Goal: Information Seeking & Learning: Find specific page/section

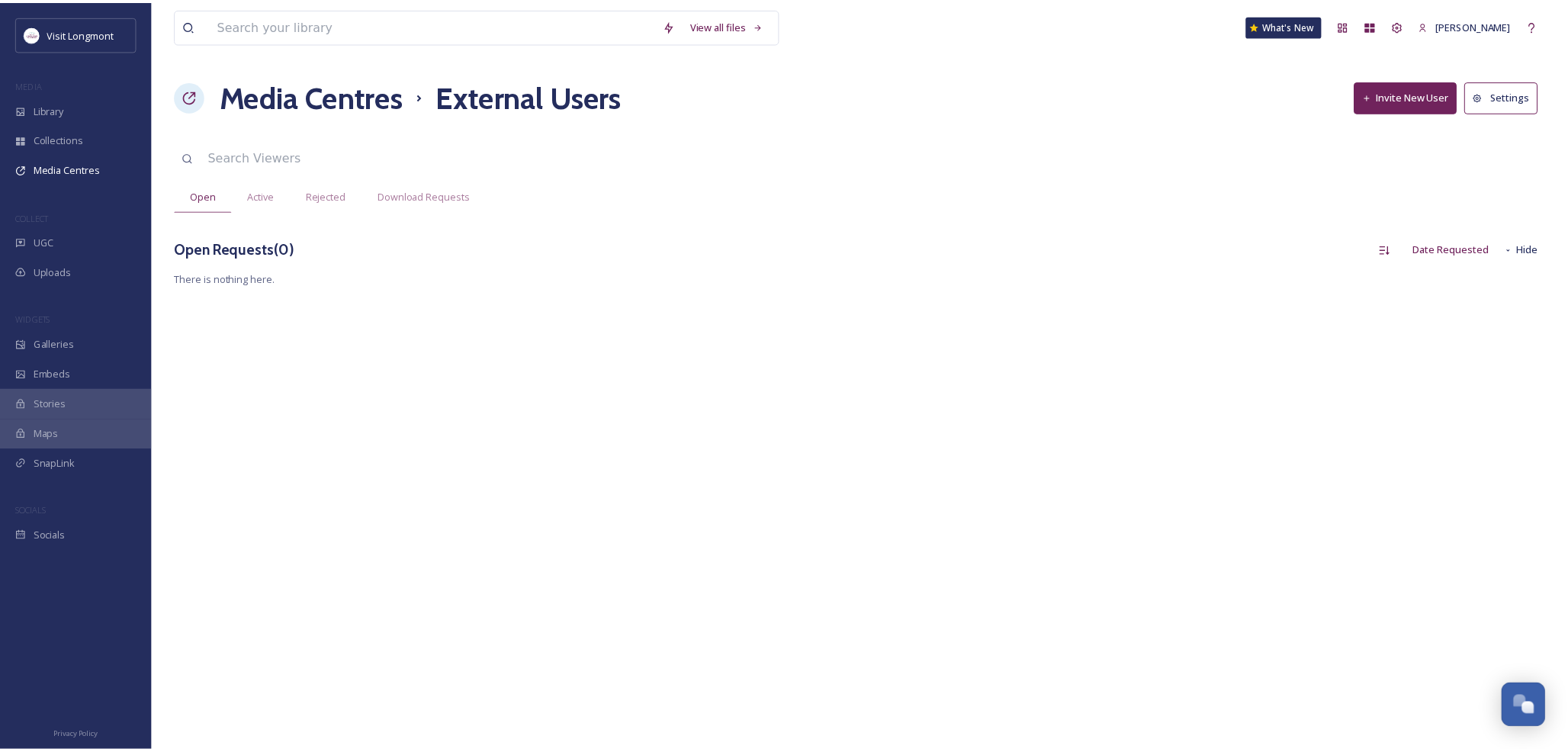
scroll to position [165, 0]
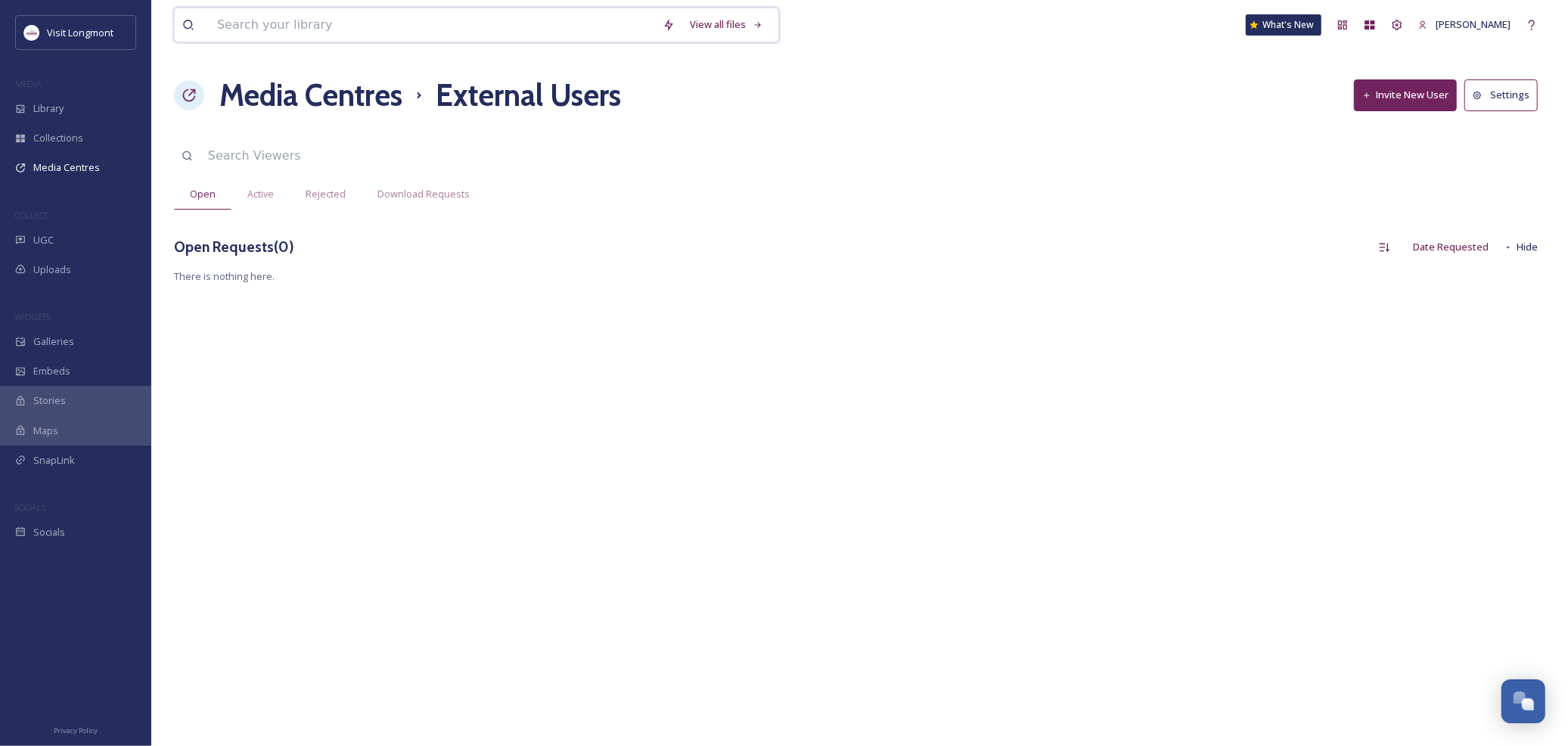
click at [239, 26] on input at bounding box center [432, 25] width 446 height 33
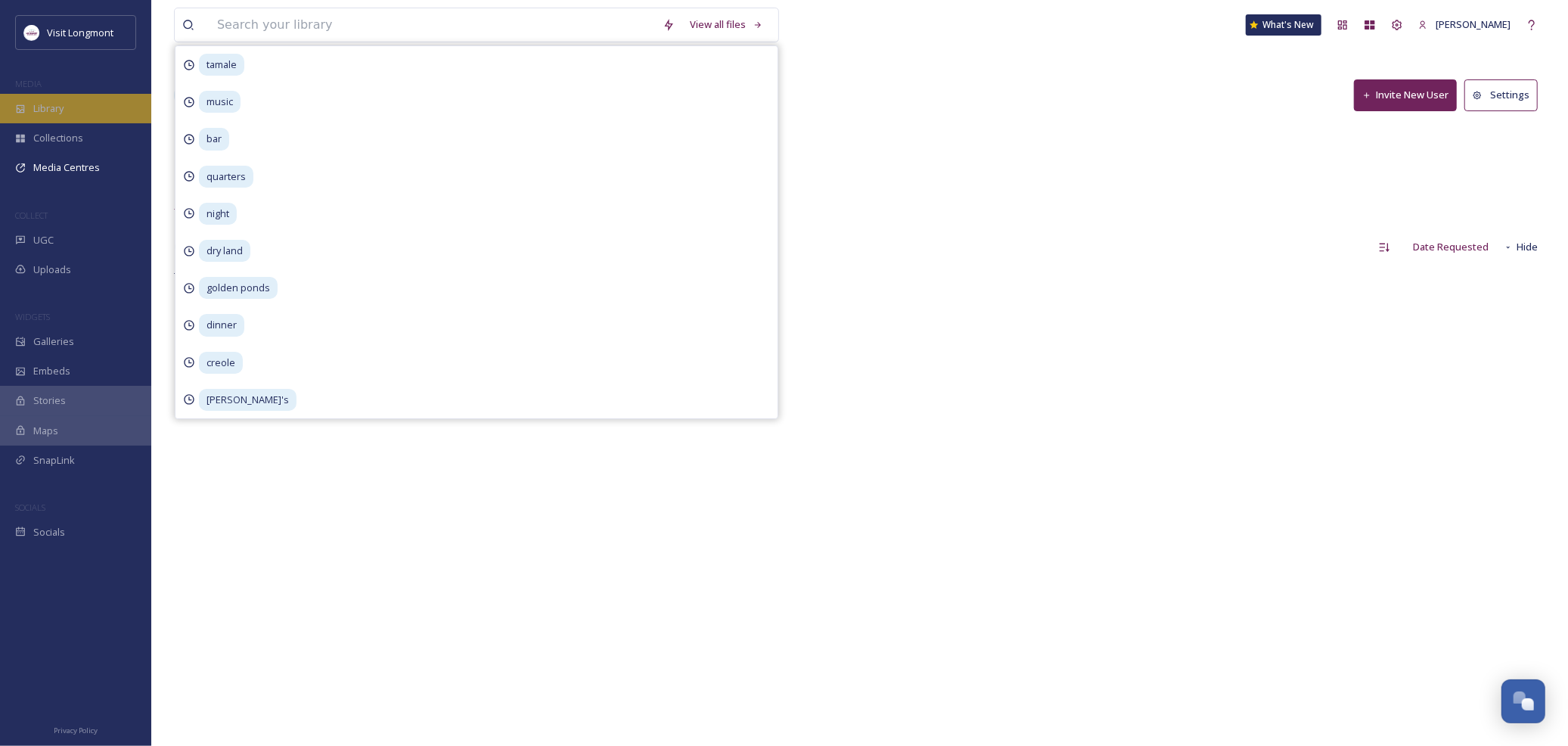
click at [55, 112] on span "Library" at bounding box center [48, 109] width 30 height 15
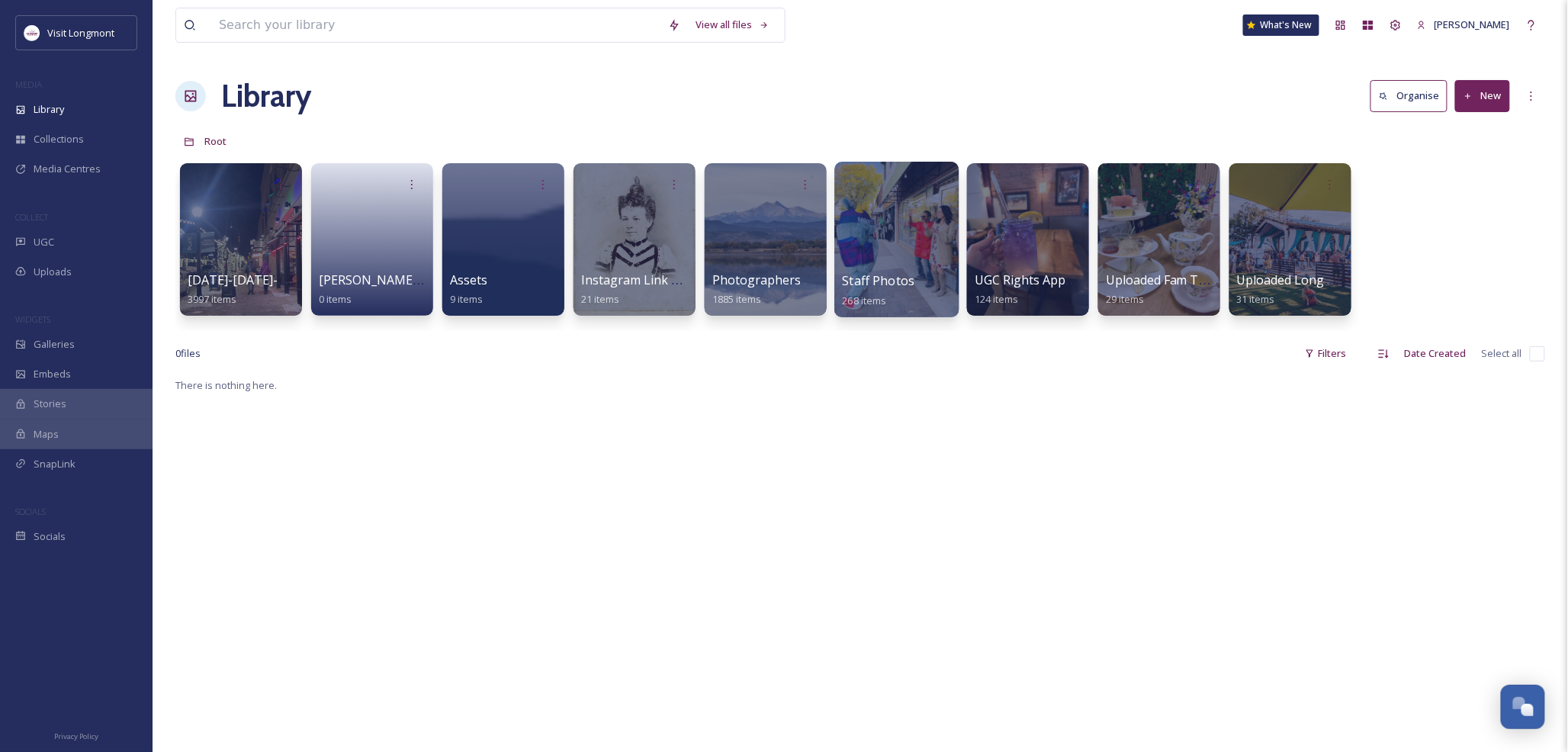
click at [902, 255] on div at bounding box center [896, 239] width 124 height 155
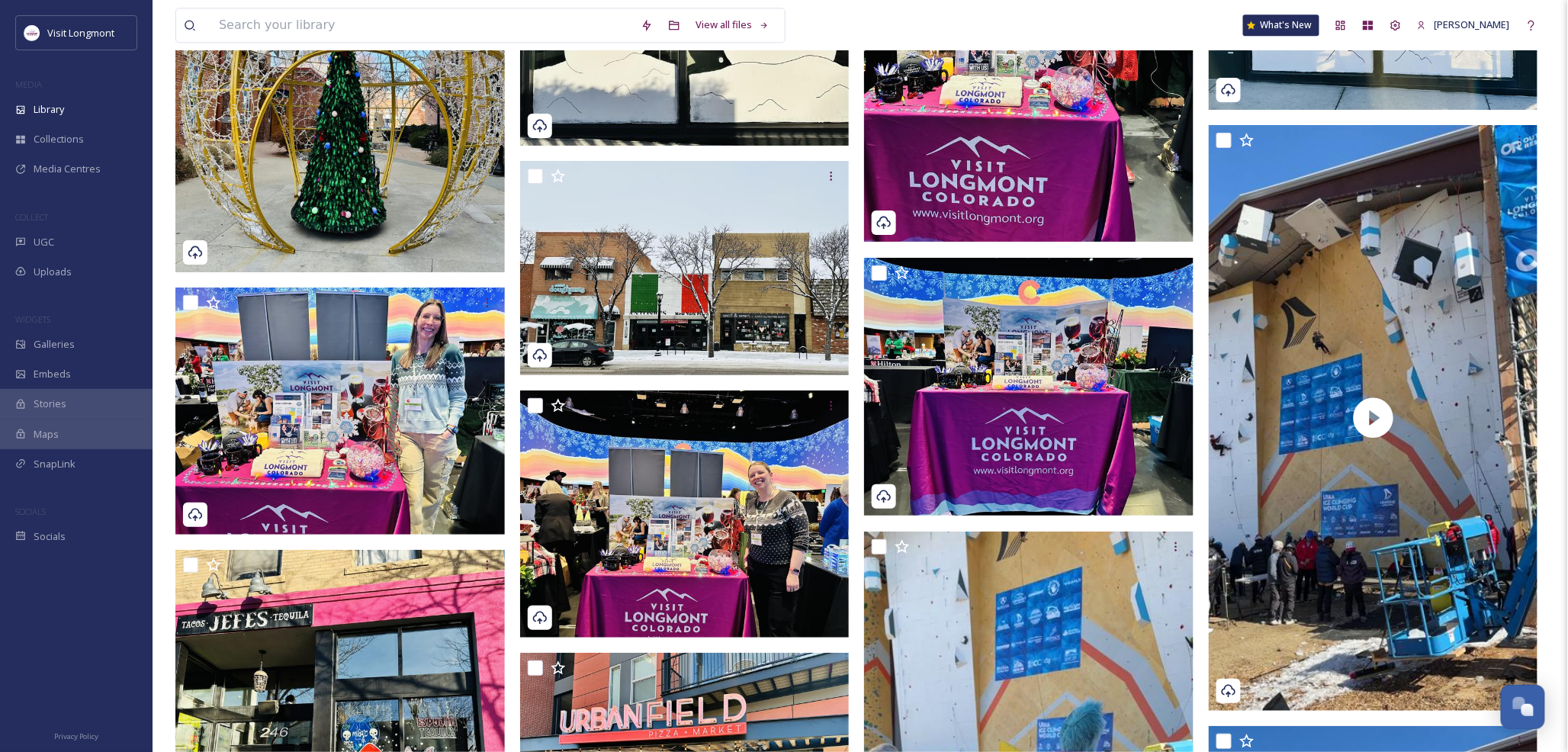
scroll to position [10894, 0]
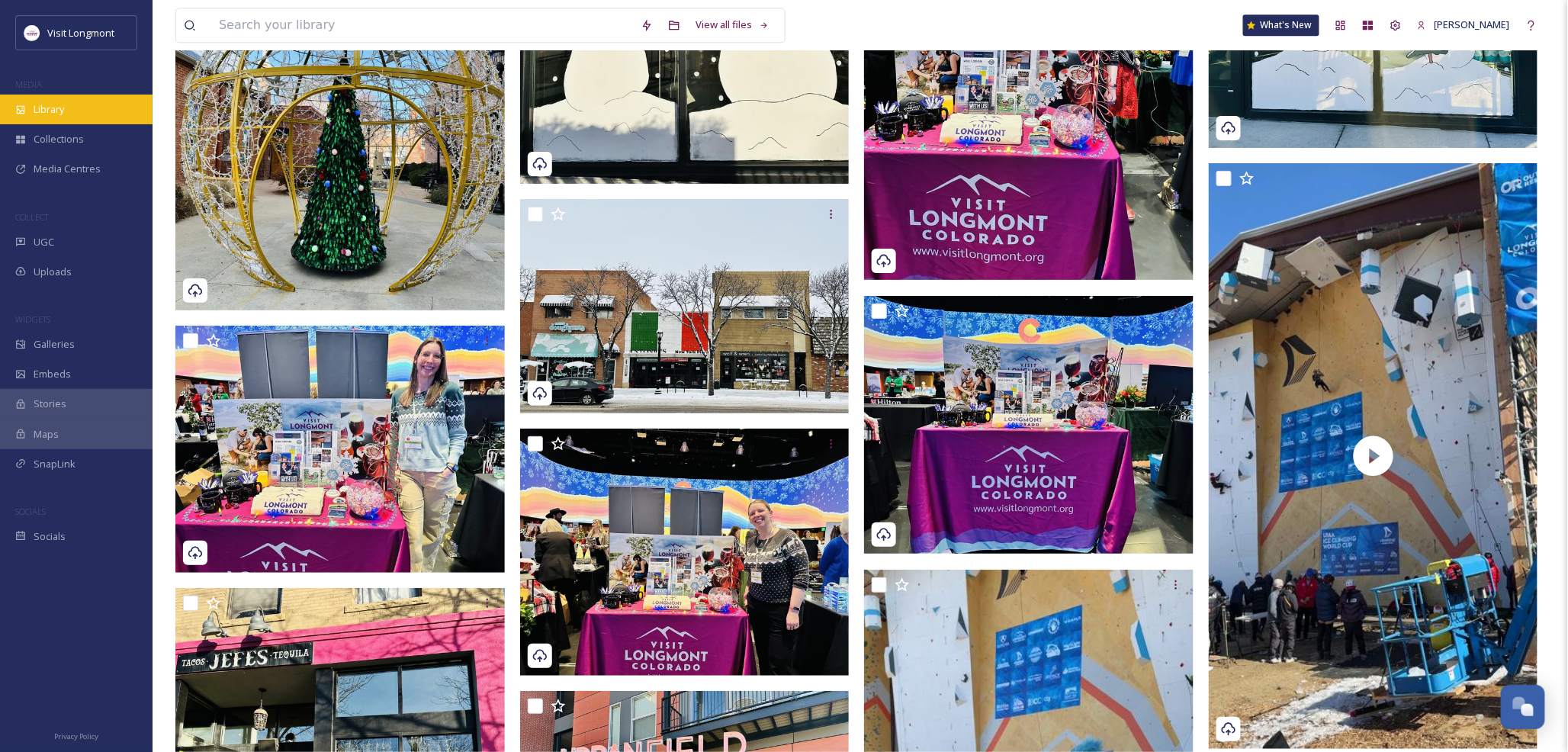
click at [58, 98] on div "Library" at bounding box center [76, 109] width 153 height 29
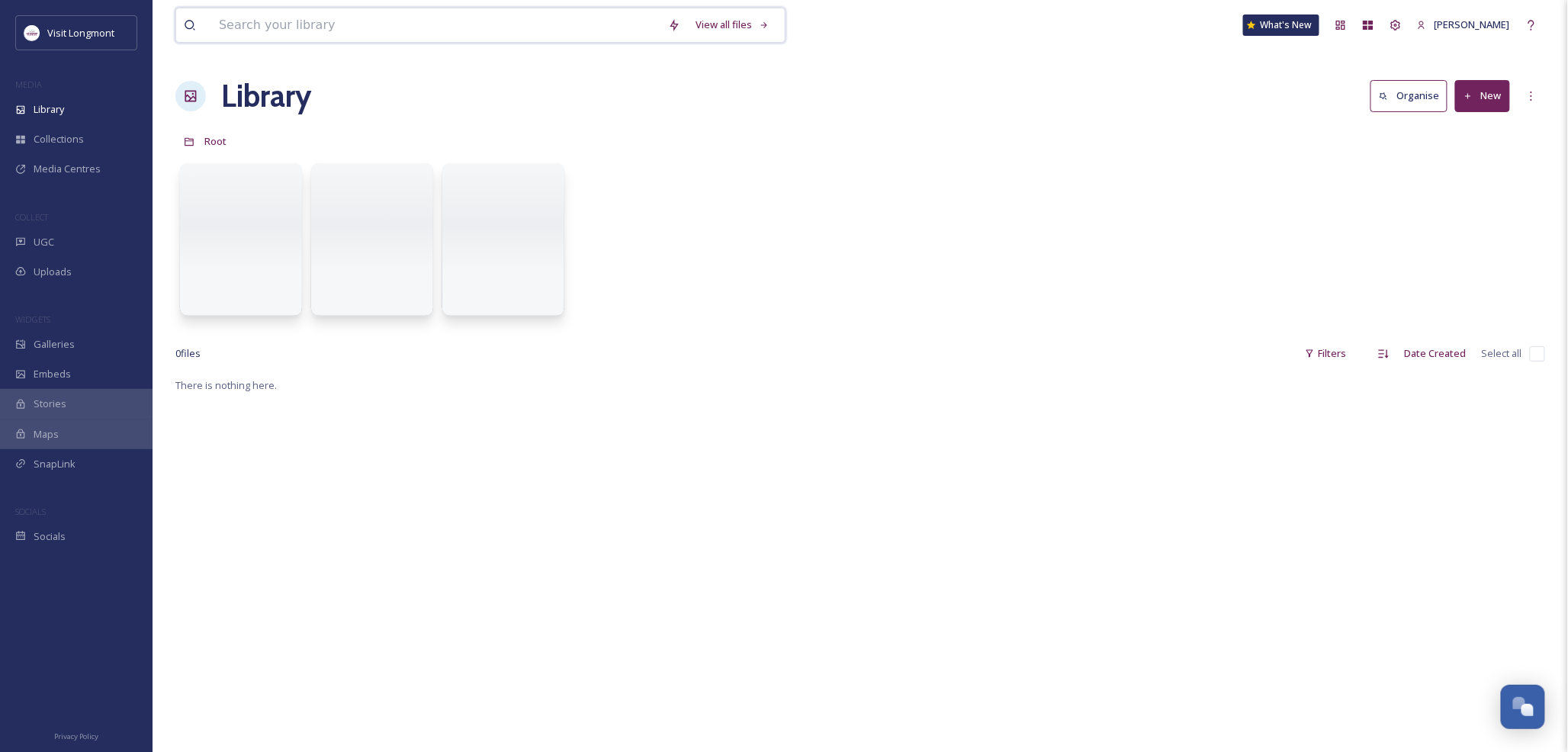
click at [262, 22] on input at bounding box center [435, 25] width 449 height 33
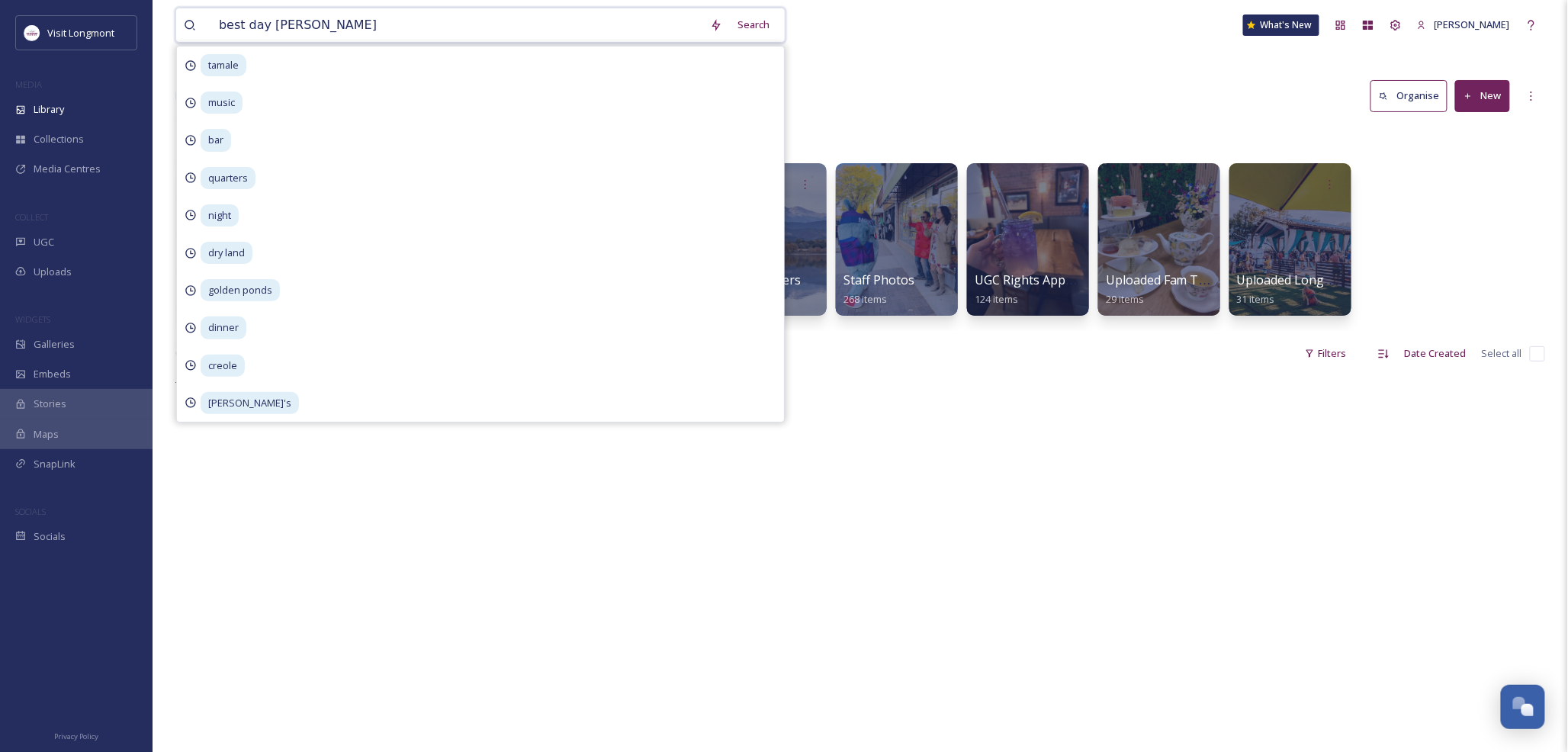
type input "best day ever"
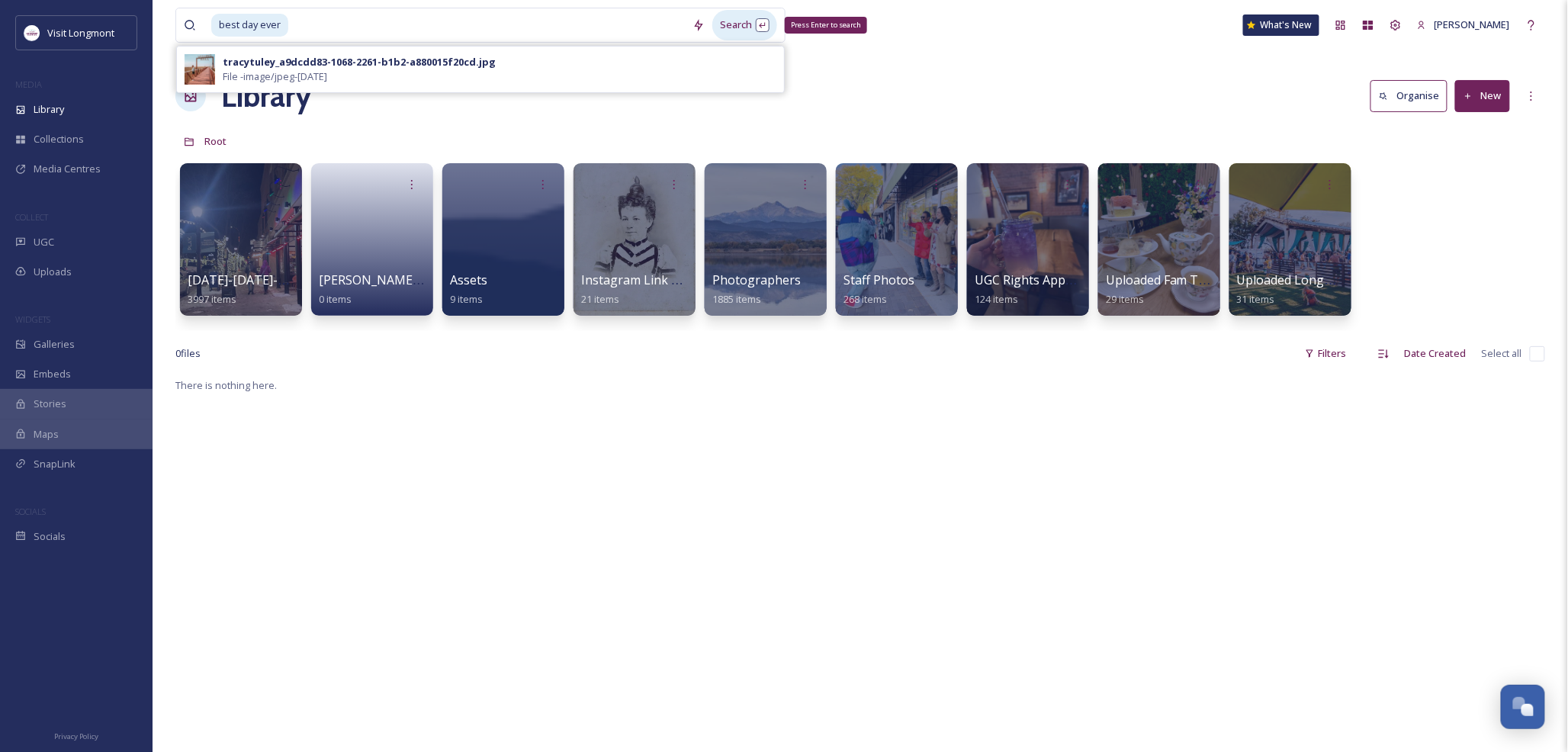
click at [738, 32] on div "Search Press Enter to search" at bounding box center [745, 25] width 65 height 29
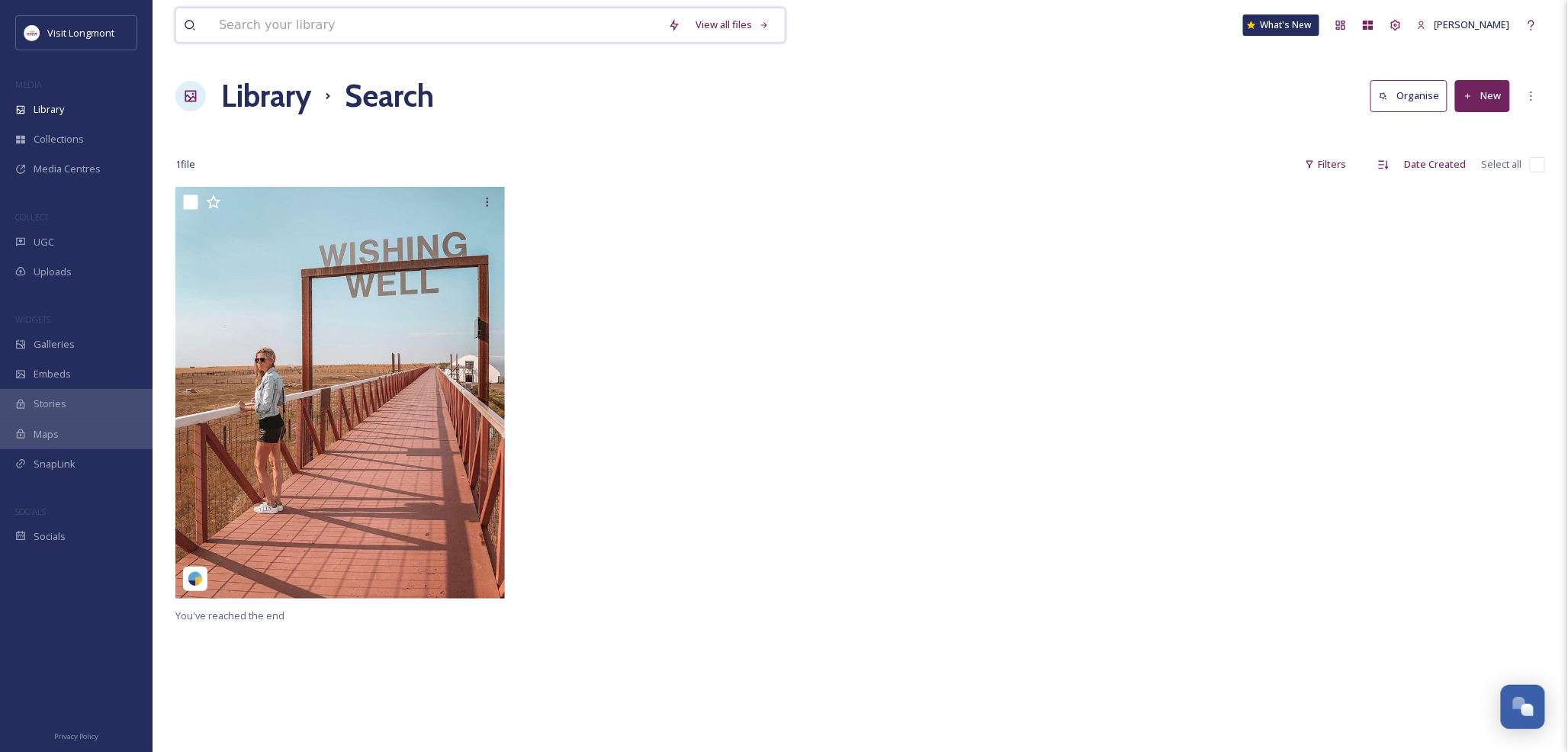
click at [313, 29] on input at bounding box center [435, 25] width 449 height 33
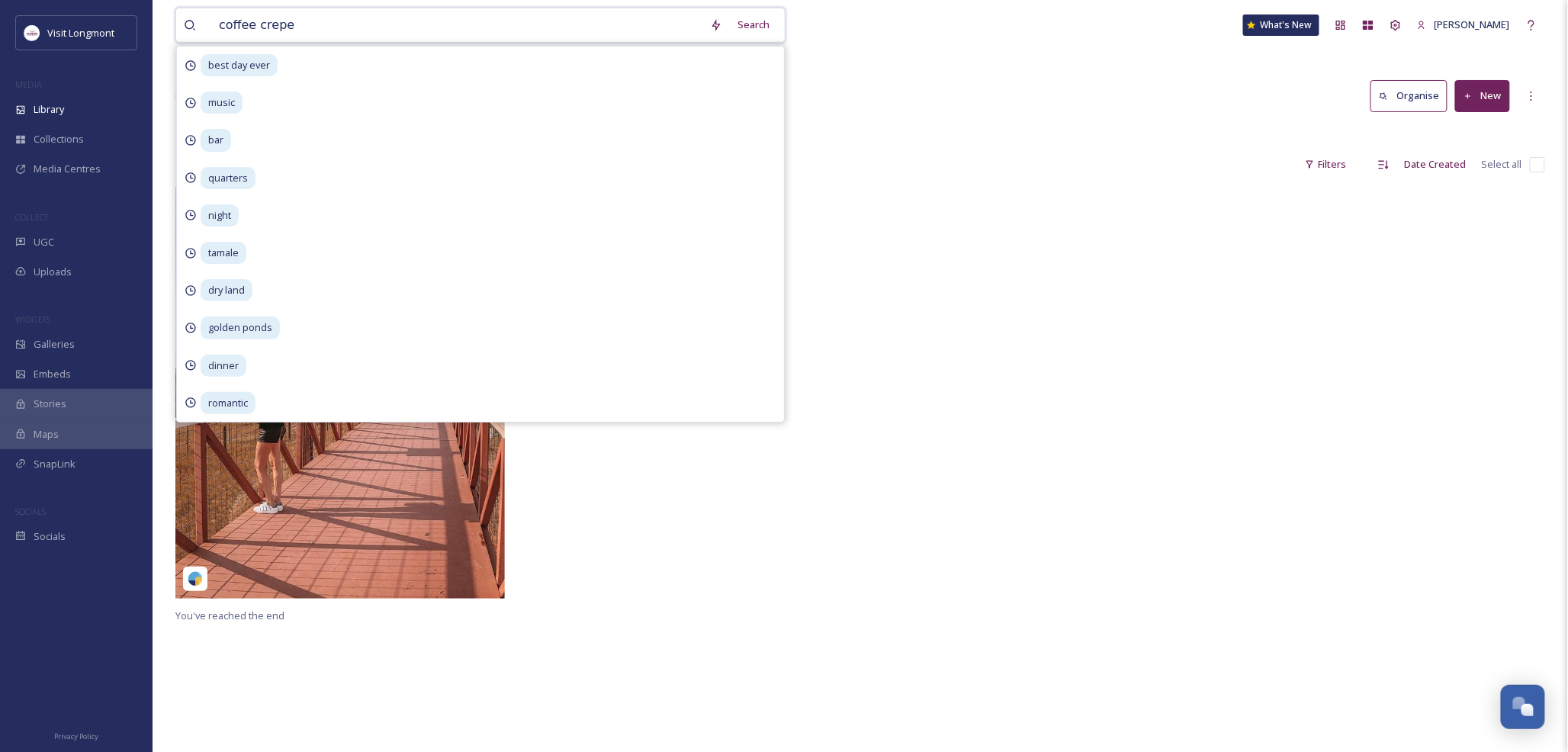
type input "coffee crepes"
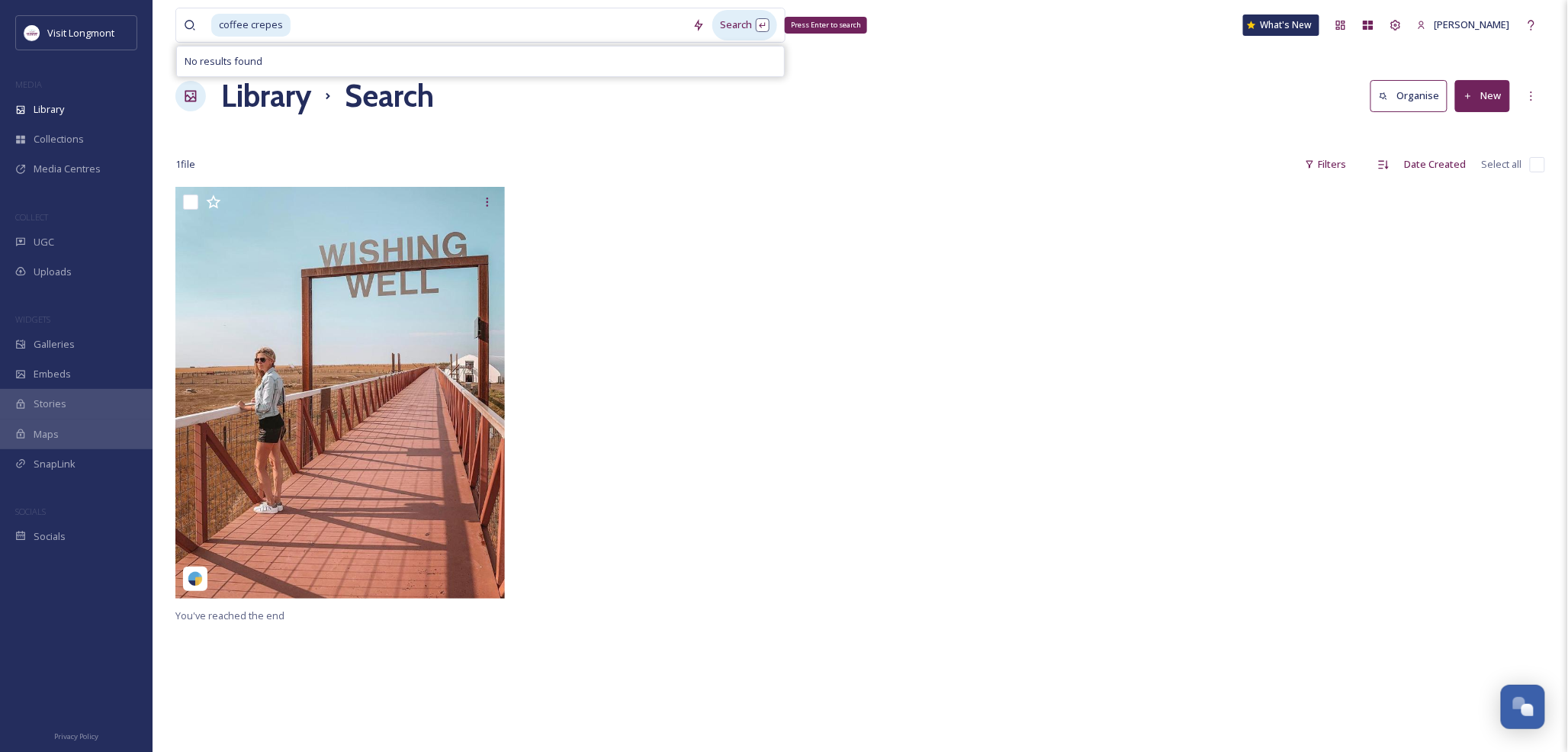
click at [733, 29] on div "Search Press Enter to search" at bounding box center [745, 25] width 65 height 29
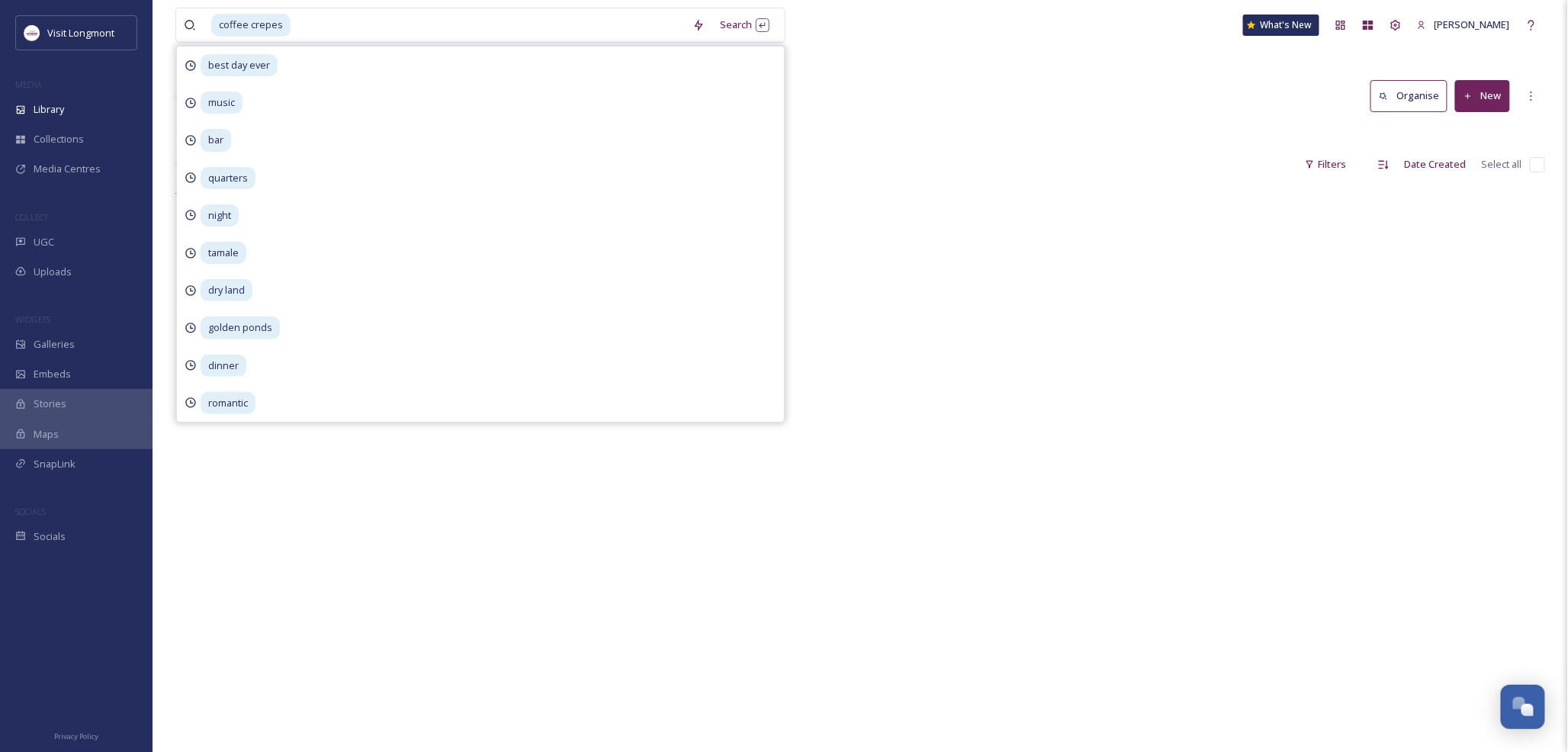
click at [994, 172] on div "0 file s Filters Date Created Select all" at bounding box center [860, 165] width 1369 height 29
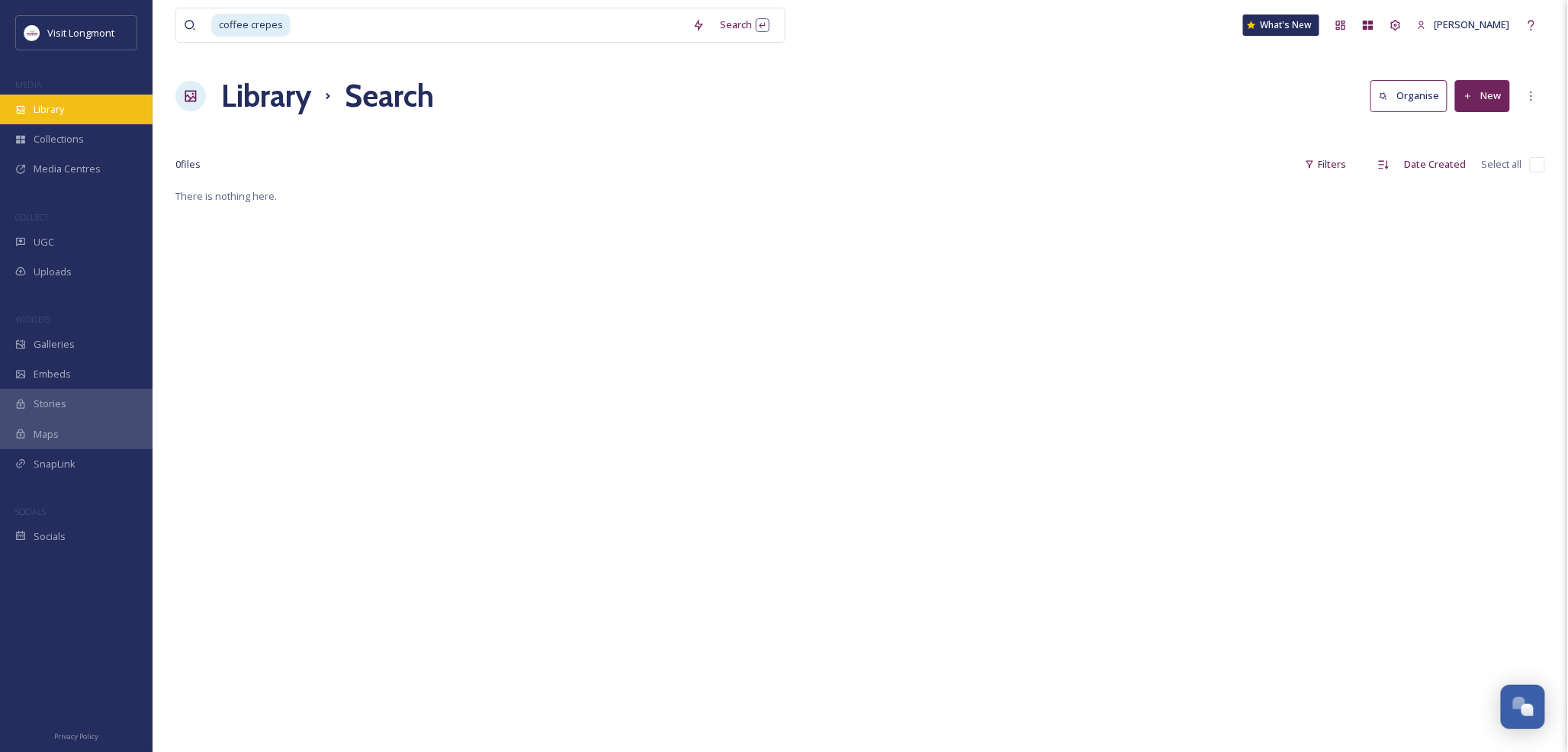
click at [42, 104] on span "Library" at bounding box center [48, 109] width 30 height 15
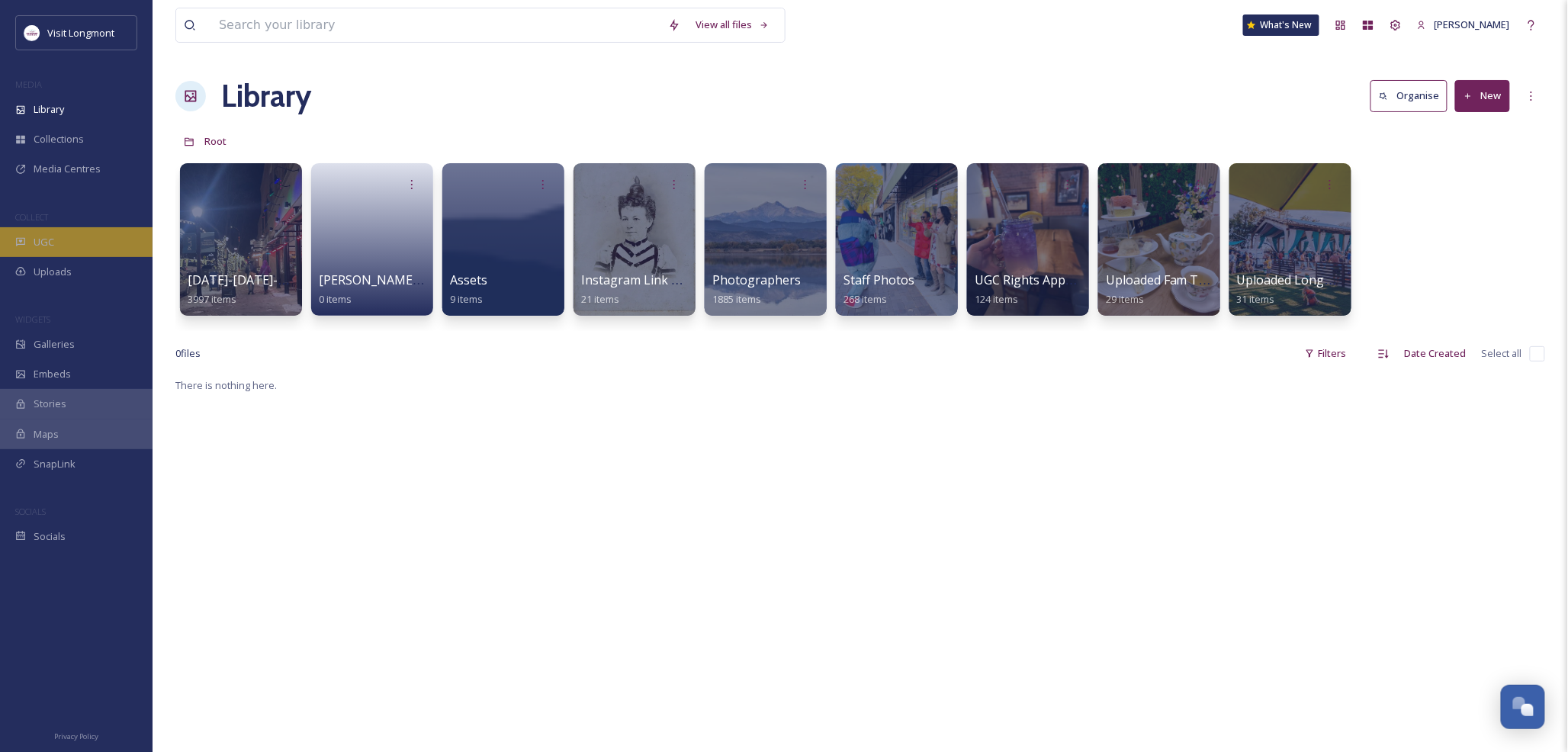
click at [61, 244] on div "UGC" at bounding box center [76, 242] width 153 height 29
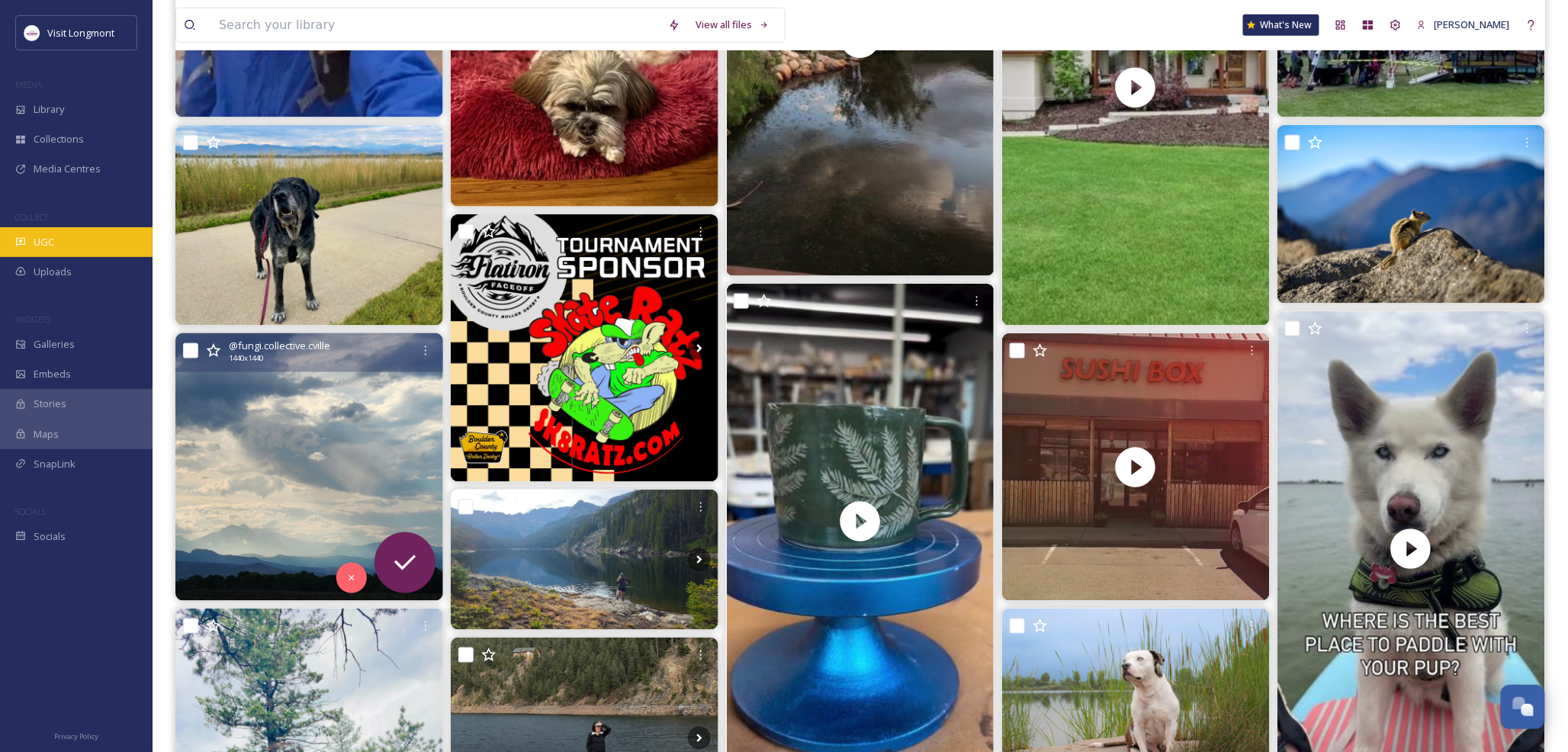
scroll to position [169, 0]
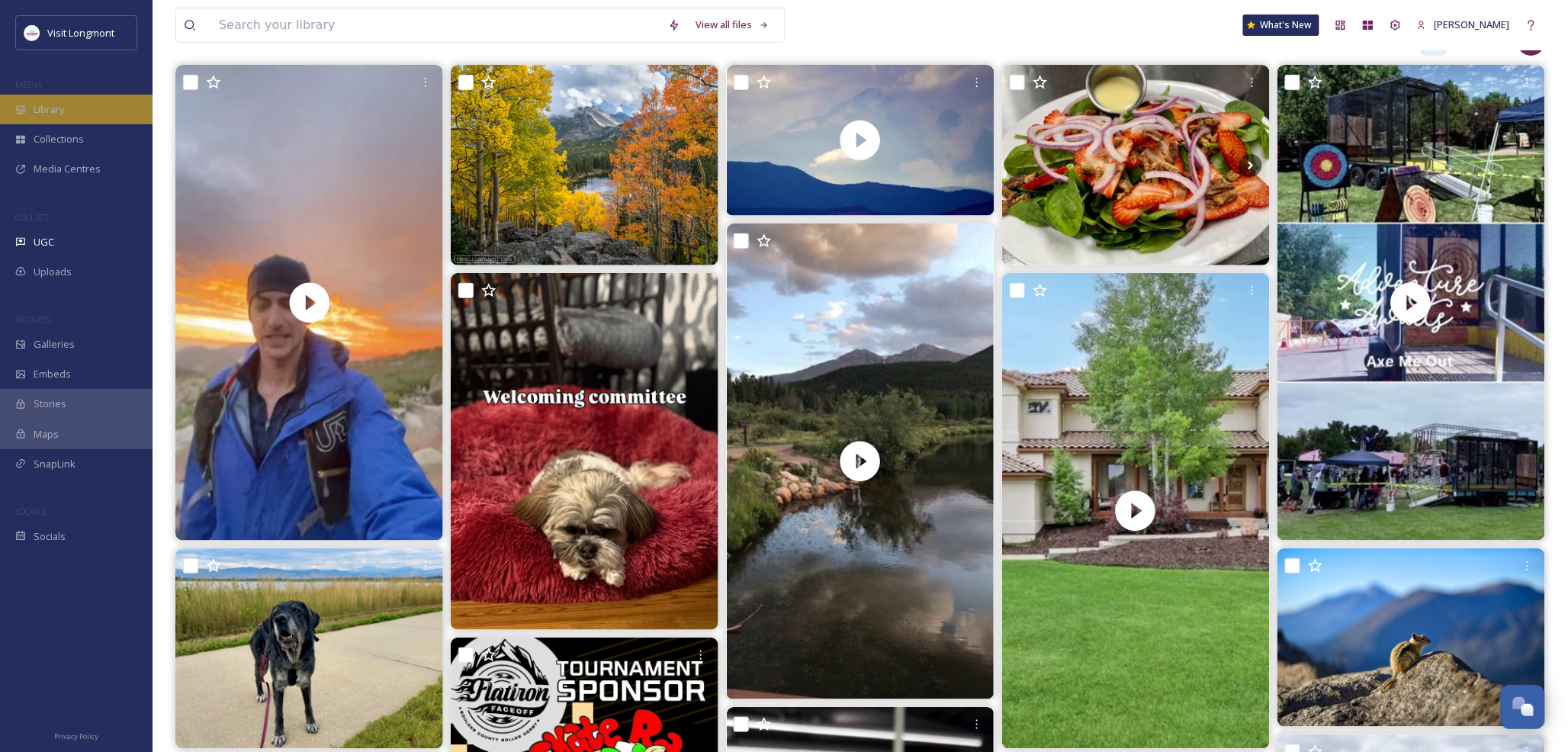
click at [94, 114] on div "Library" at bounding box center [76, 109] width 153 height 29
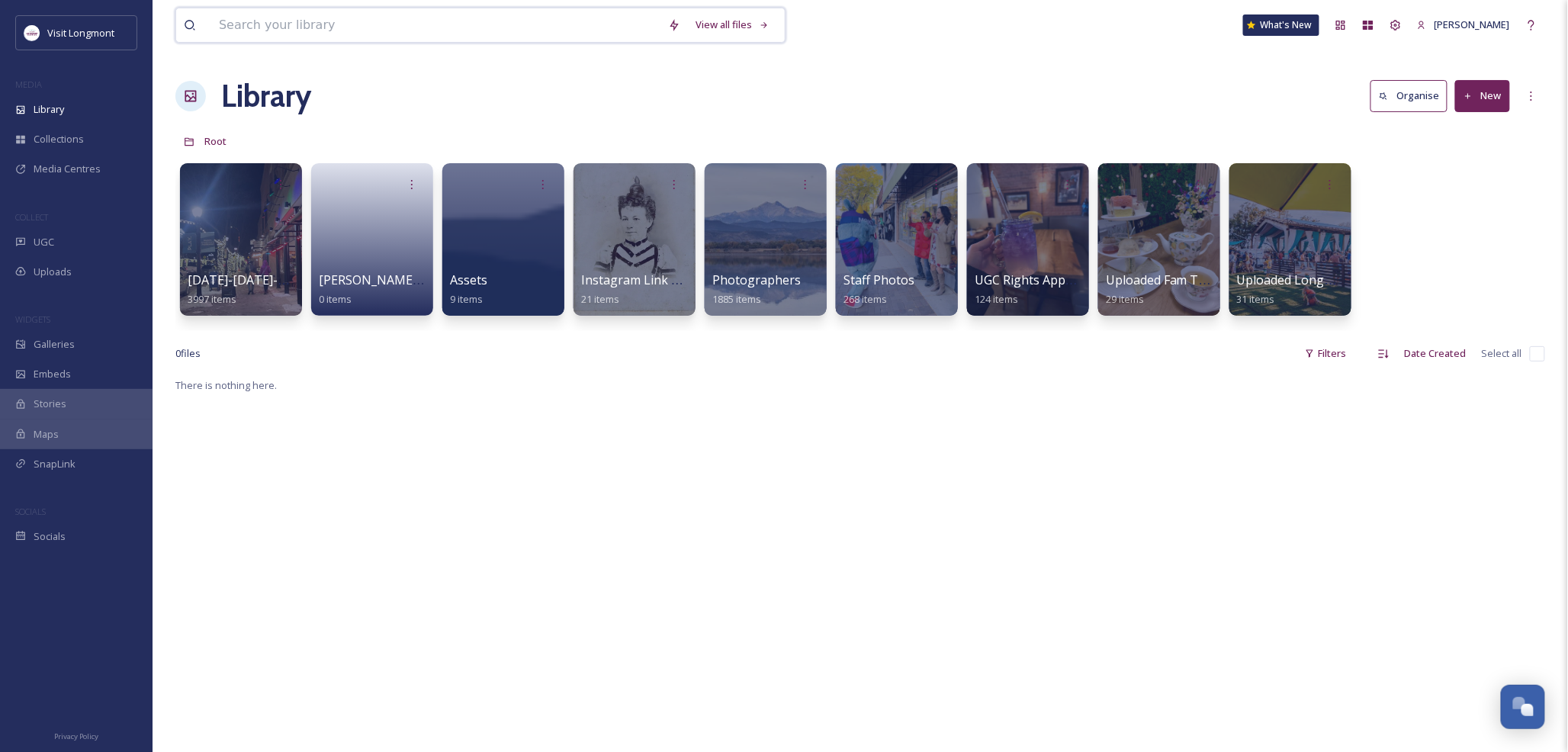
click at [311, 29] on input at bounding box center [435, 25] width 449 height 33
type input "hotel"
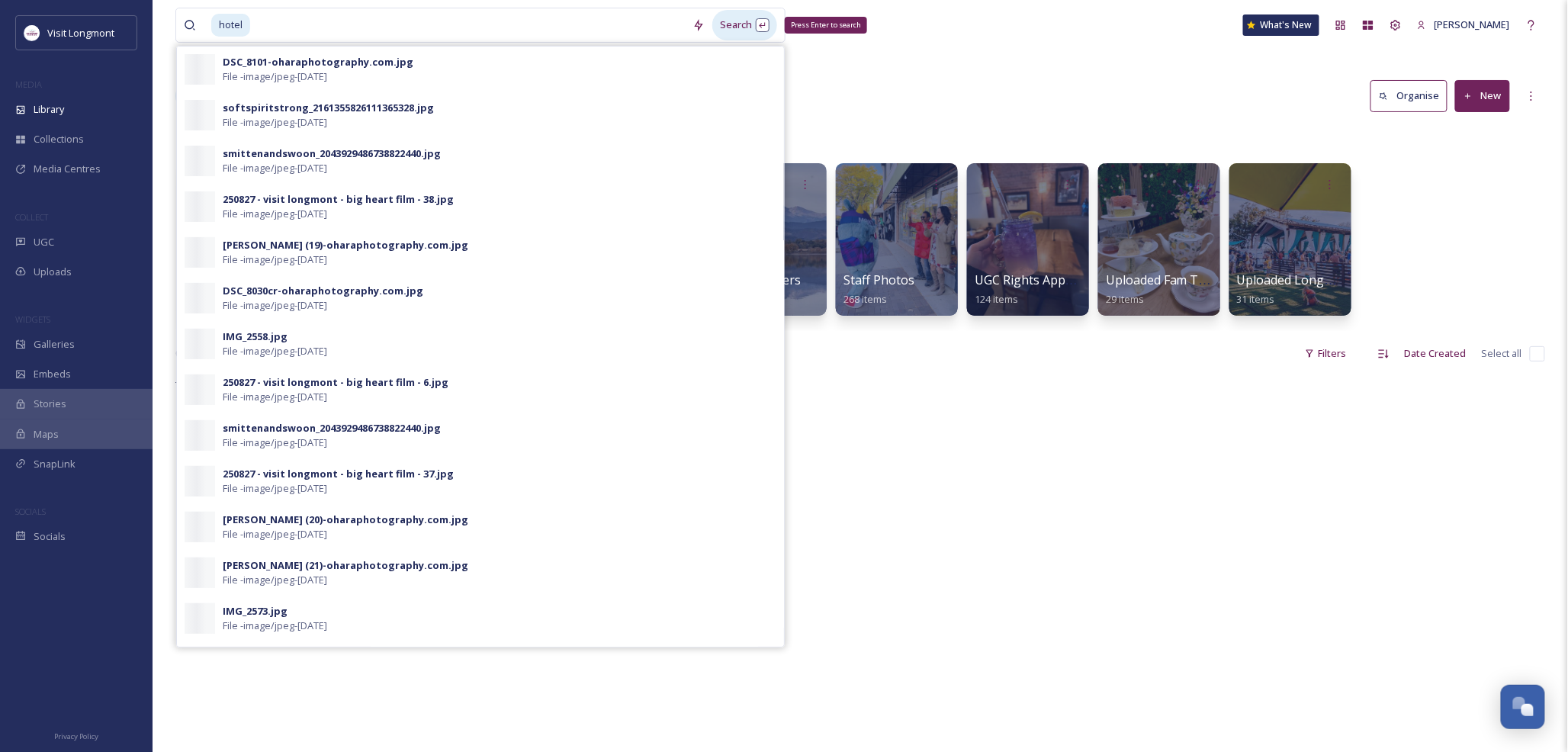
click at [744, 25] on div "Search Press Enter to search" at bounding box center [745, 25] width 65 height 29
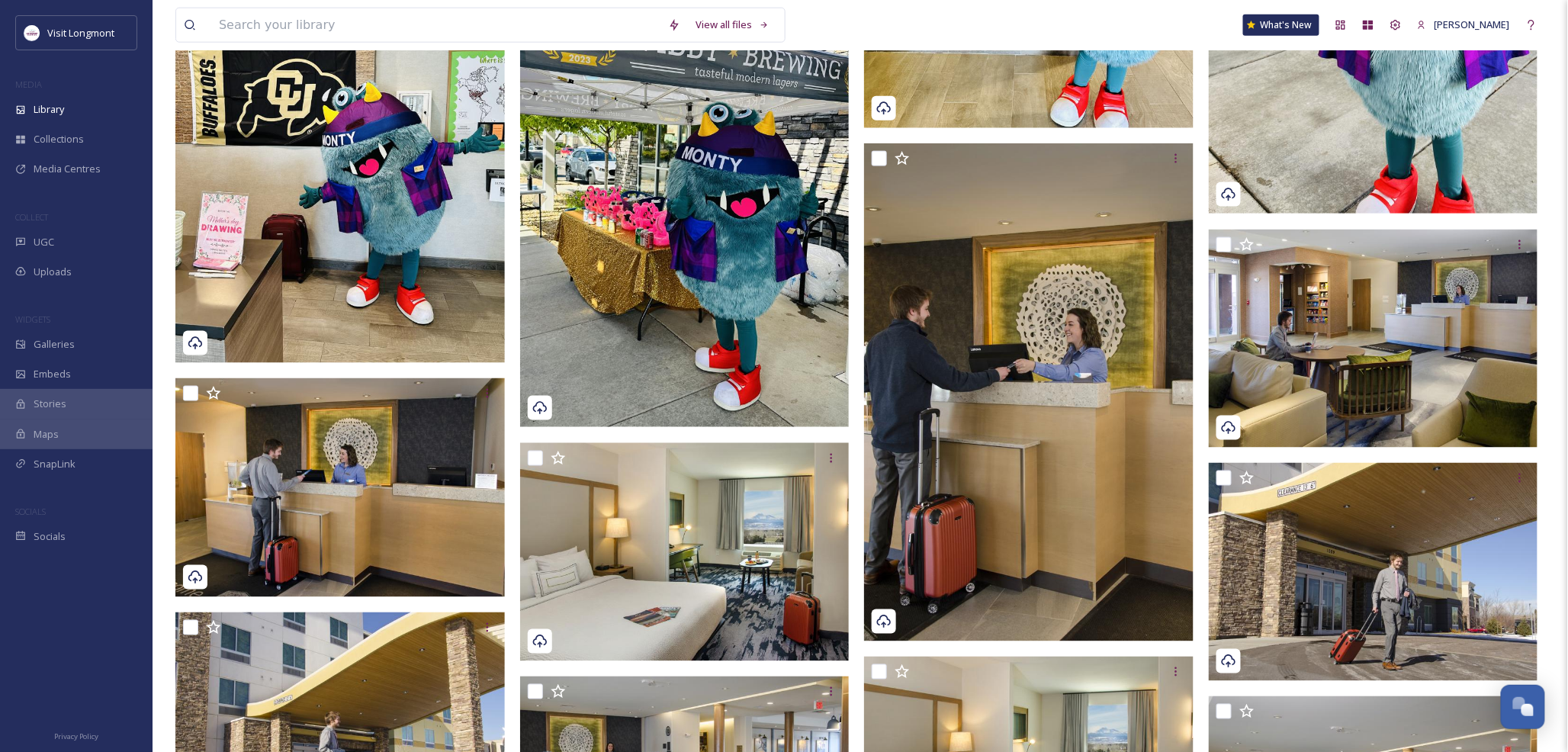
scroll to position [763, 0]
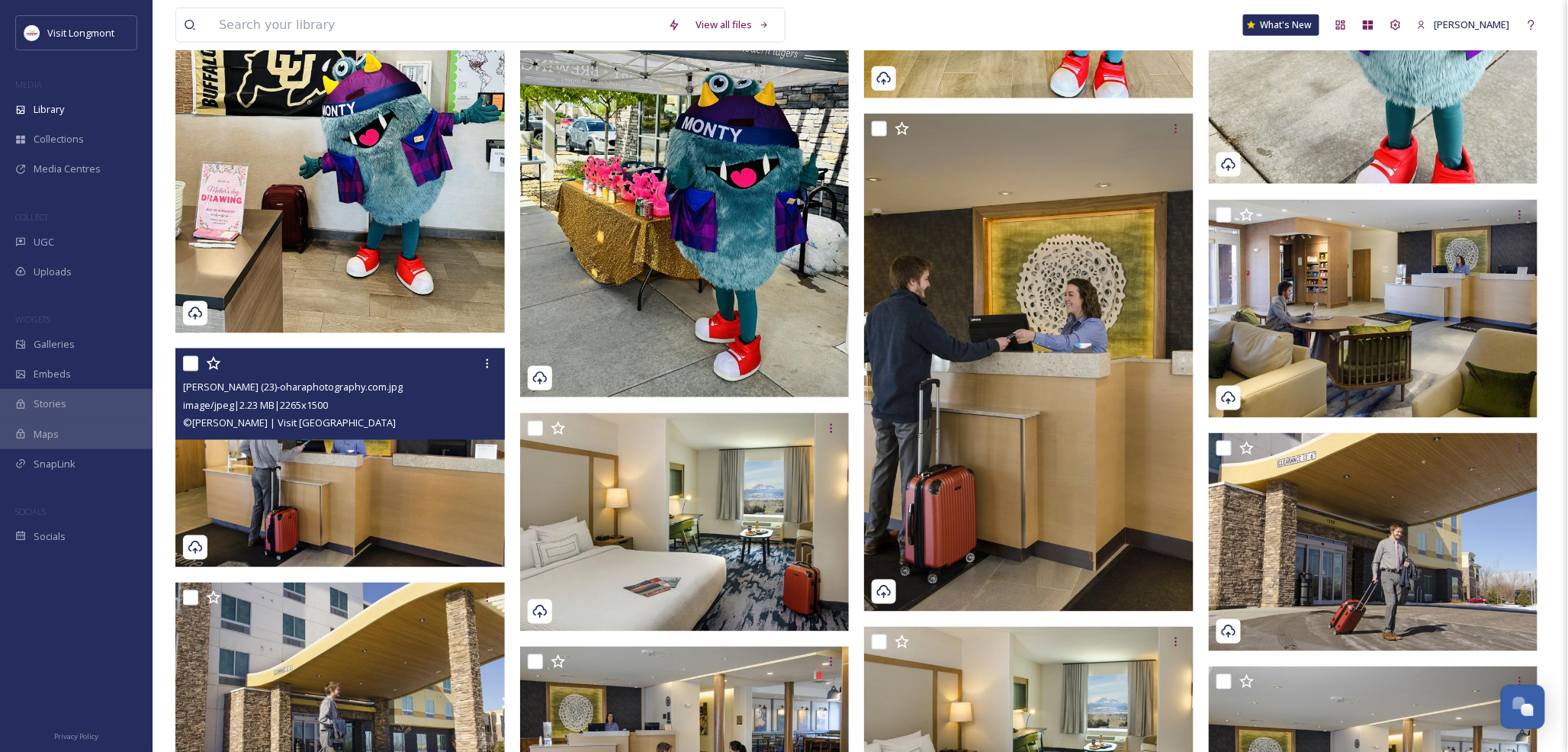
click at [369, 499] on img at bounding box center [340, 457] width 330 height 218
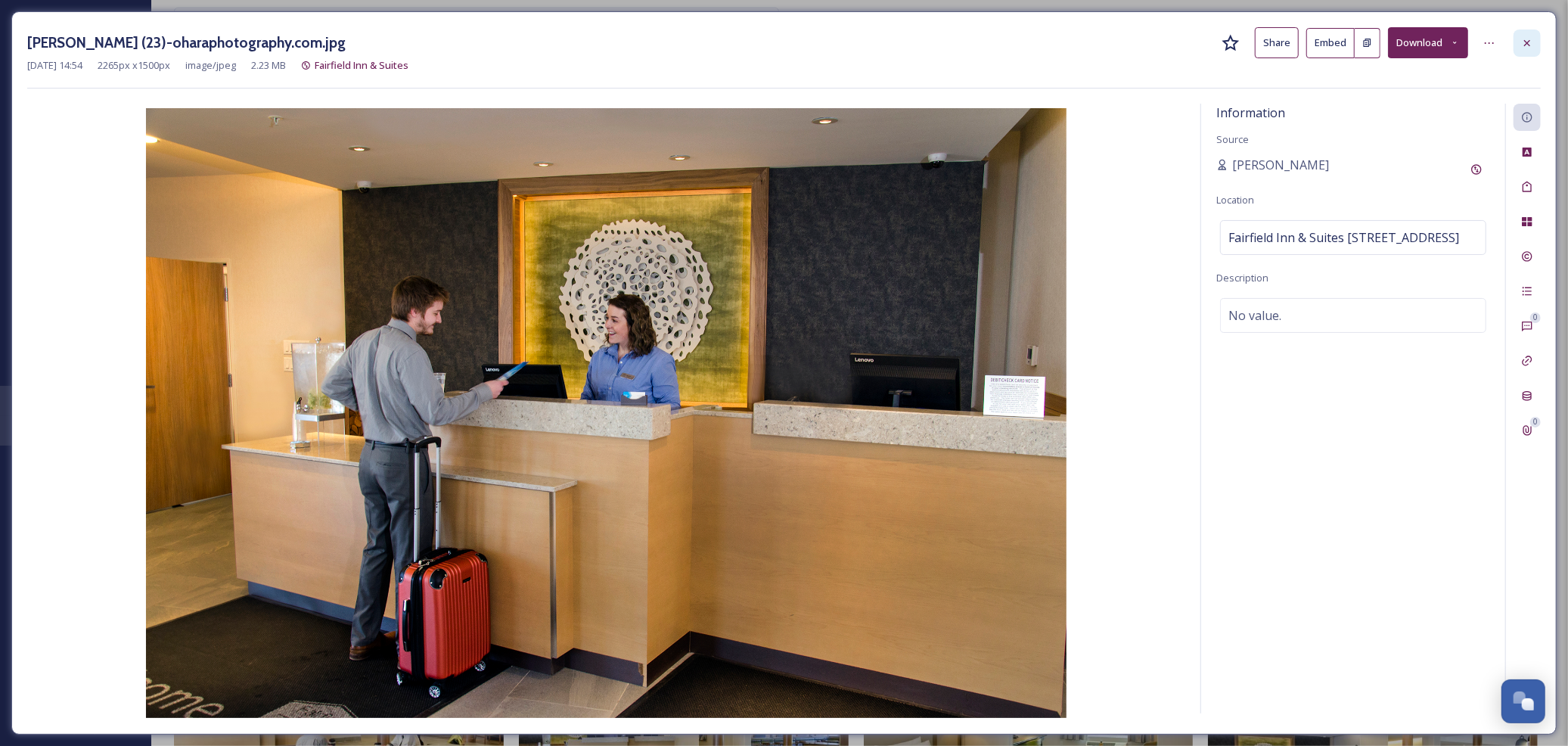
click at [1531, 45] on icon at bounding box center [1527, 43] width 12 height 12
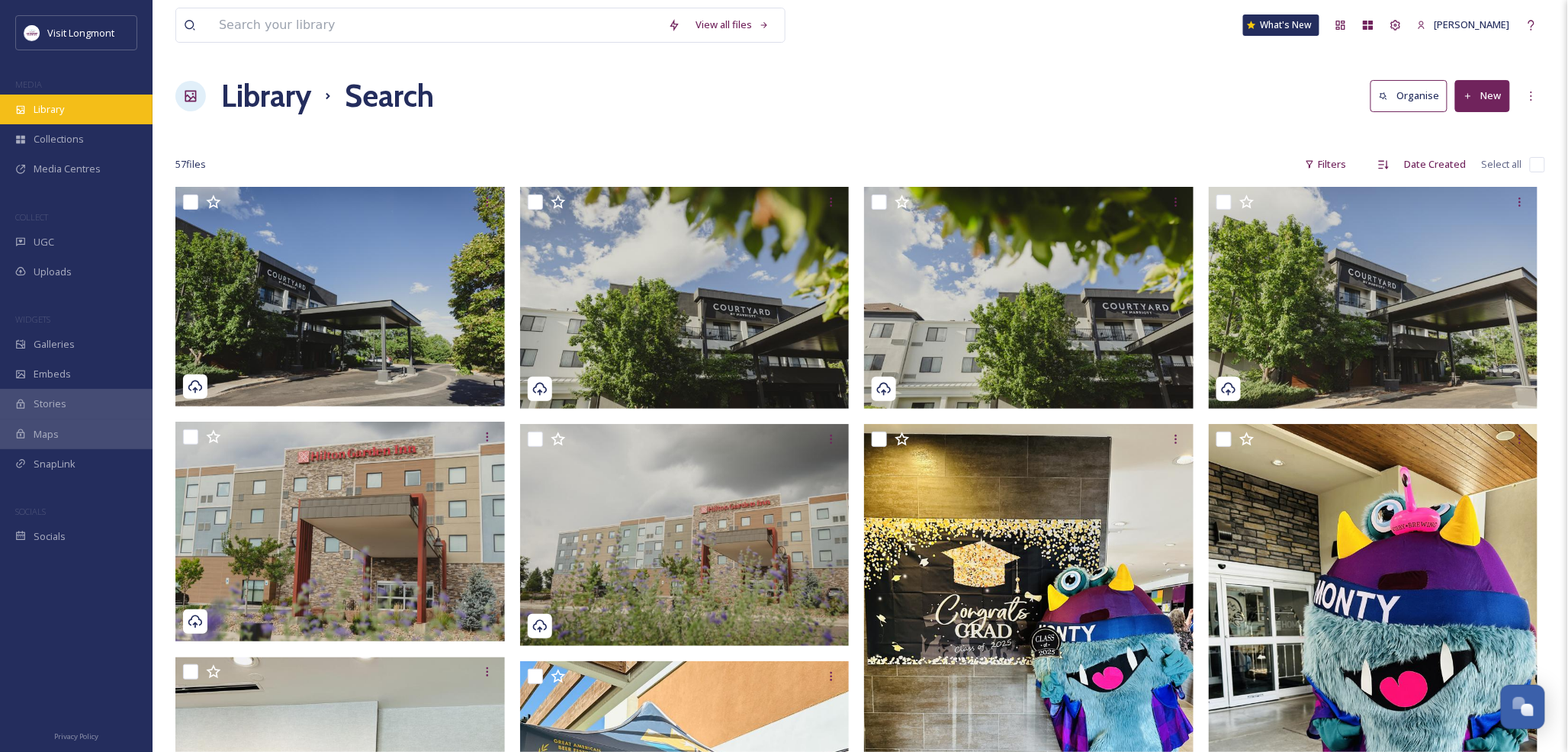
click at [56, 115] on span "Library" at bounding box center [48, 109] width 30 height 15
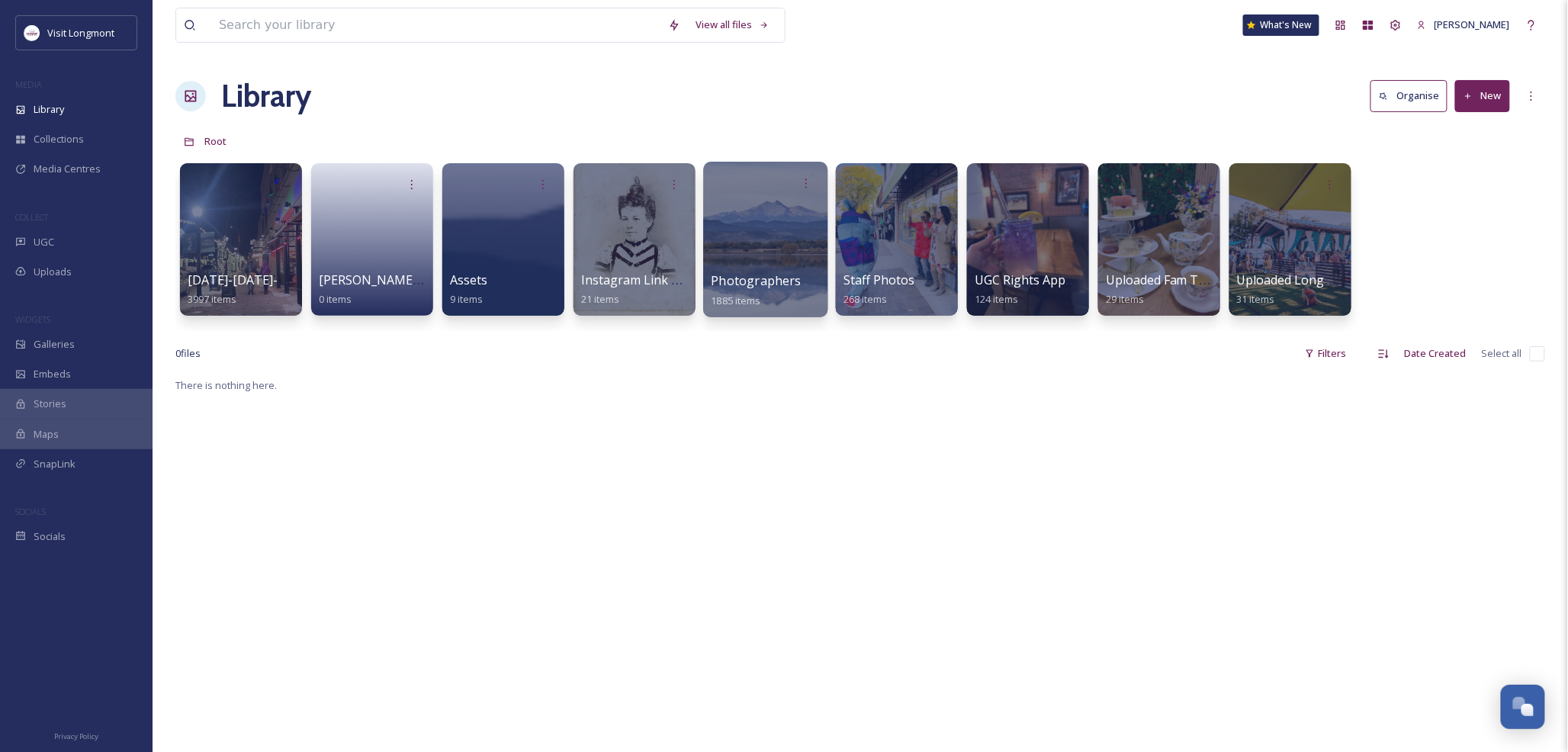
click at [795, 241] on div at bounding box center [765, 239] width 124 height 155
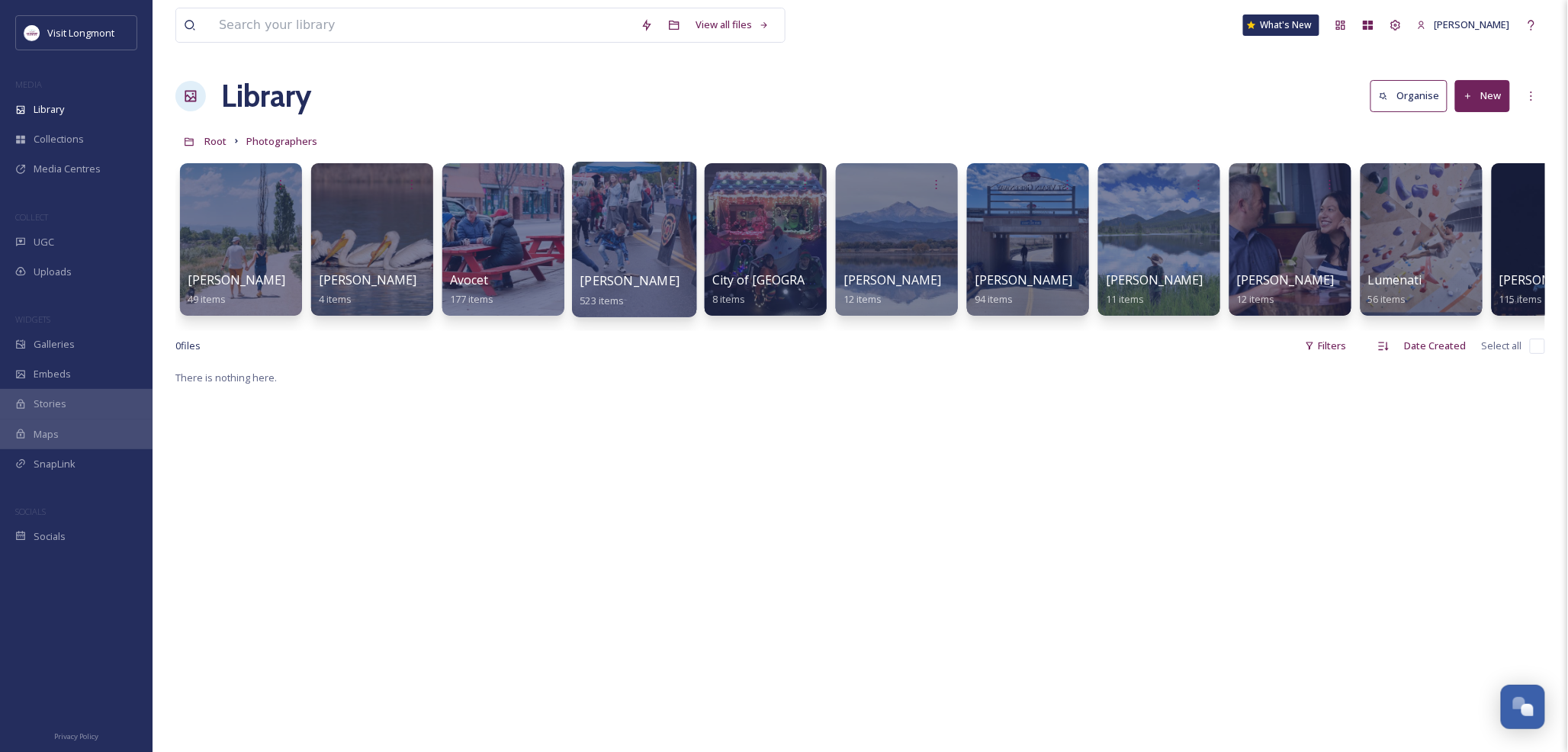
click at [605, 291] on link "[PERSON_NAME] 523 items" at bounding box center [630, 290] width 100 height 33
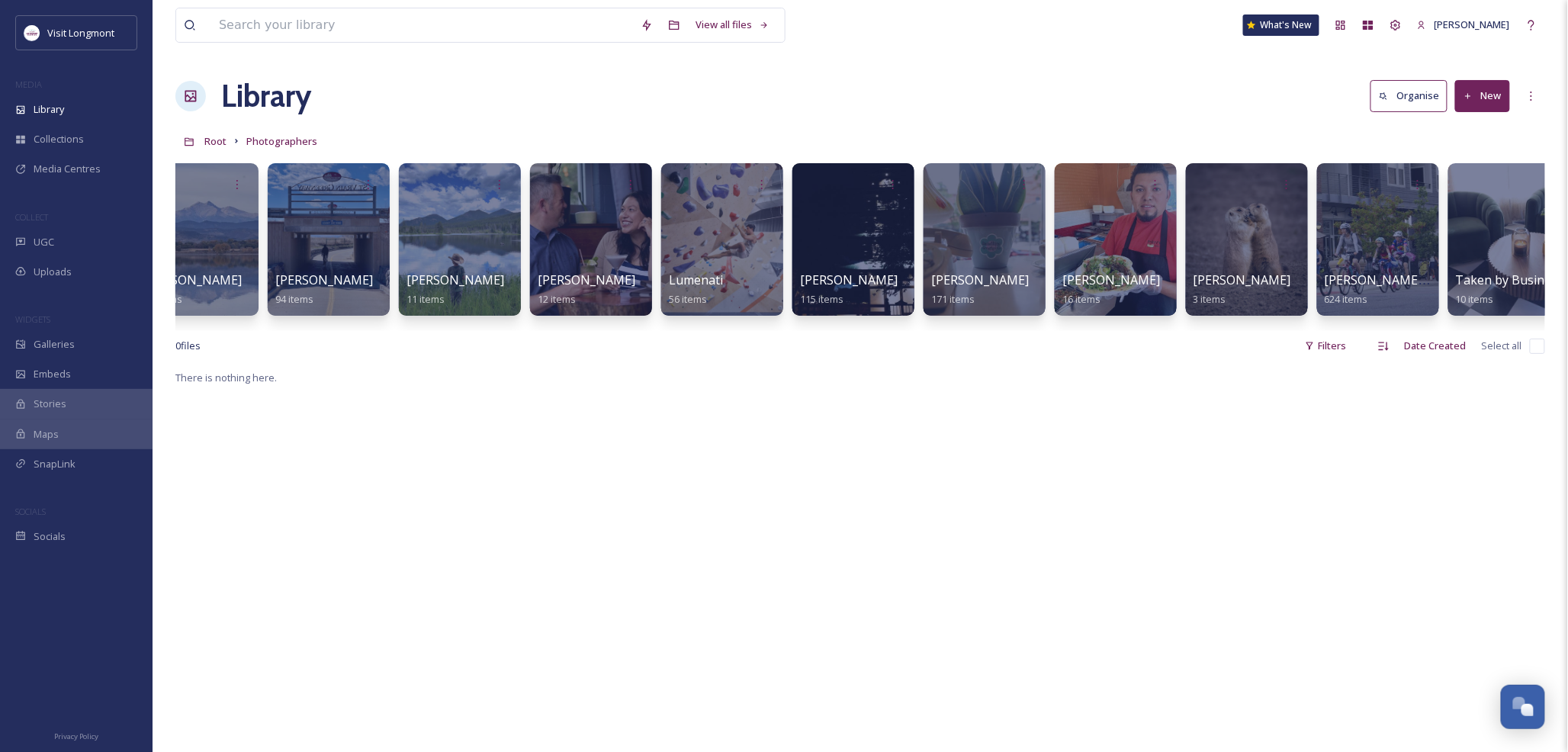
scroll to position [0, 729]
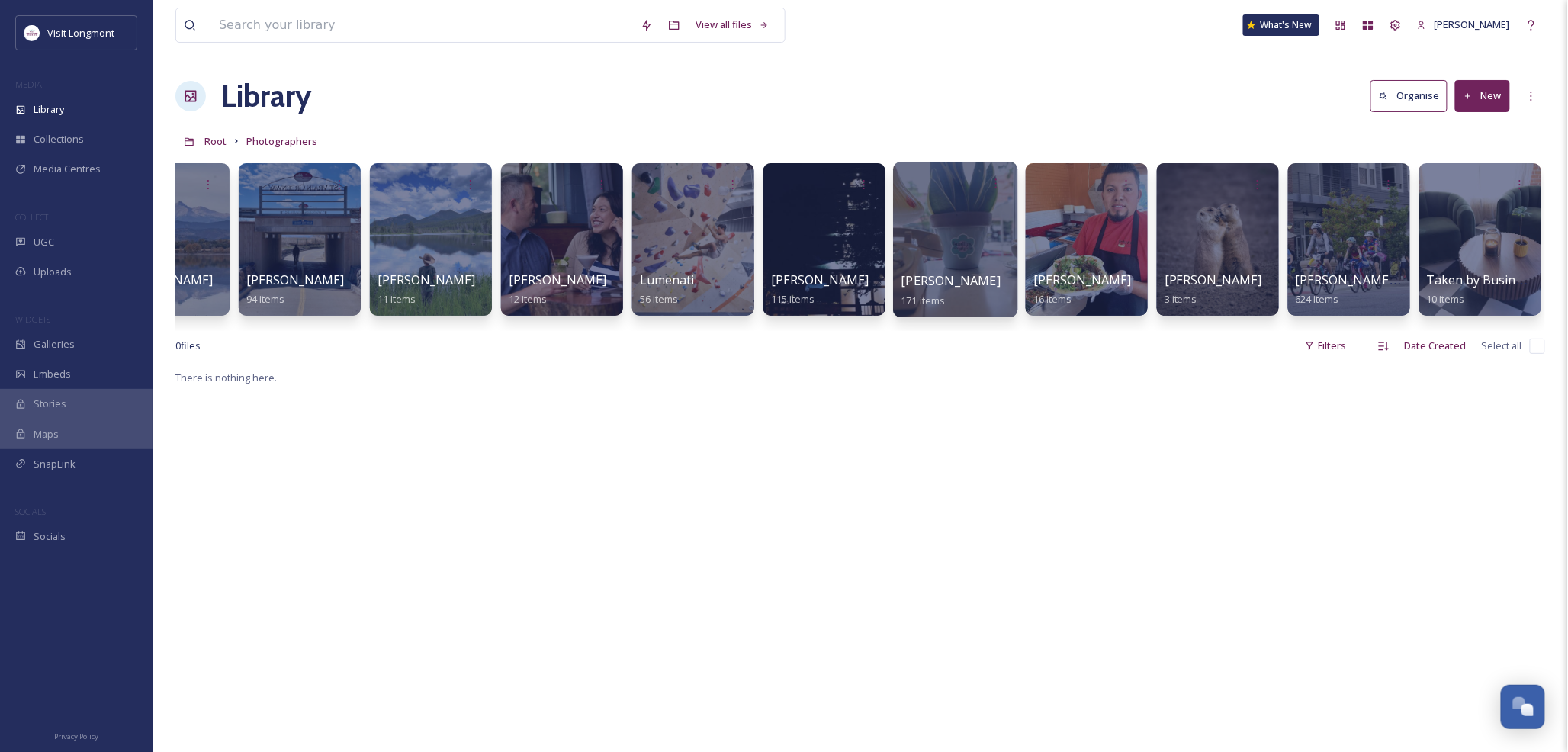
click at [950, 265] on div at bounding box center [955, 239] width 124 height 155
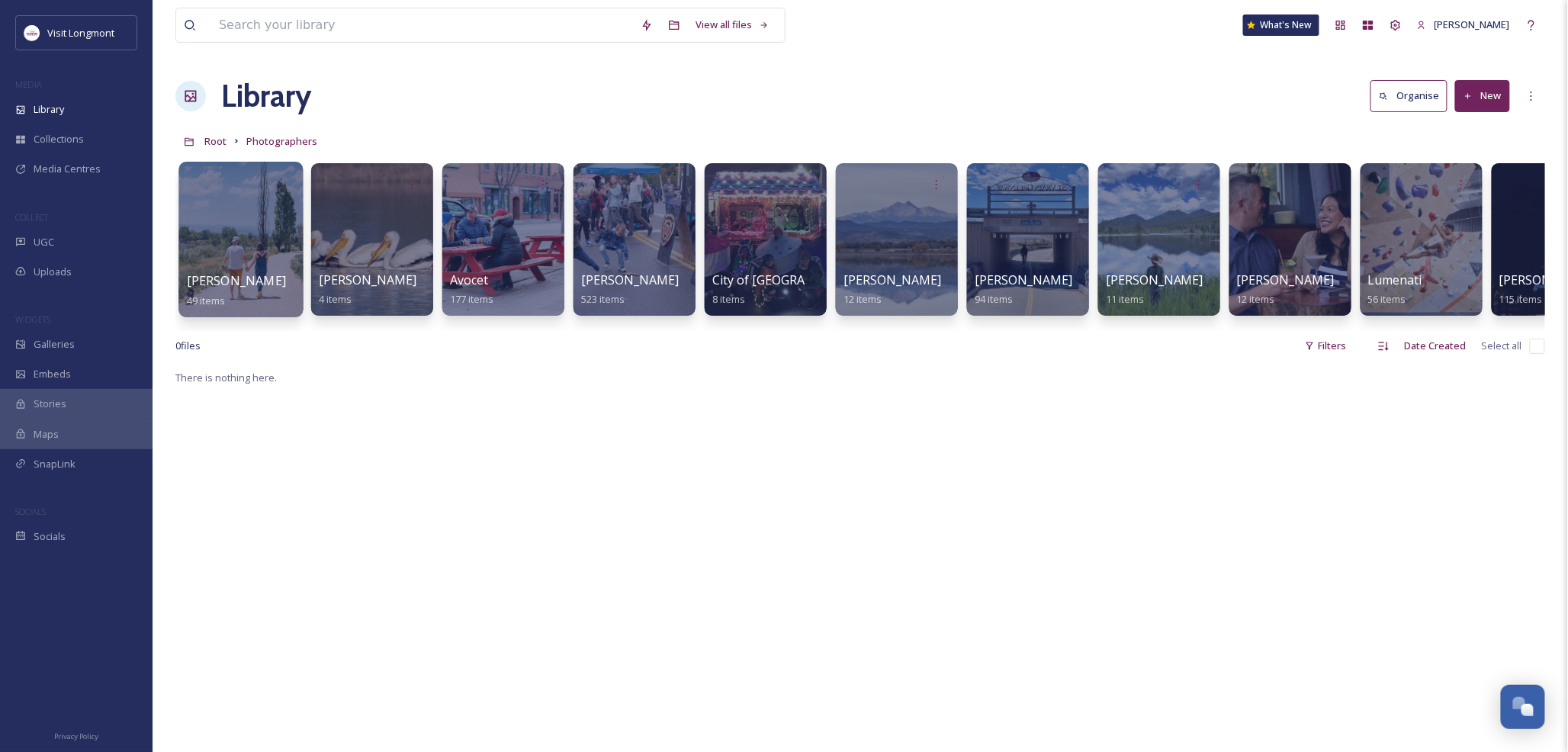
click at [209, 262] on div at bounding box center [241, 239] width 124 height 155
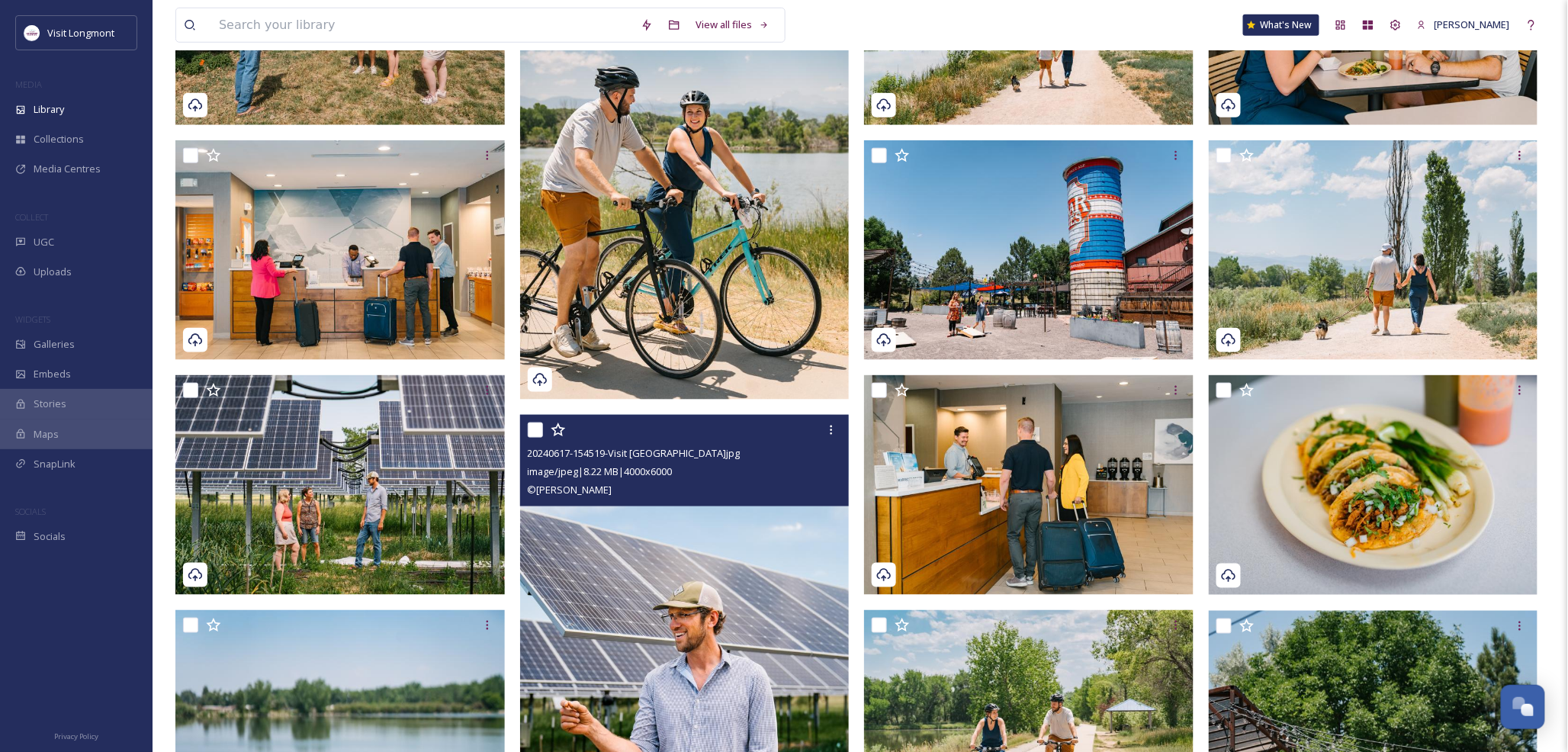
scroll to position [508, 0]
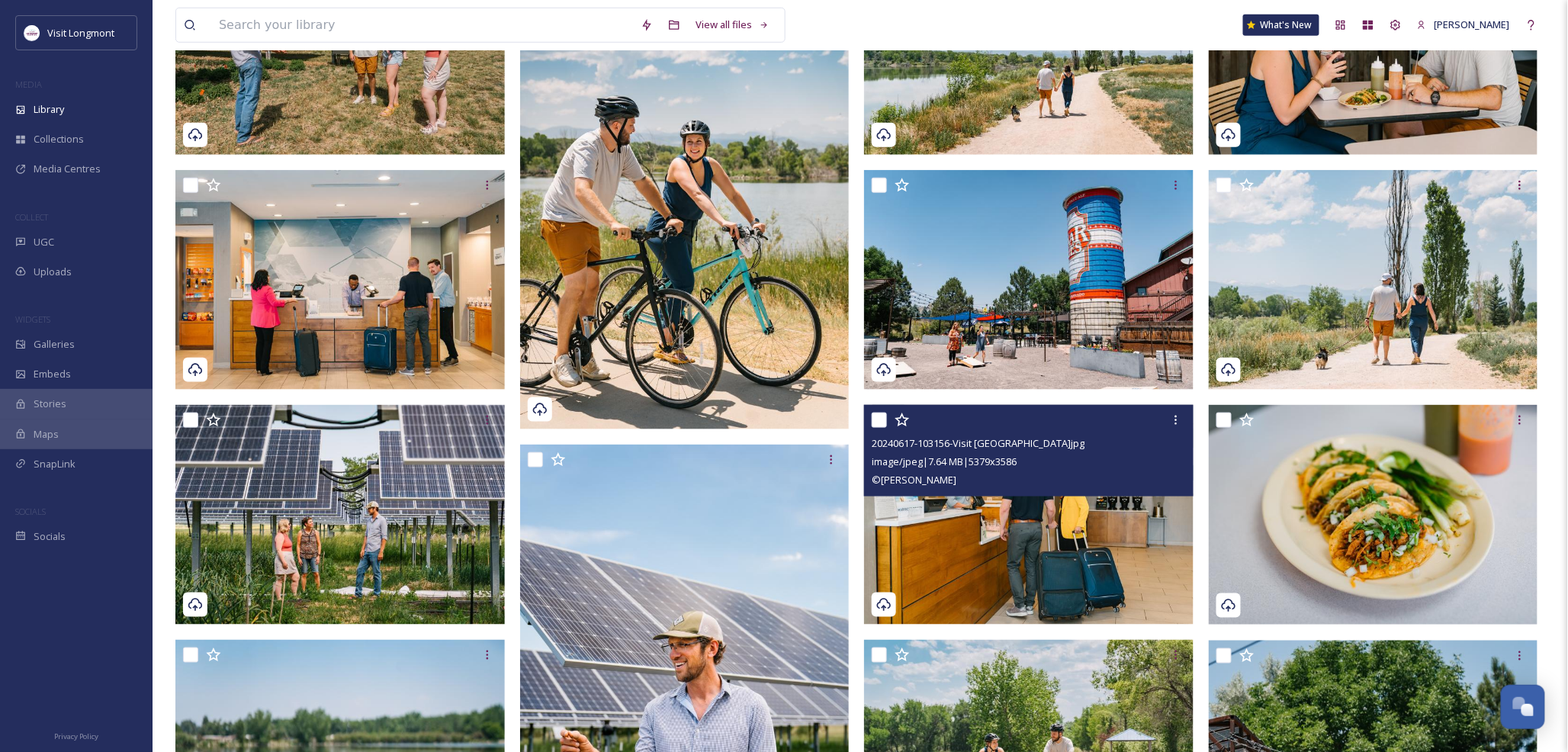
click at [986, 535] on img at bounding box center [1029, 515] width 330 height 220
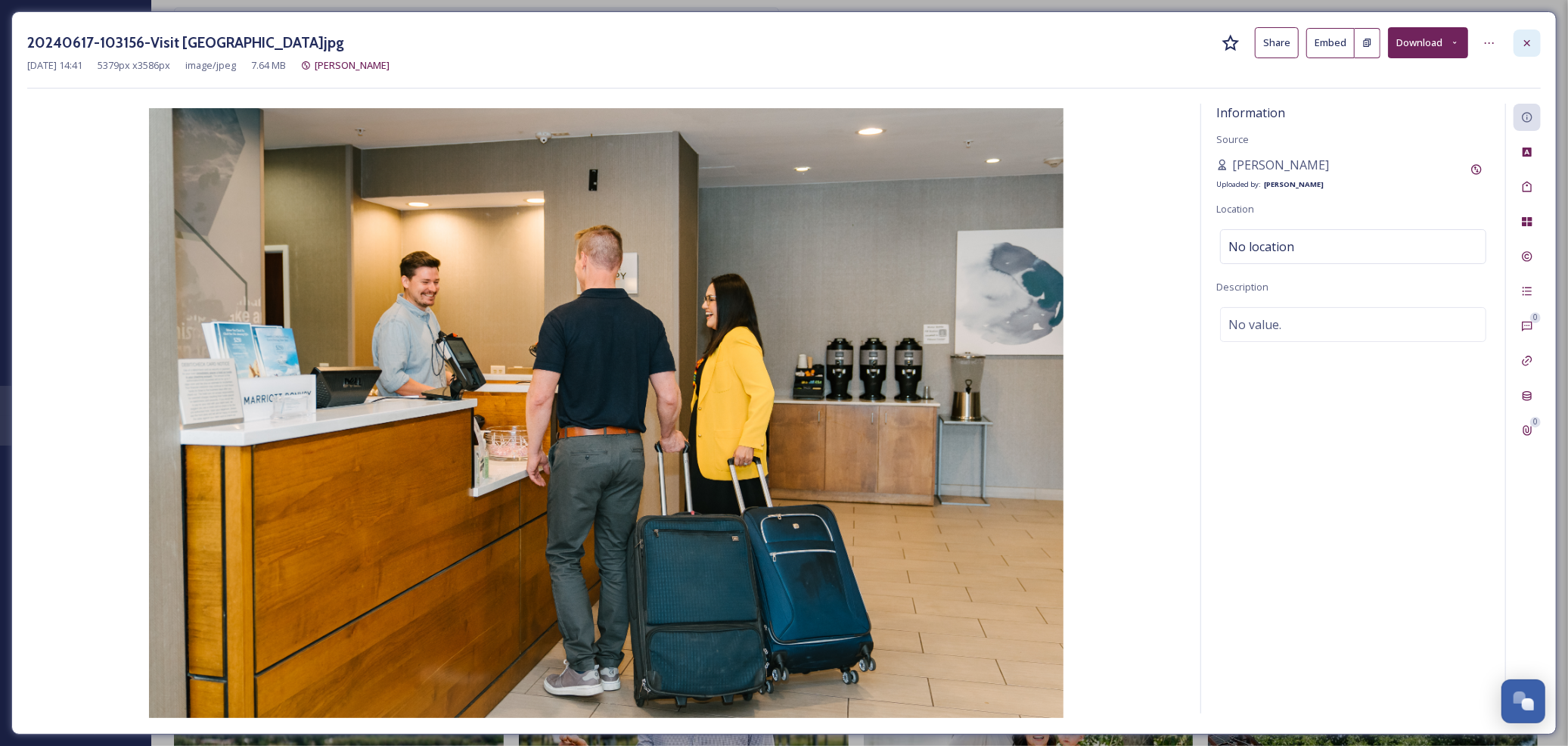
click at [1522, 43] on icon at bounding box center [1527, 43] width 12 height 12
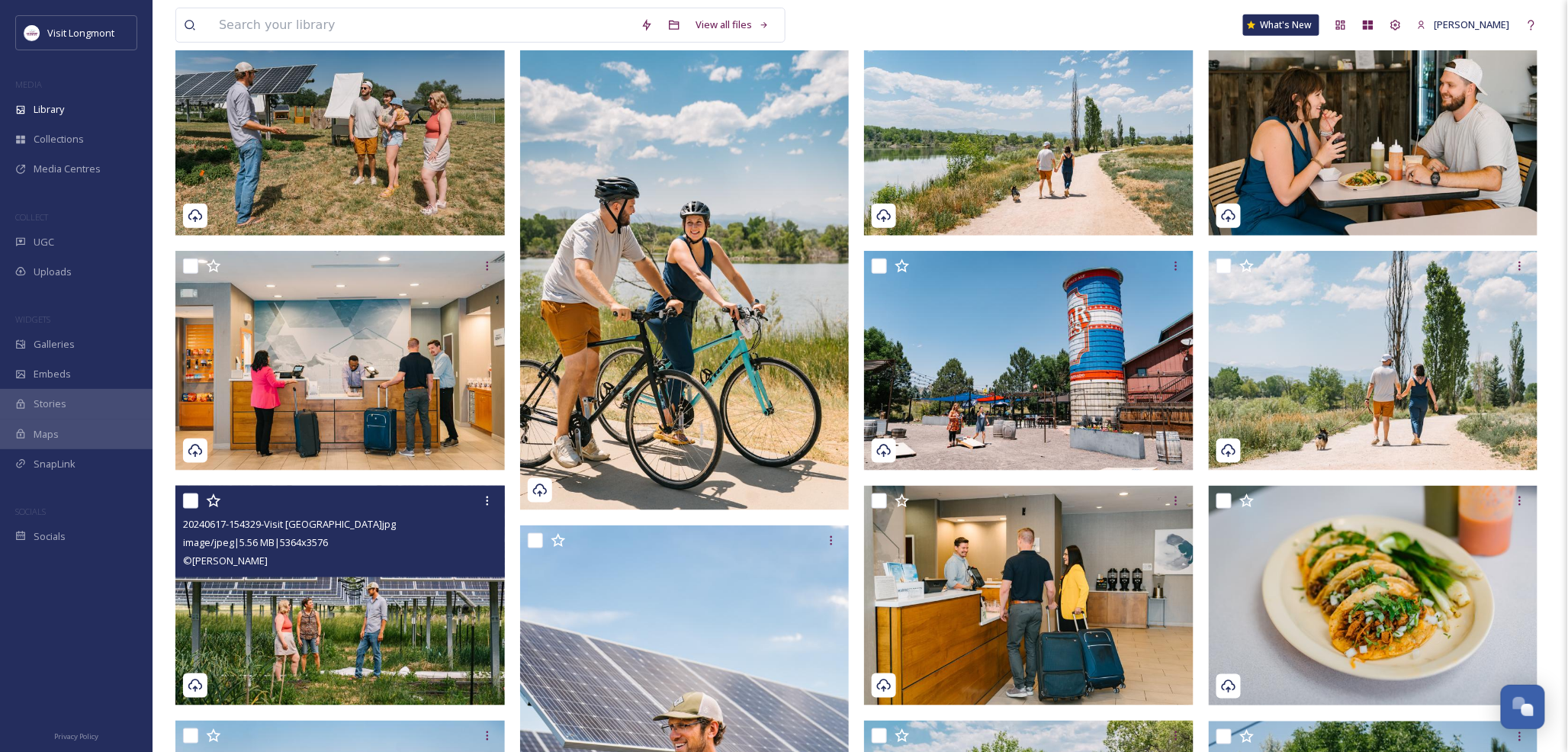
scroll to position [423, 0]
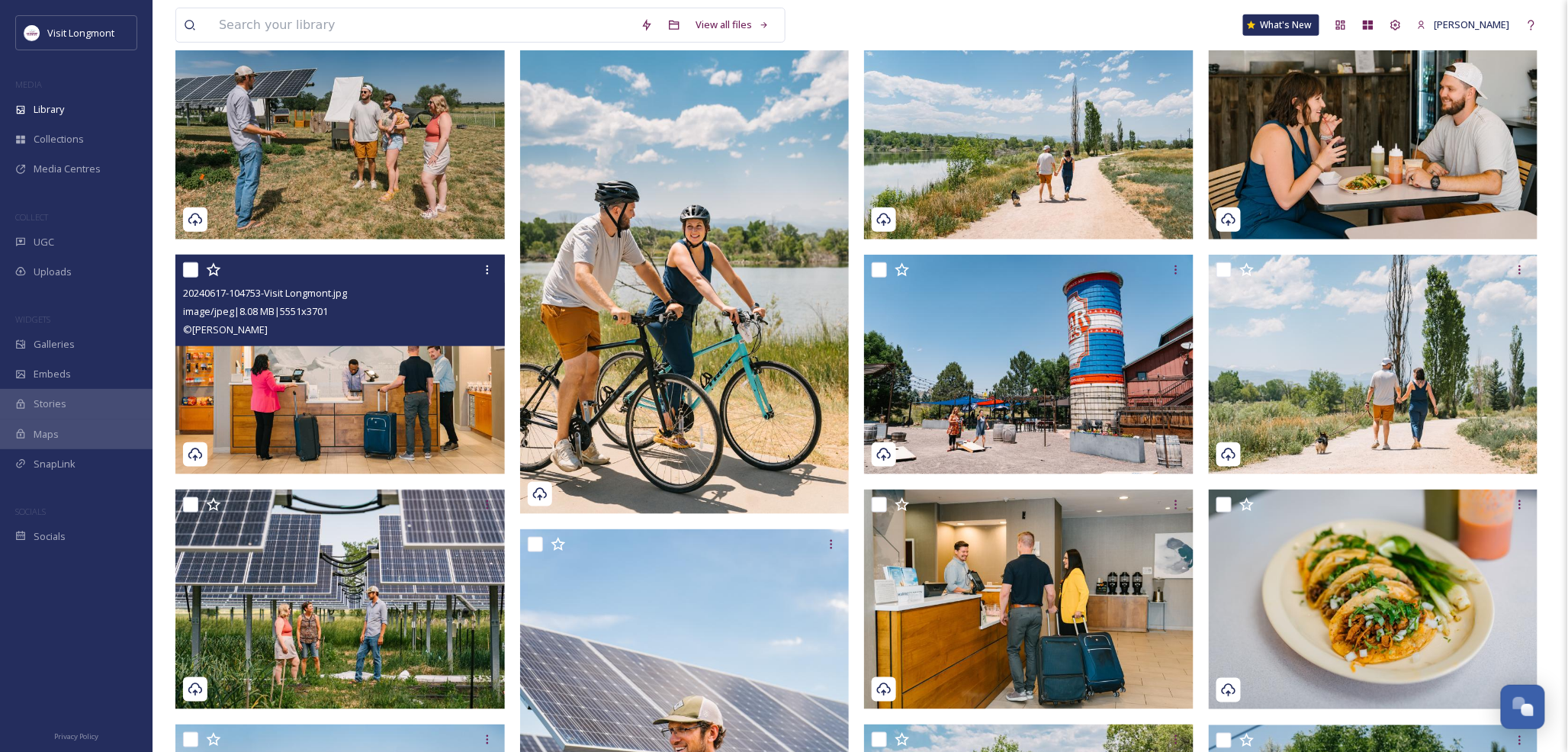
click at [328, 436] on img at bounding box center [340, 364] width 330 height 220
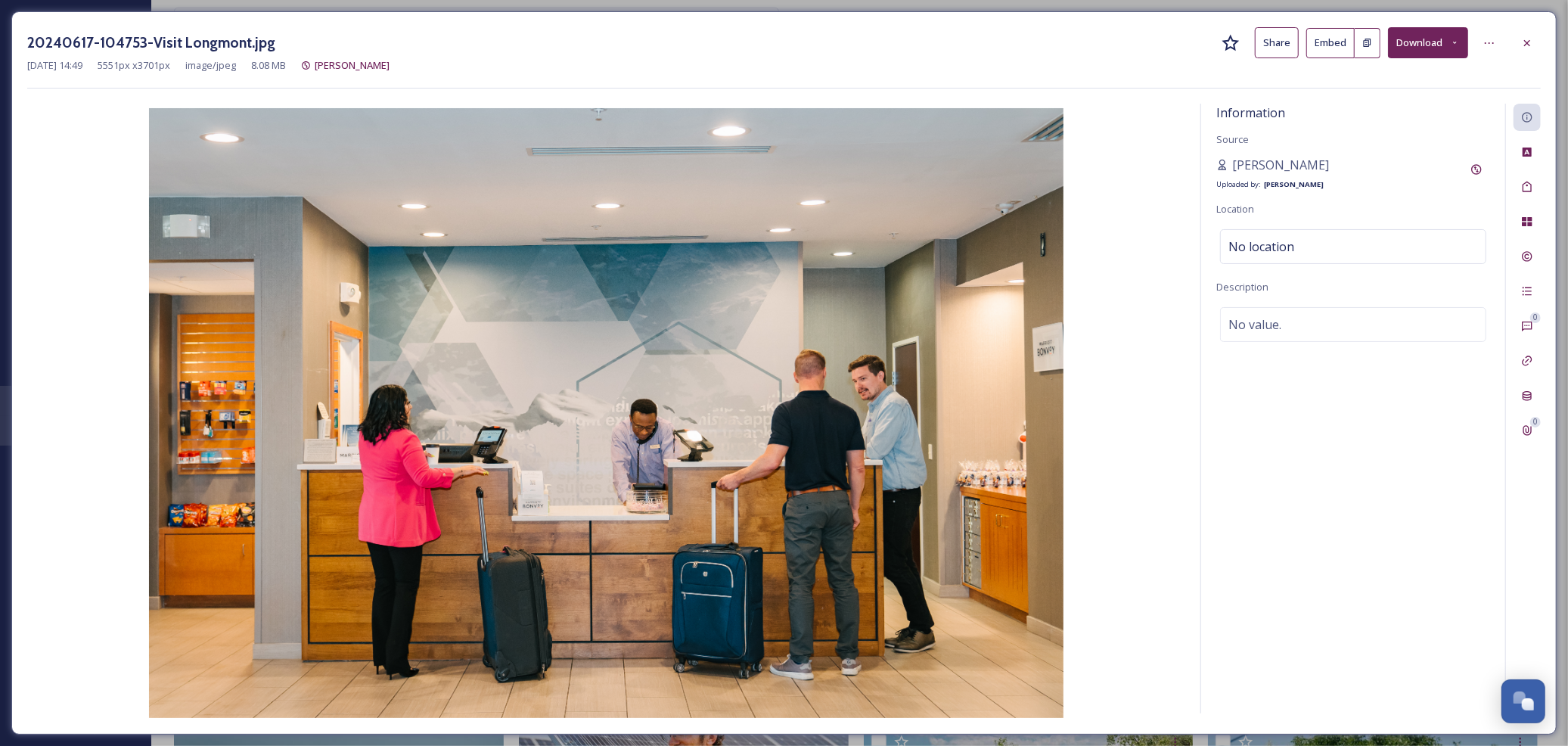
click at [1543, 39] on div "20240617-104753-Visit [GEOGRAPHIC_DATA]jpg Share Embed Download [DATE] 14:49 55…" at bounding box center [784, 373] width 1546 height 724
drag, startPoint x: 1523, startPoint y: 42, endPoint x: 1511, endPoint y: 53, distance: 16.3
click at [1523, 44] on icon at bounding box center [1527, 43] width 12 height 12
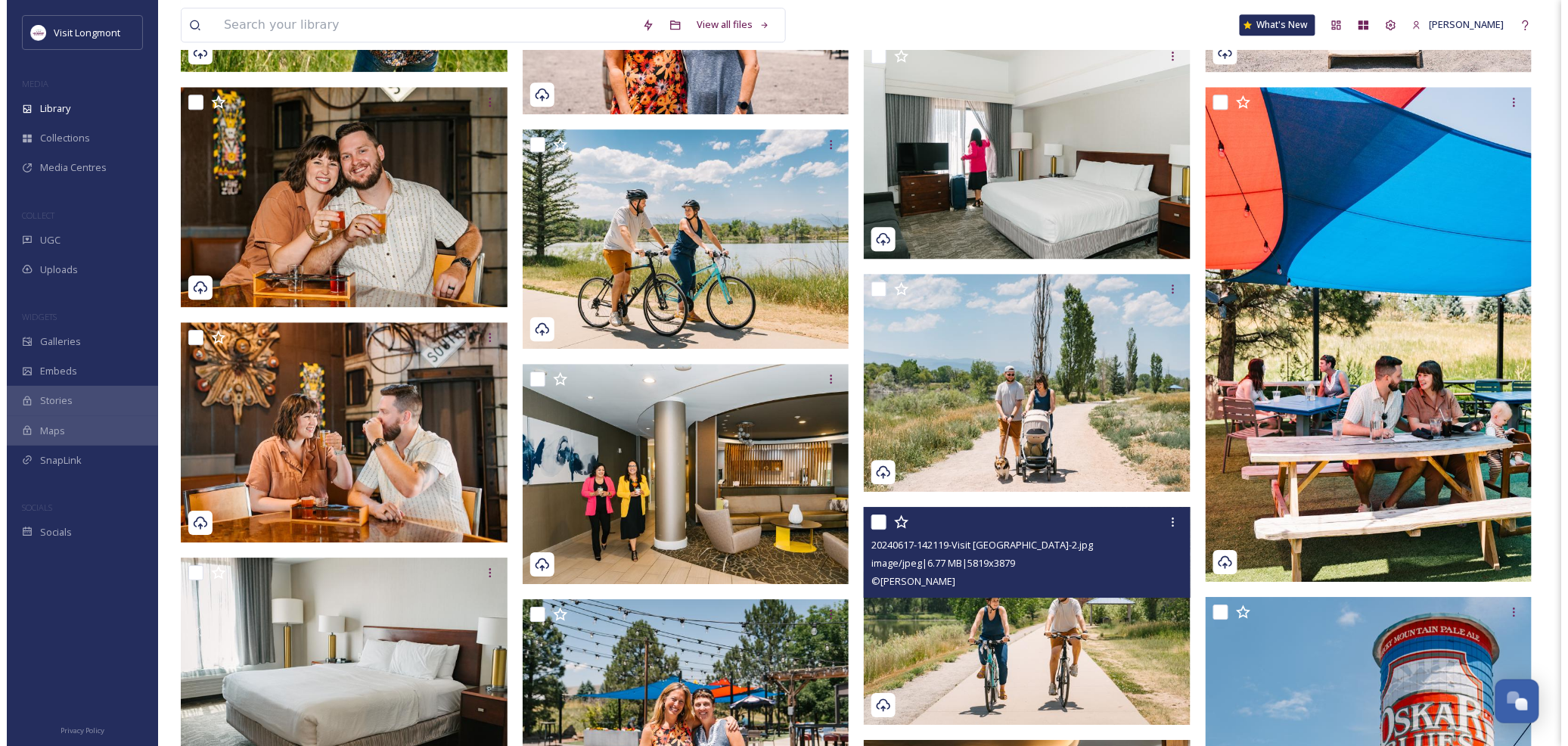
scroll to position [1597, 0]
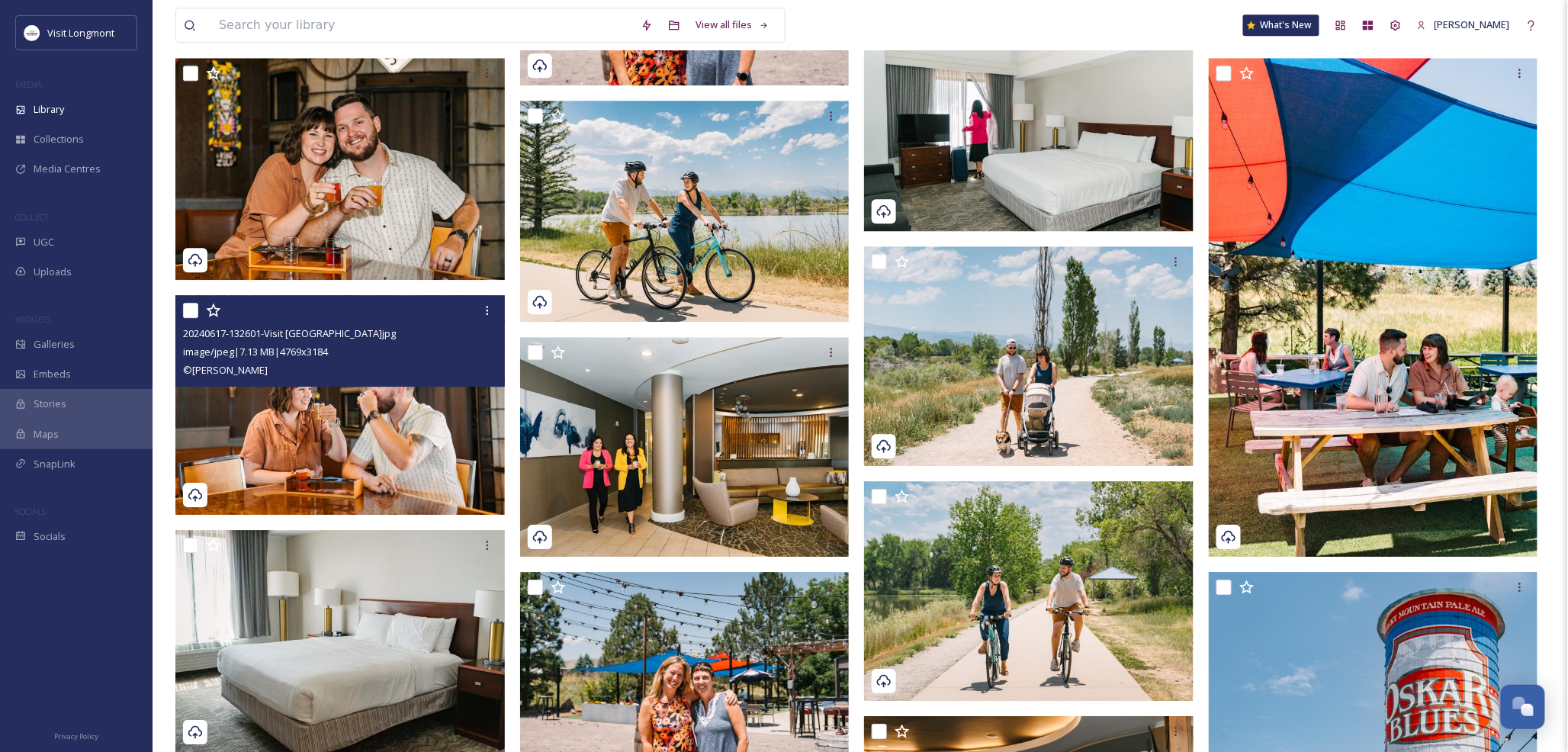
click at [348, 451] on img at bounding box center [340, 404] width 330 height 220
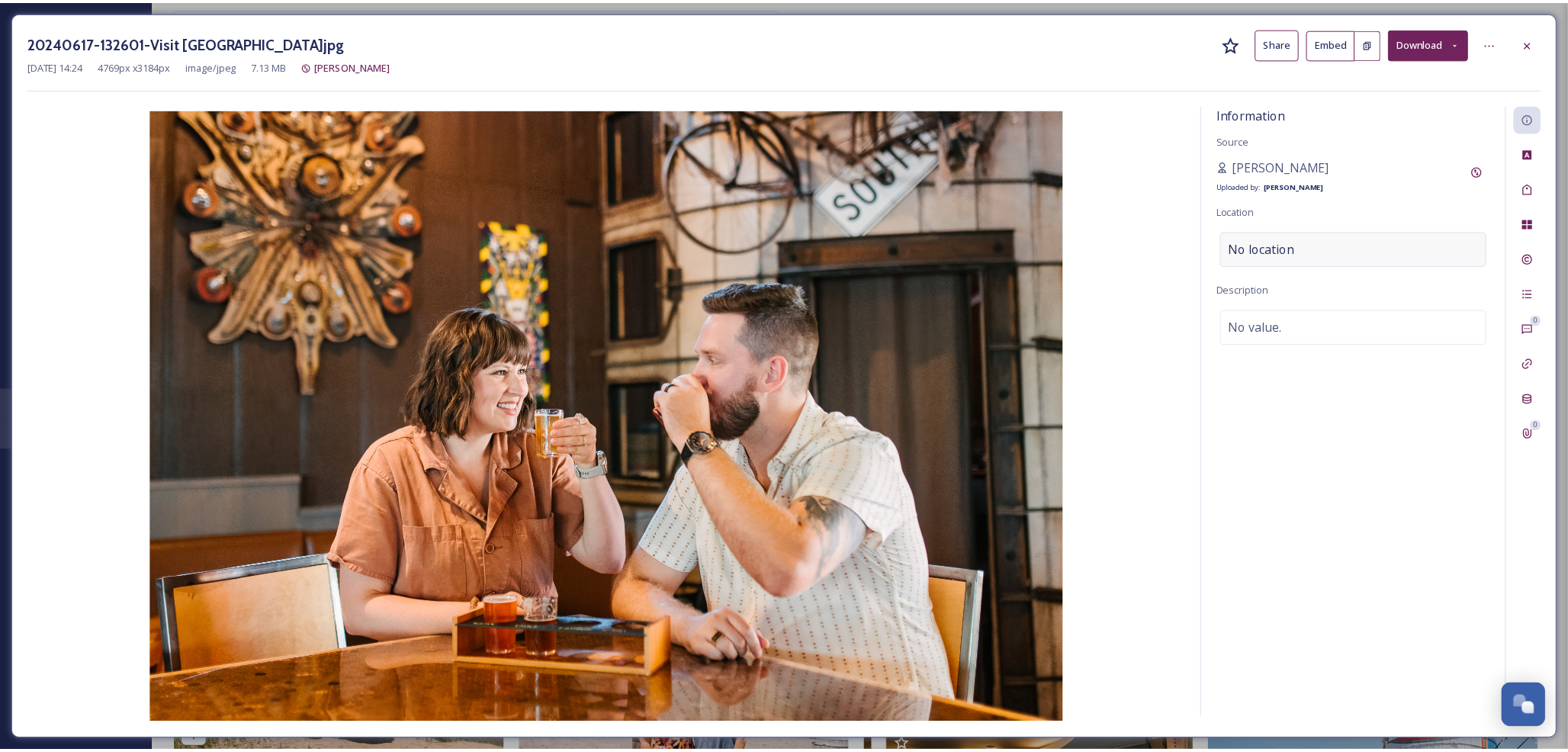
scroll to position [1612, 0]
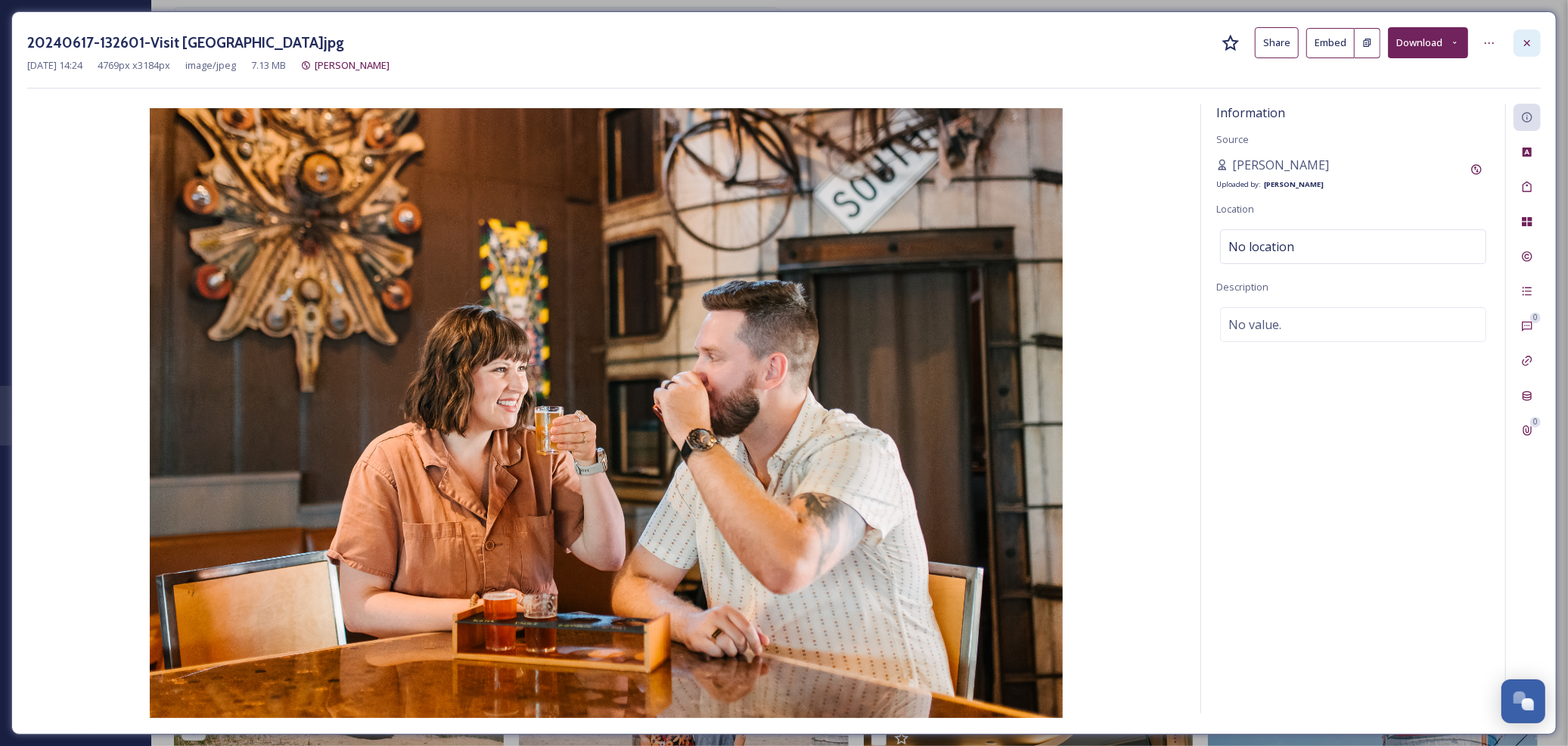
click at [1530, 40] on icon at bounding box center [1527, 43] width 12 height 12
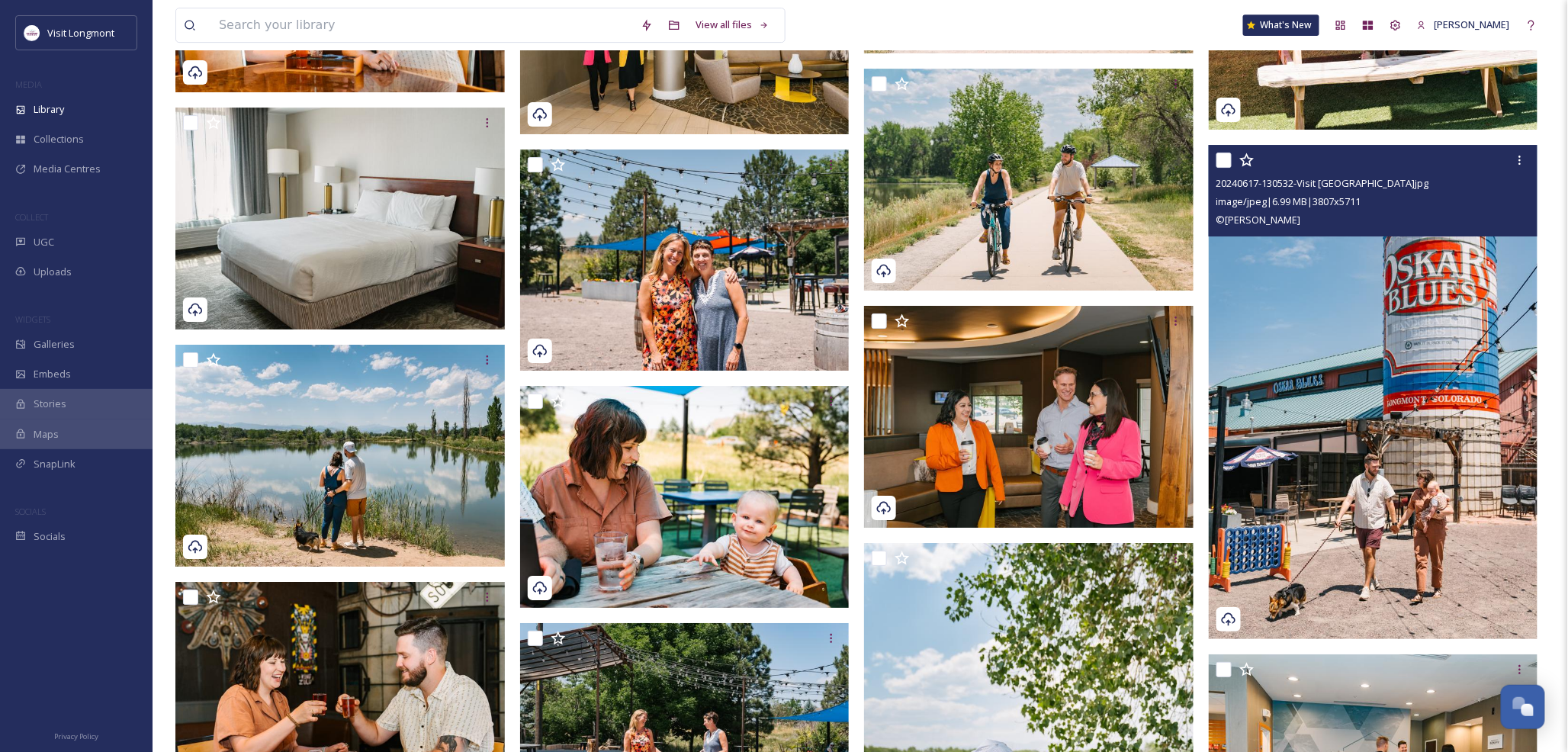
scroll to position [2120, 0]
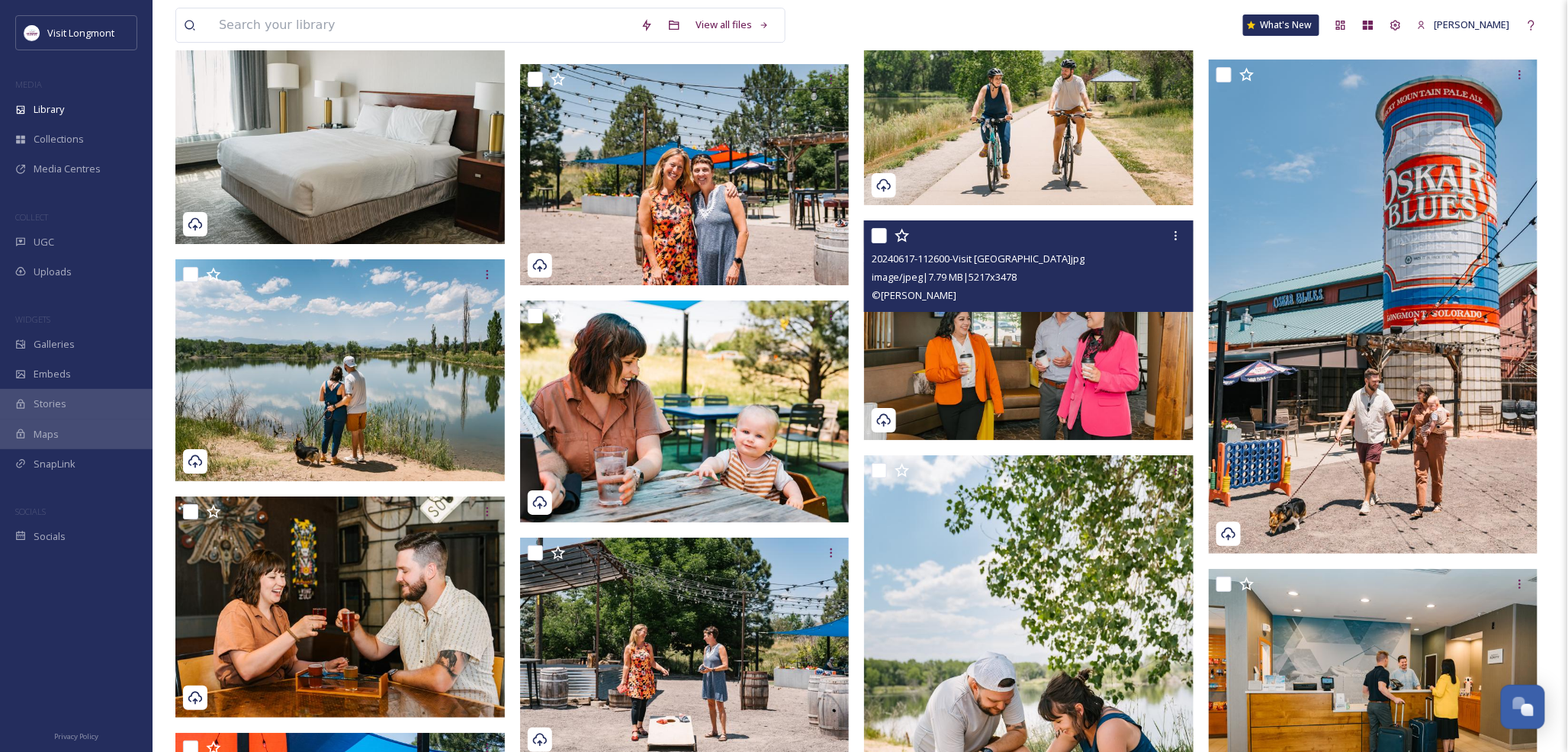
click at [1092, 366] on img at bounding box center [1029, 330] width 330 height 220
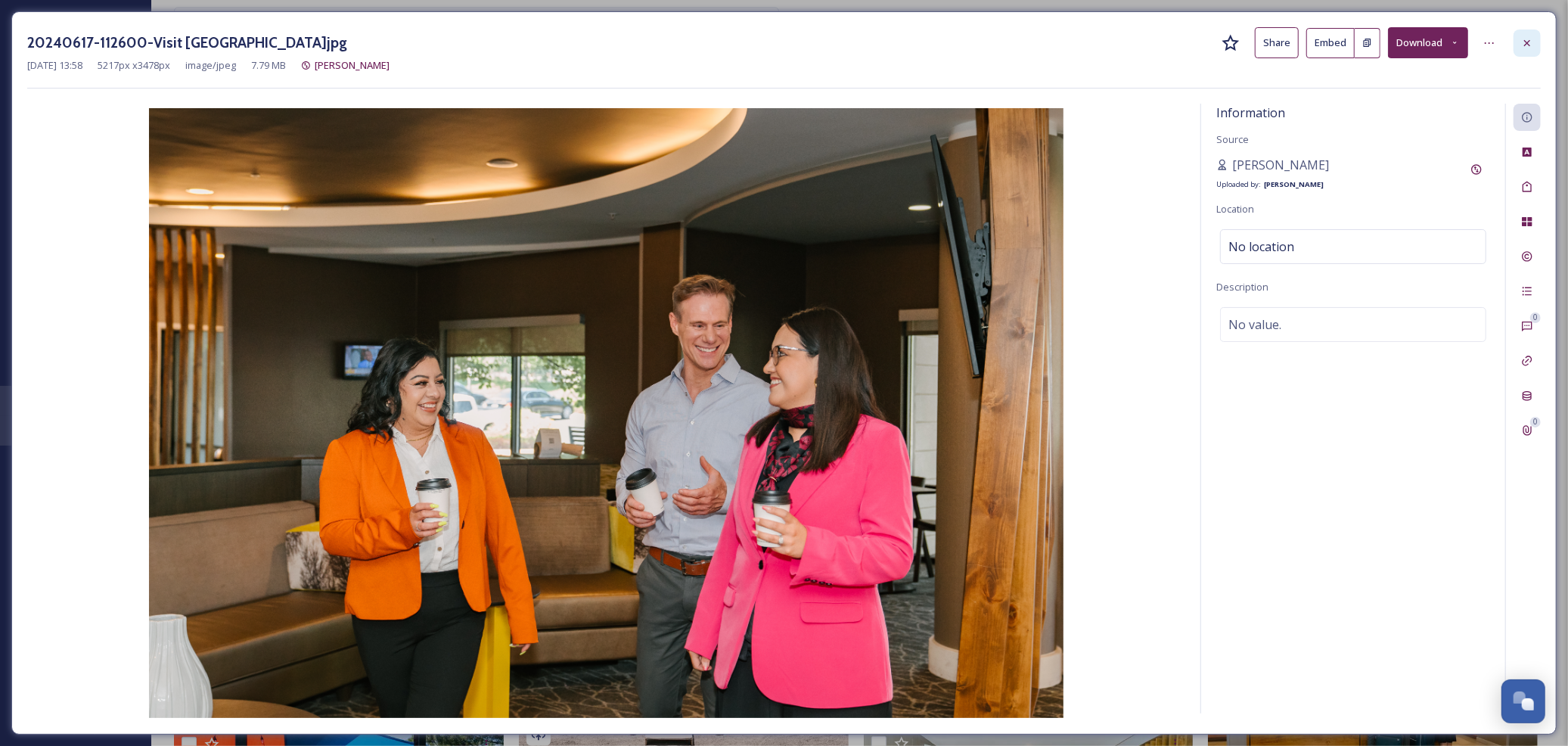
click at [1521, 43] on icon at bounding box center [1527, 43] width 12 height 12
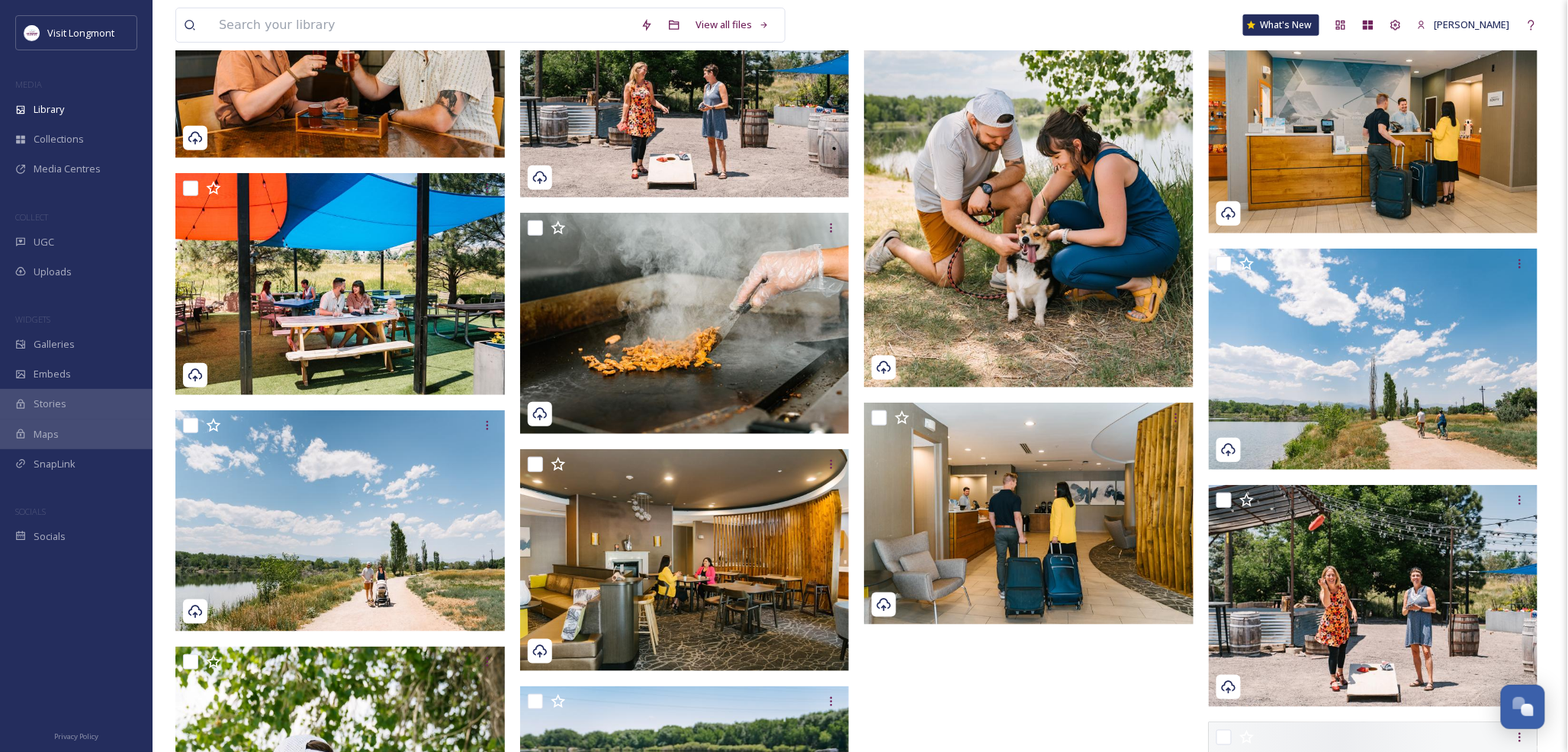
scroll to position [2713, 0]
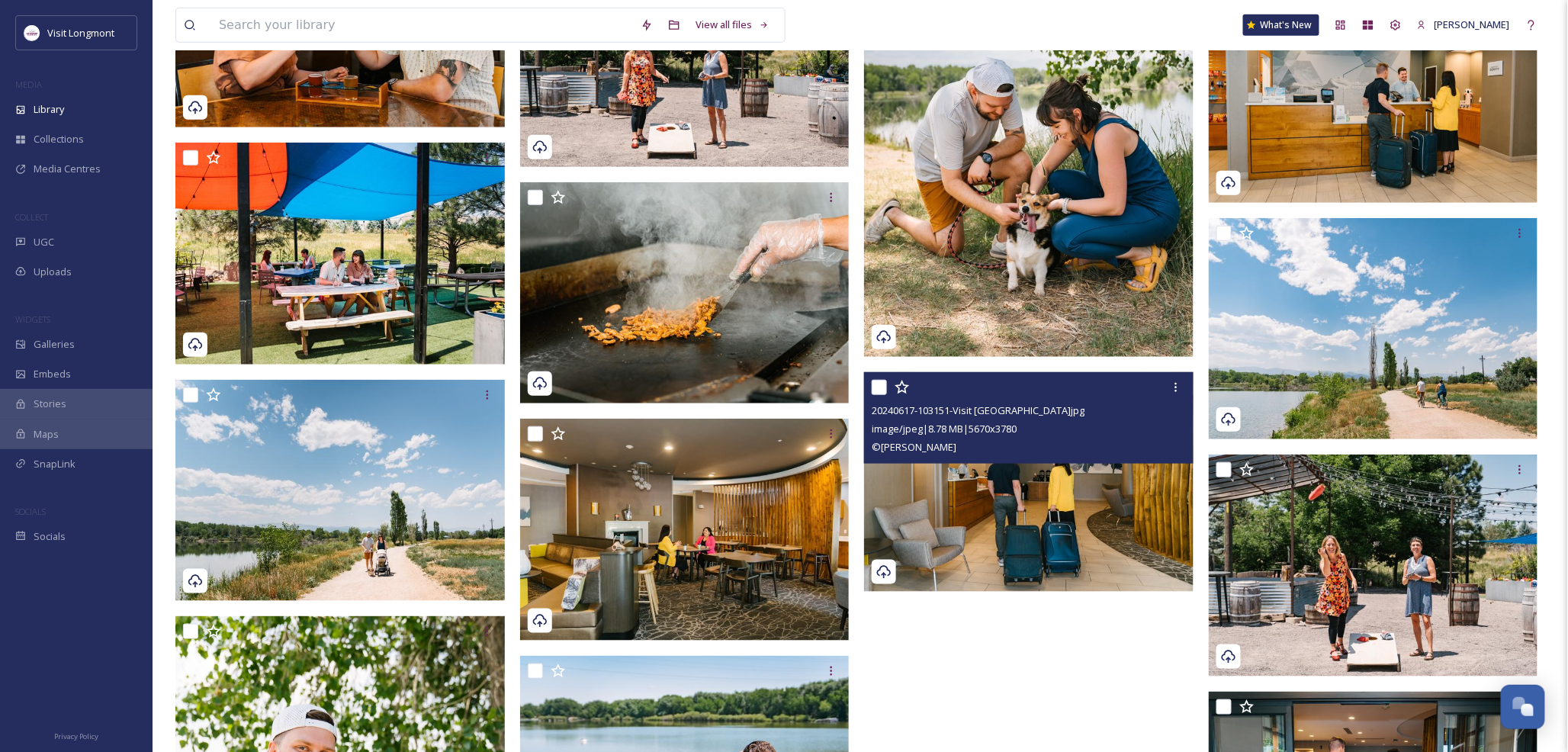
click at [980, 513] on img at bounding box center [1029, 482] width 330 height 220
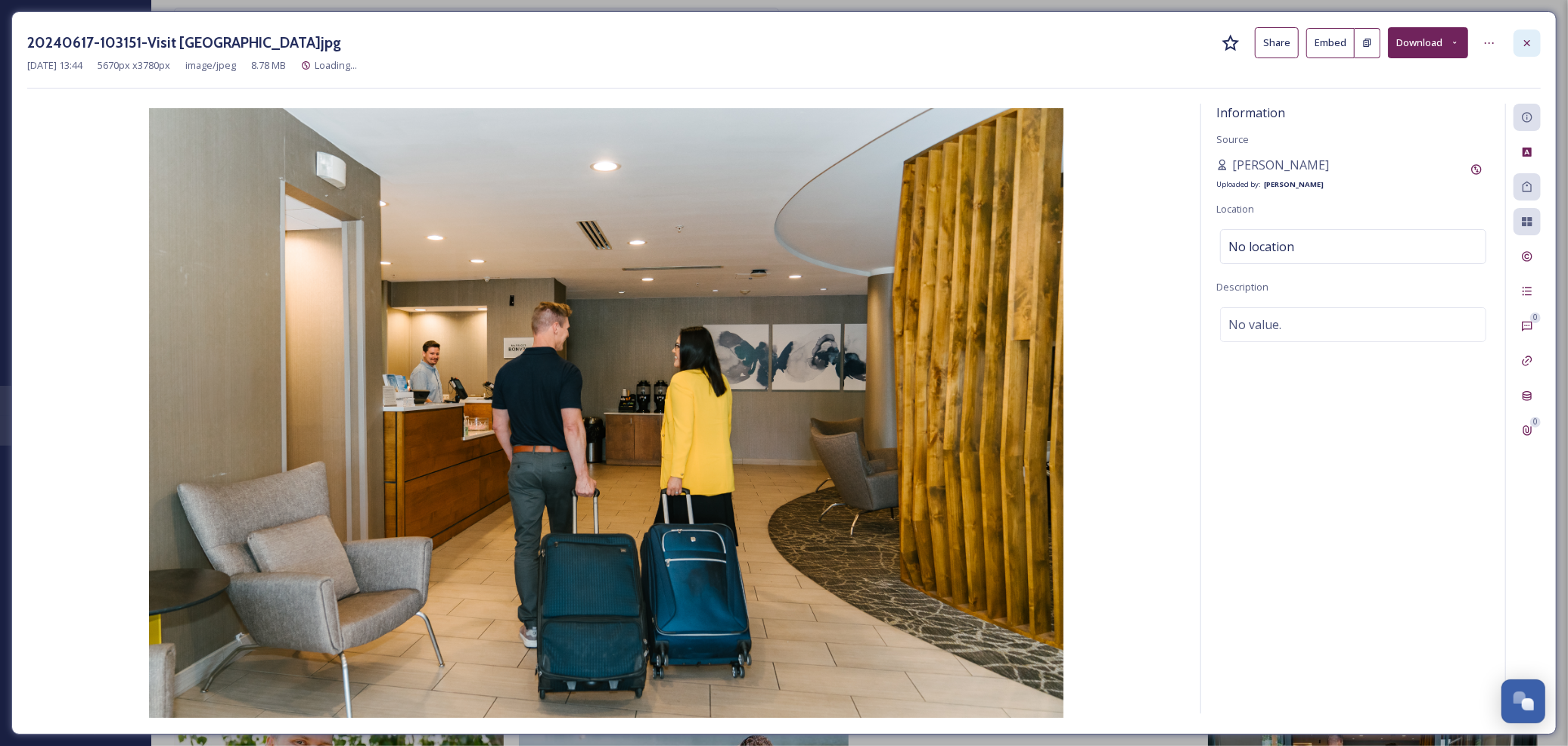
click at [1532, 43] on icon at bounding box center [1527, 43] width 12 height 12
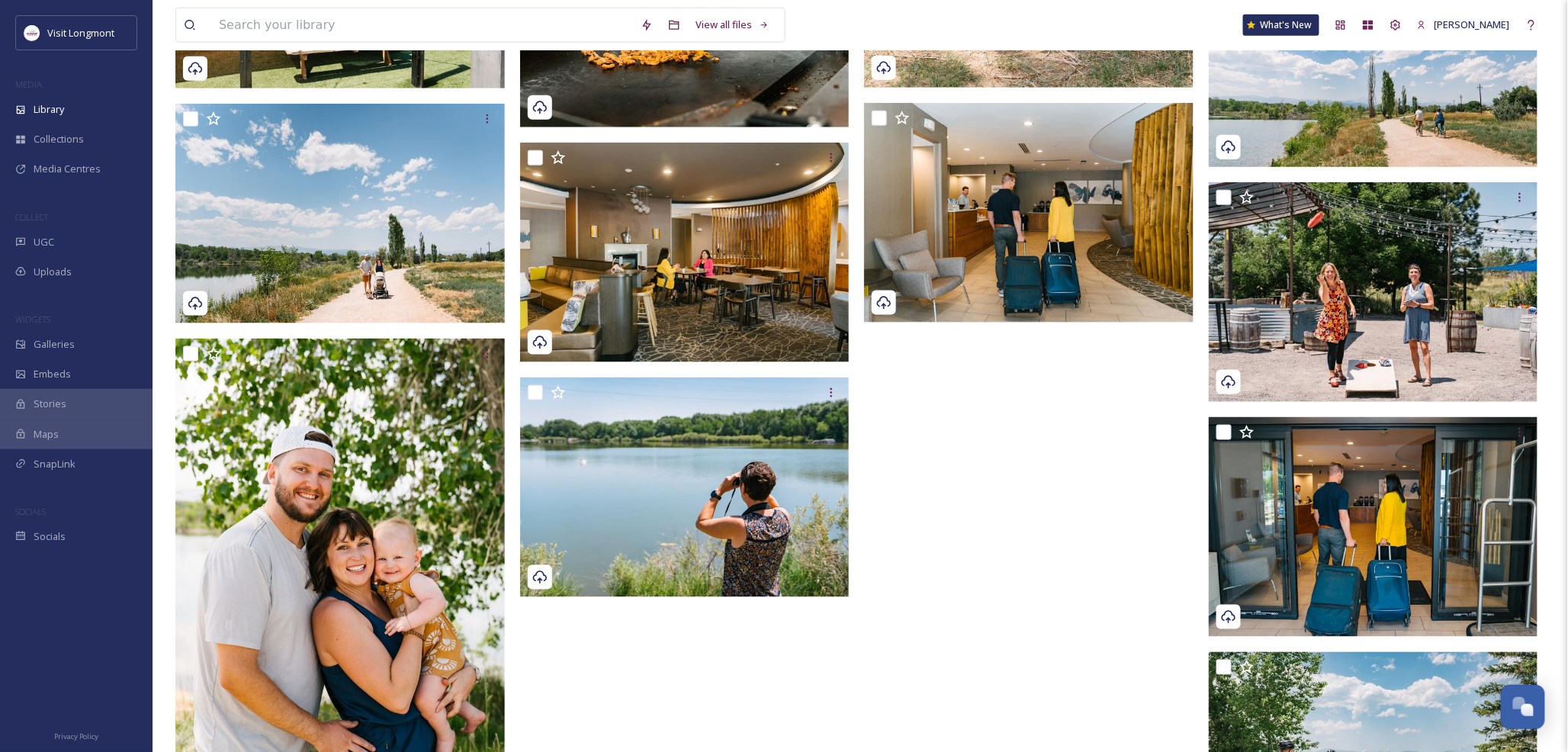
scroll to position [2968, 0]
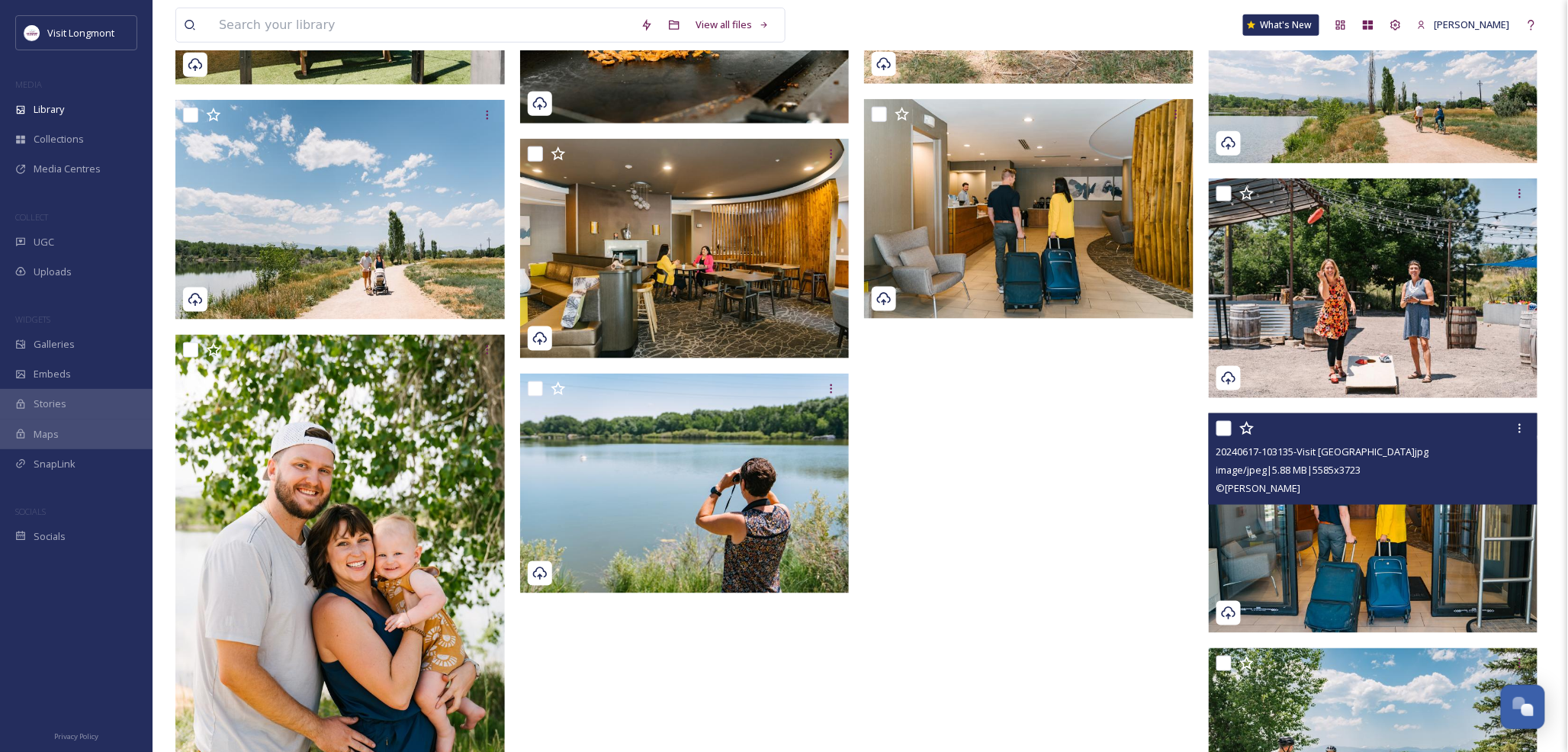
click at [1331, 523] on img at bounding box center [1373, 523] width 330 height 220
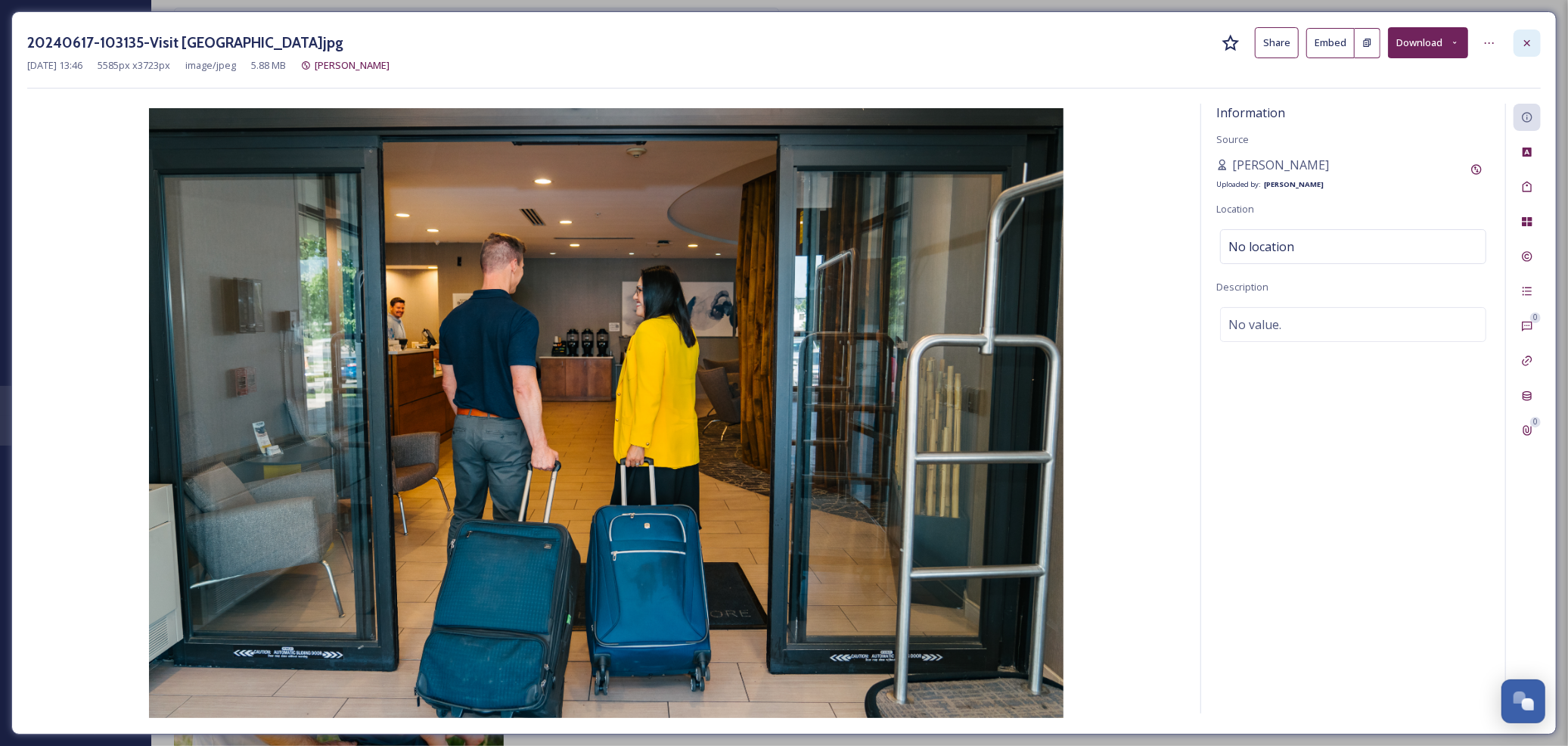
click at [1524, 38] on icon at bounding box center [1527, 43] width 12 height 12
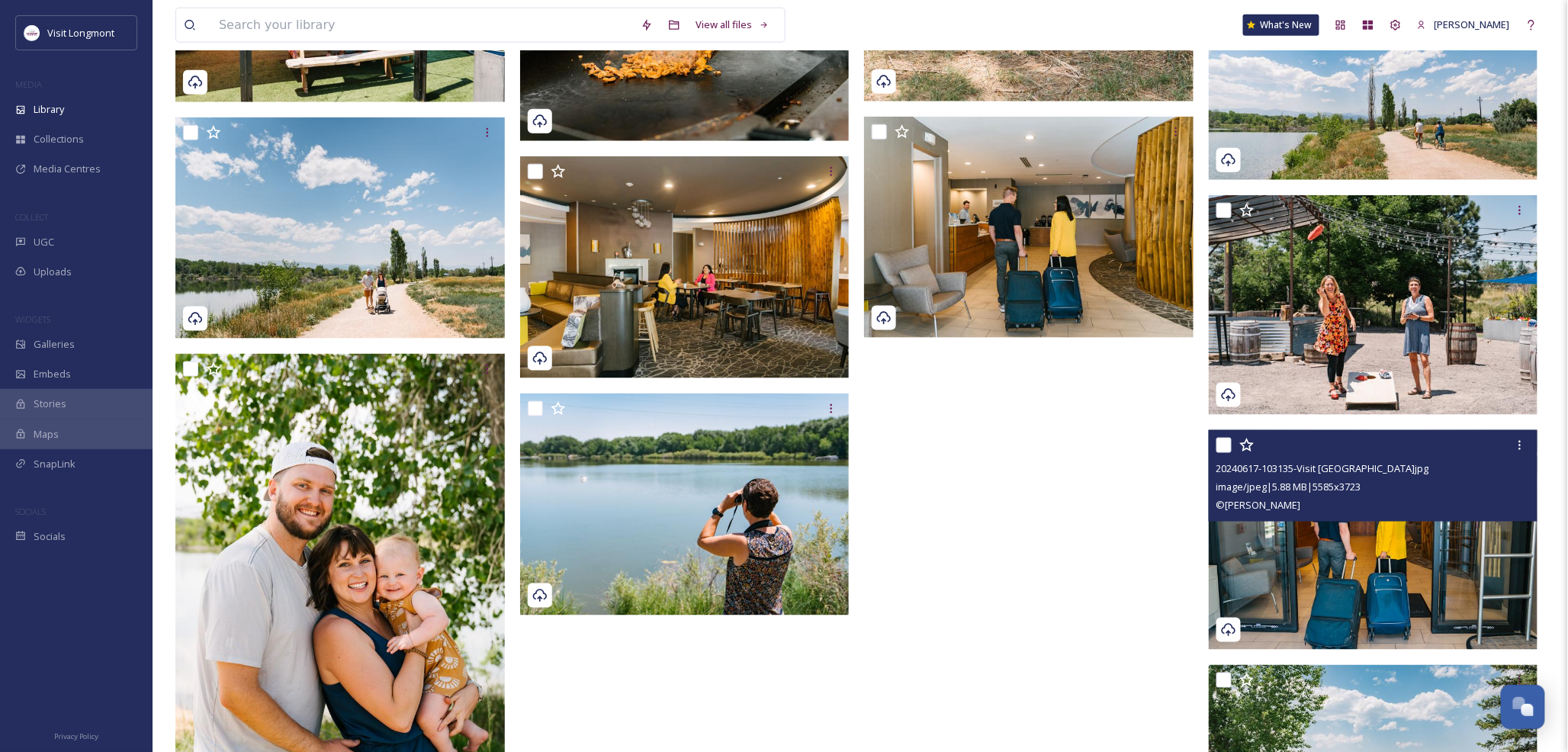
scroll to position [2965, 0]
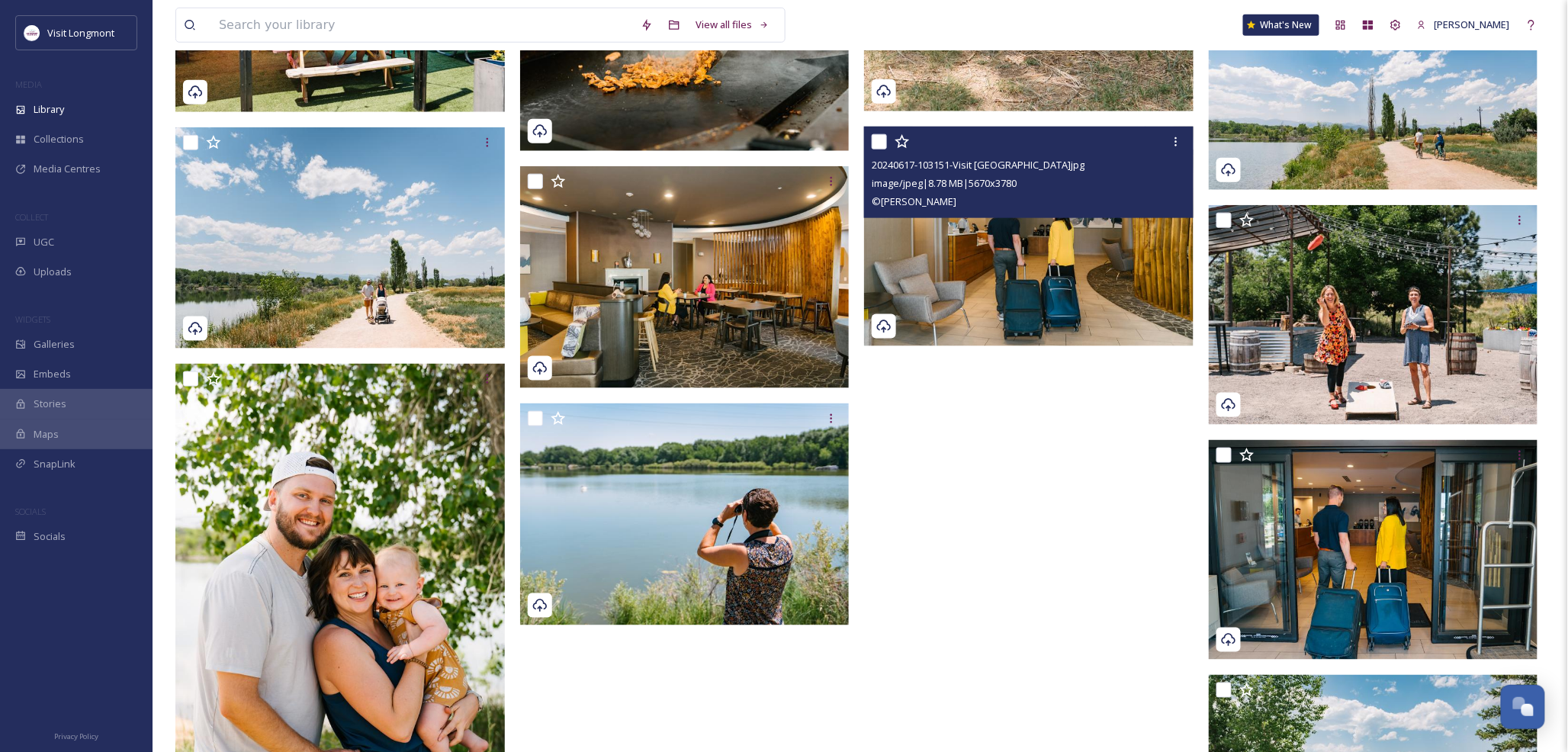
click at [1019, 229] on img at bounding box center [1029, 236] width 330 height 220
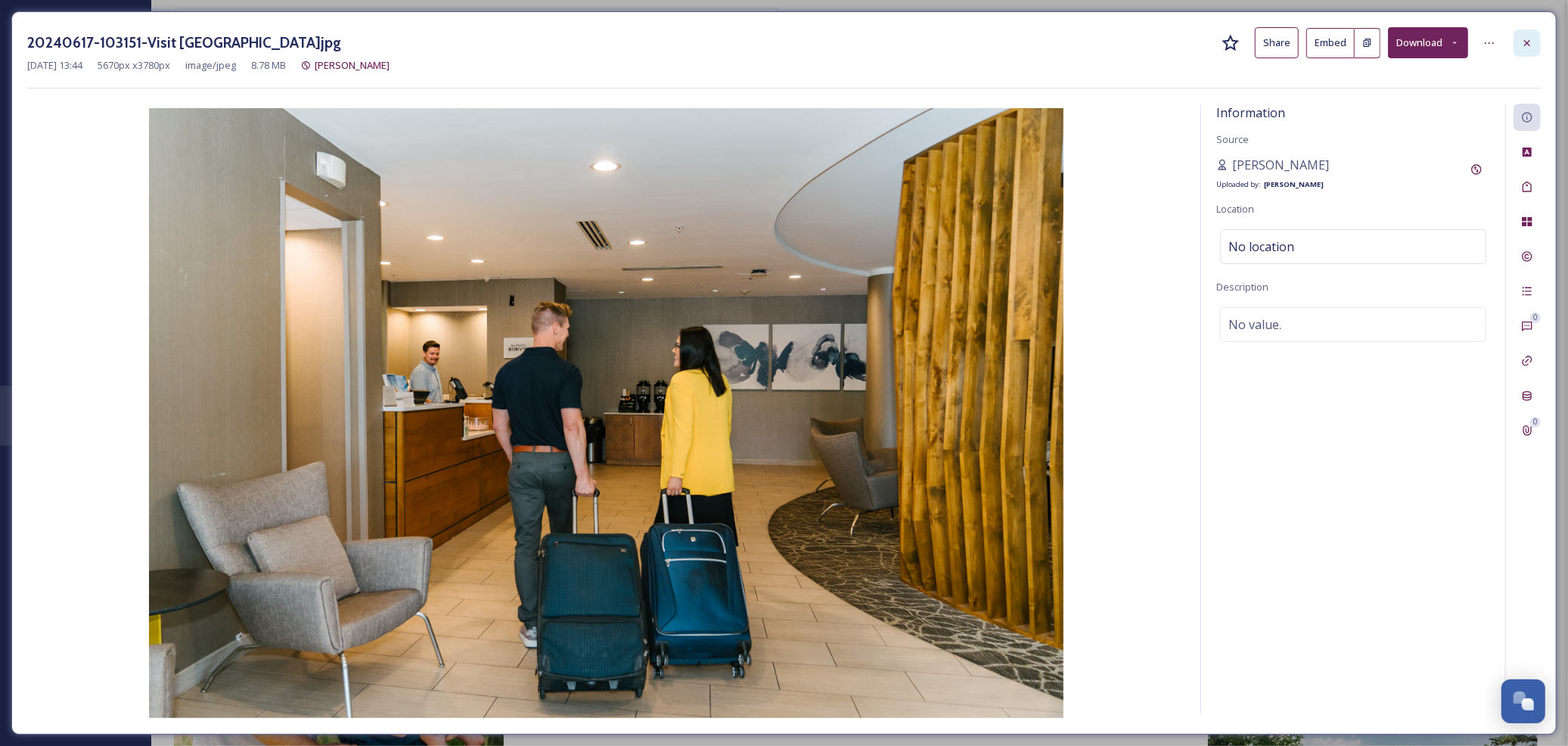
click at [1522, 43] on icon at bounding box center [1527, 43] width 12 height 12
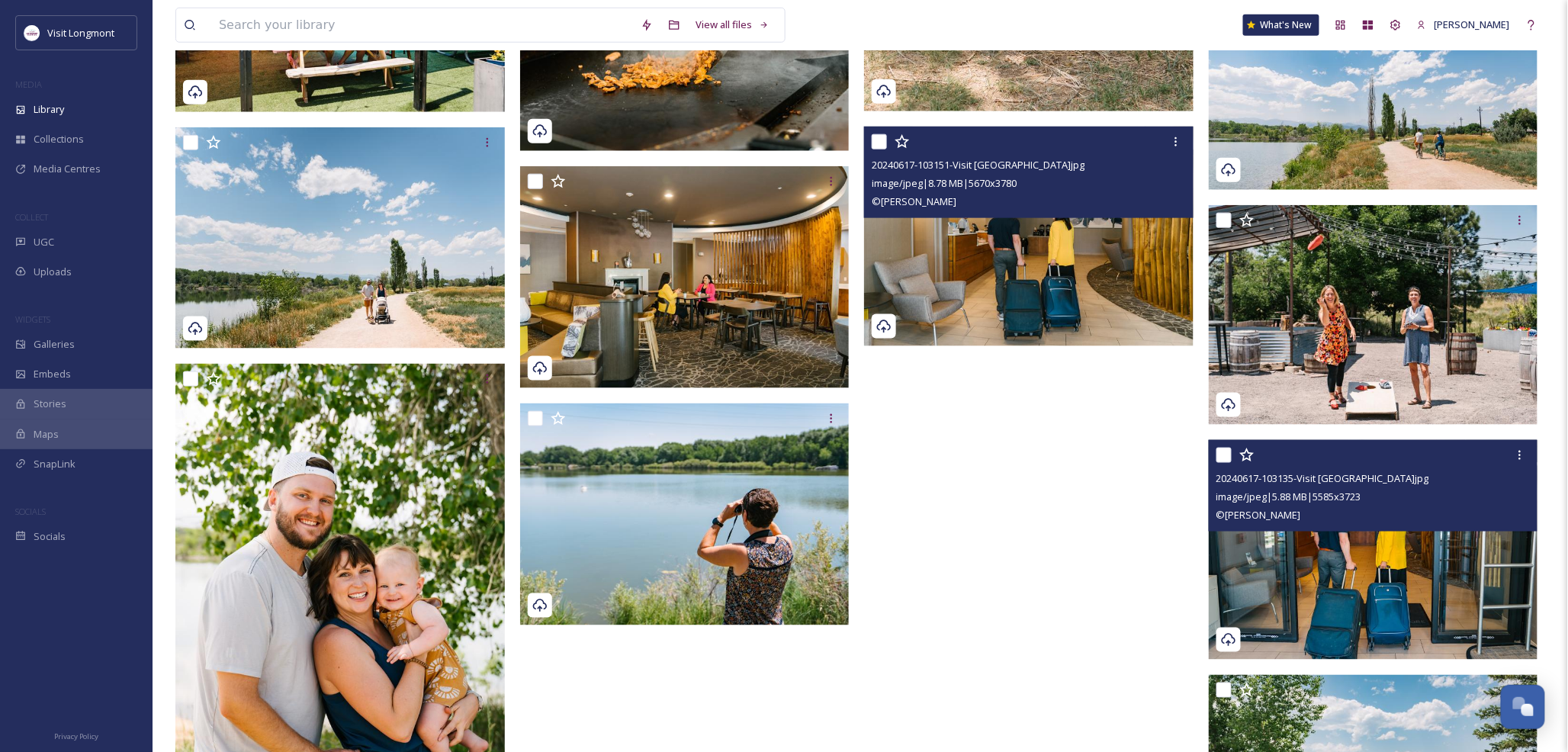
click at [1327, 580] on img at bounding box center [1373, 549] width 330 height 220
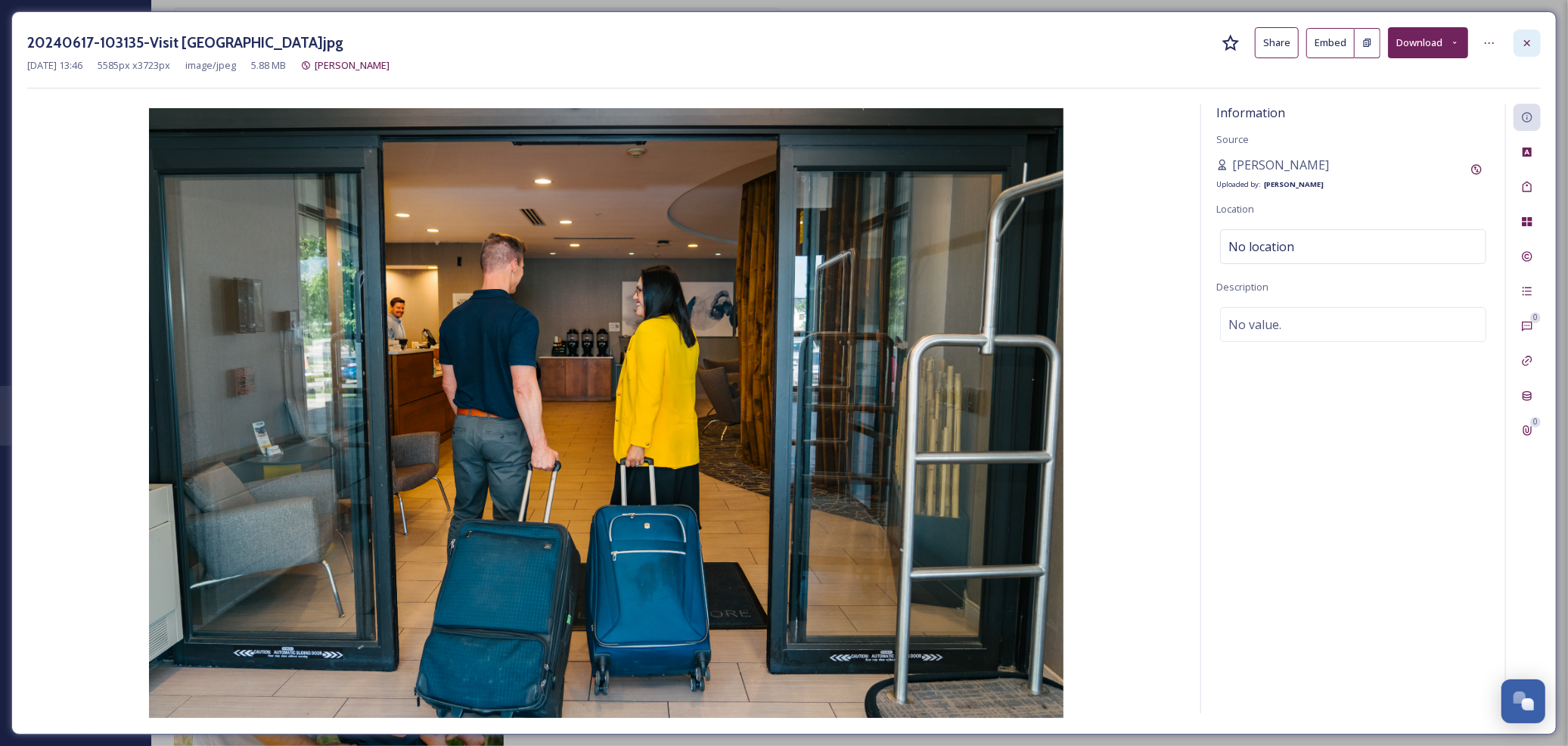
click at [1526, 46] on icon at bounding box center [1527, 43] width 12 height 12
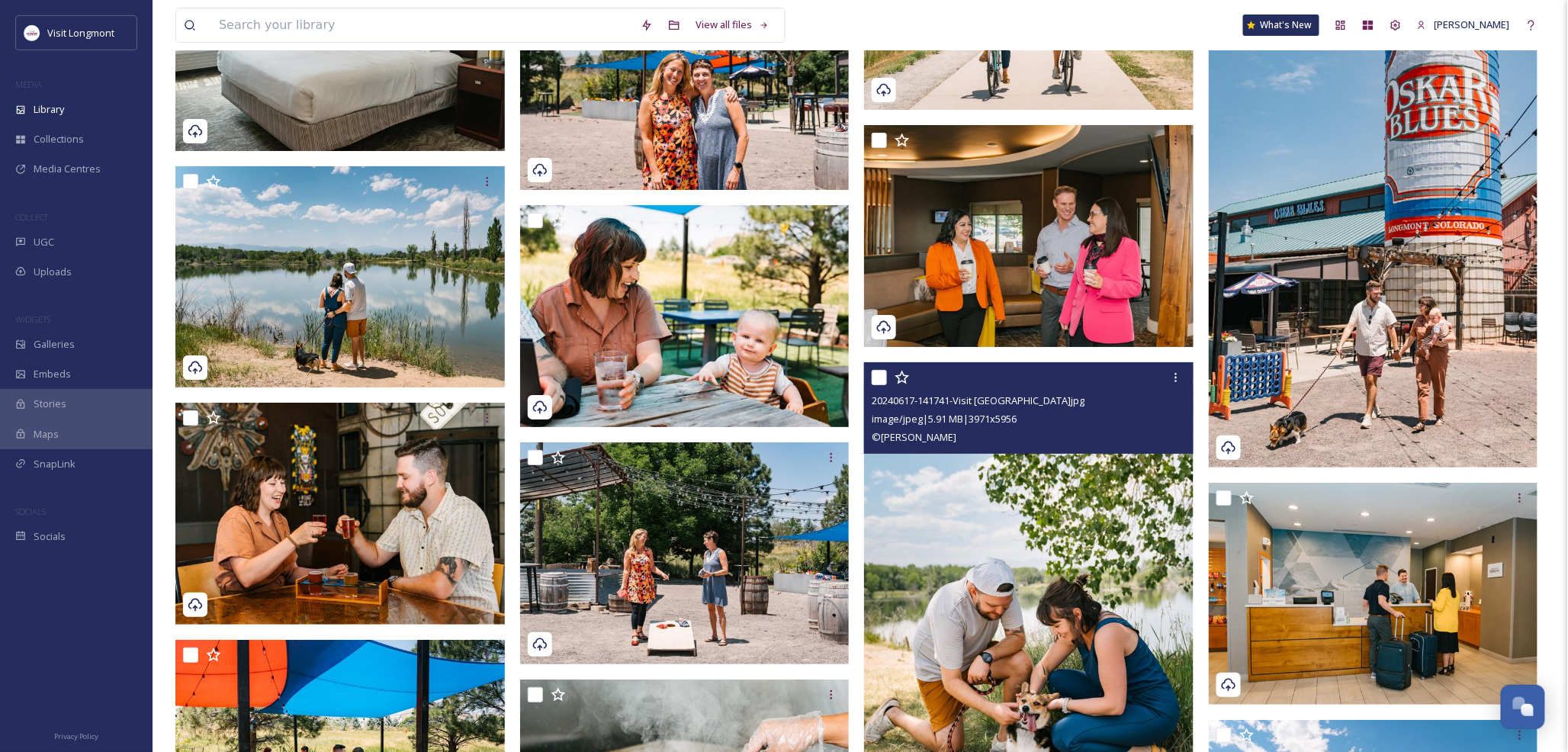
scroll to position [2118, 0]
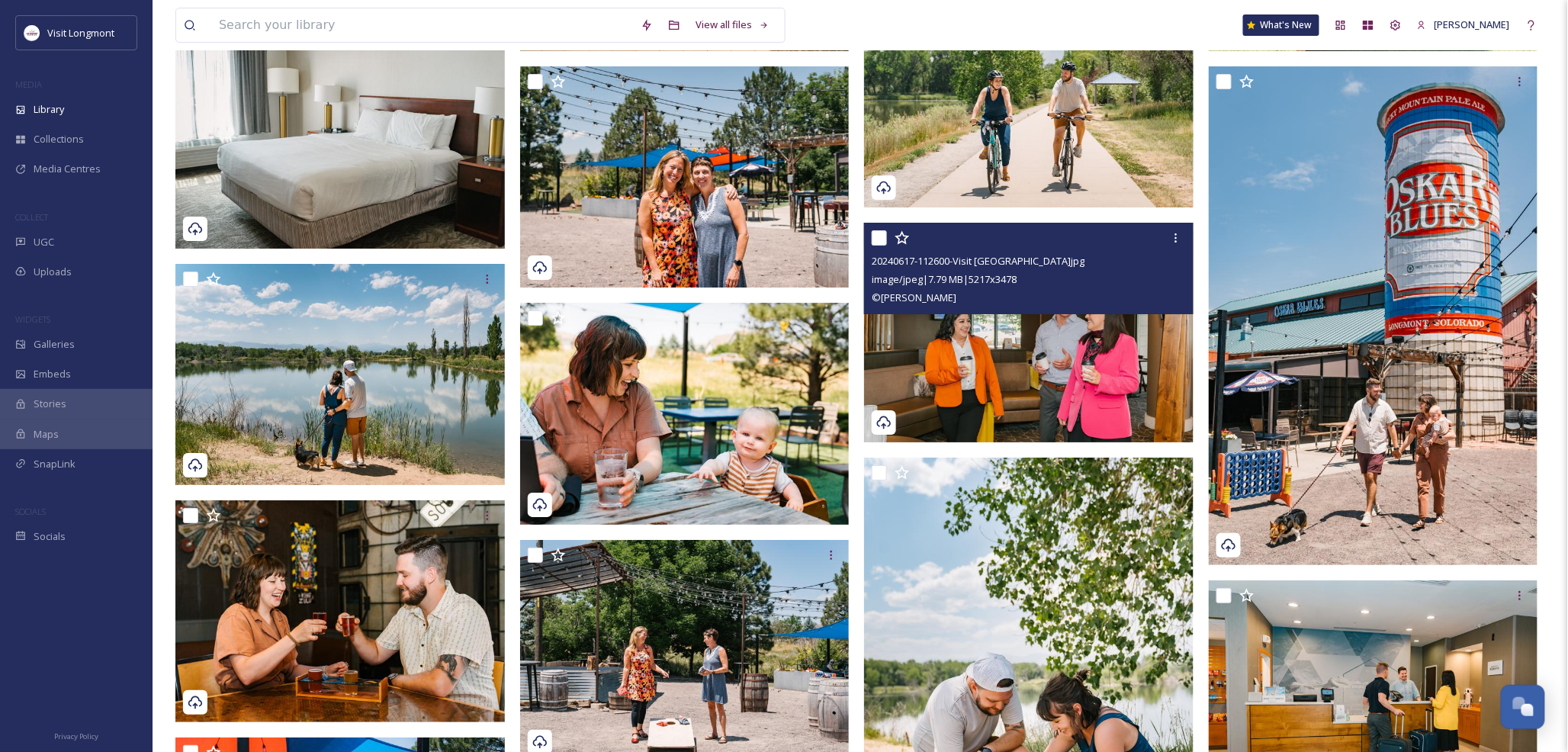
click at [1032, 401] on img at bounding box center [1029, 332] width 330 height 220
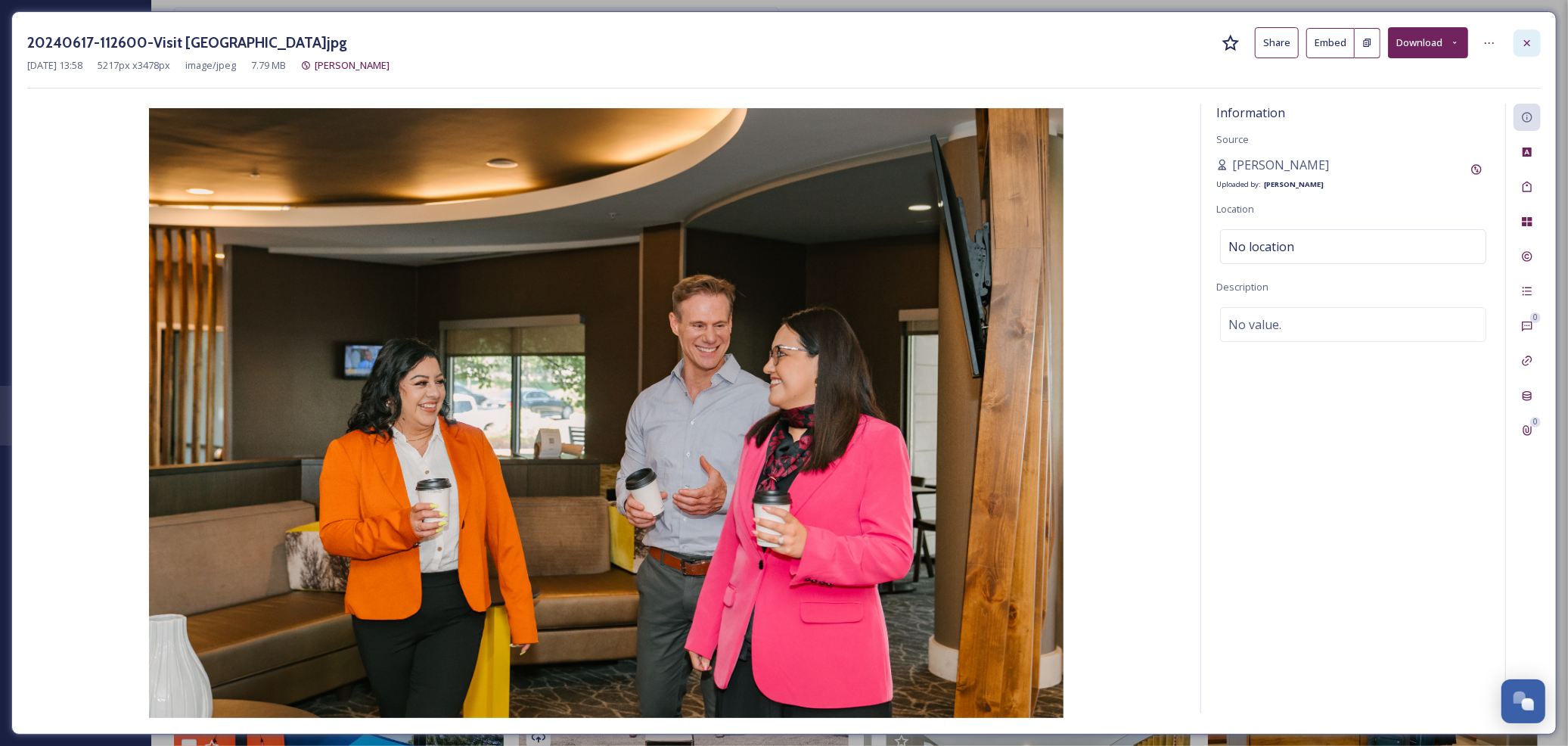
click at [1521, 37] on icon at bounding box center [1527, 43] width 12 height 12
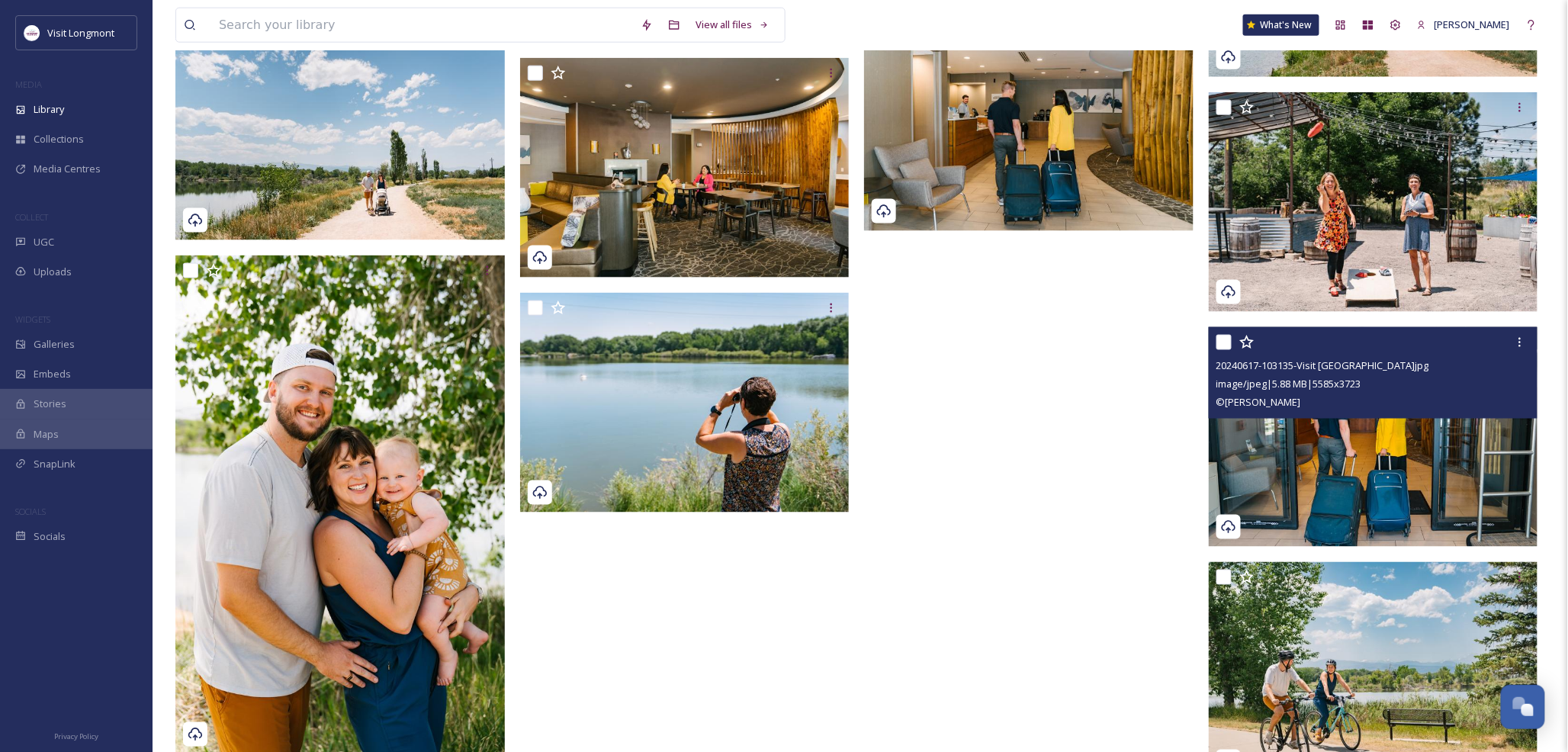
scroll to position [3044, 0]
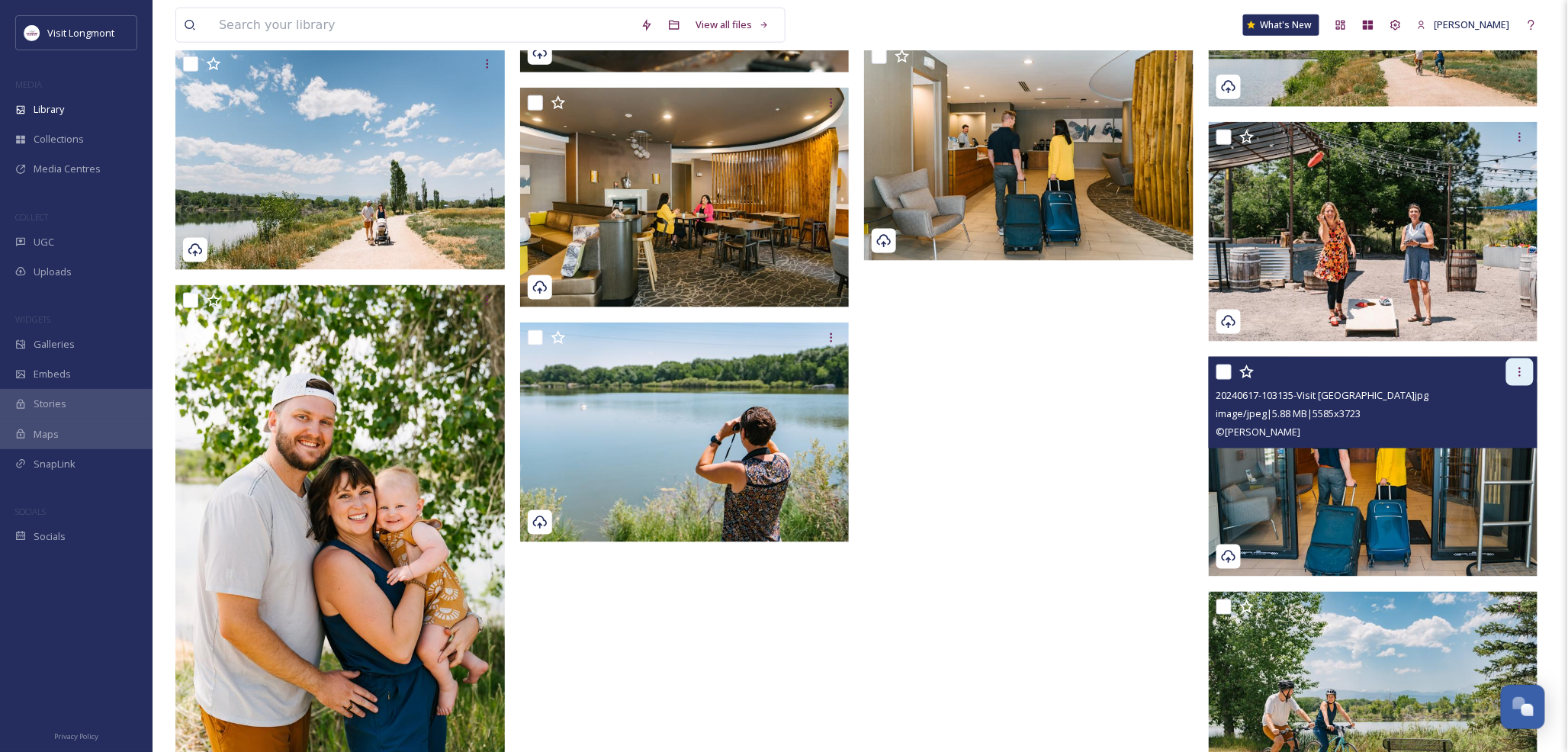
click at [1521, 373] on icon at bounding box center [1520, 373] width 12 height 12
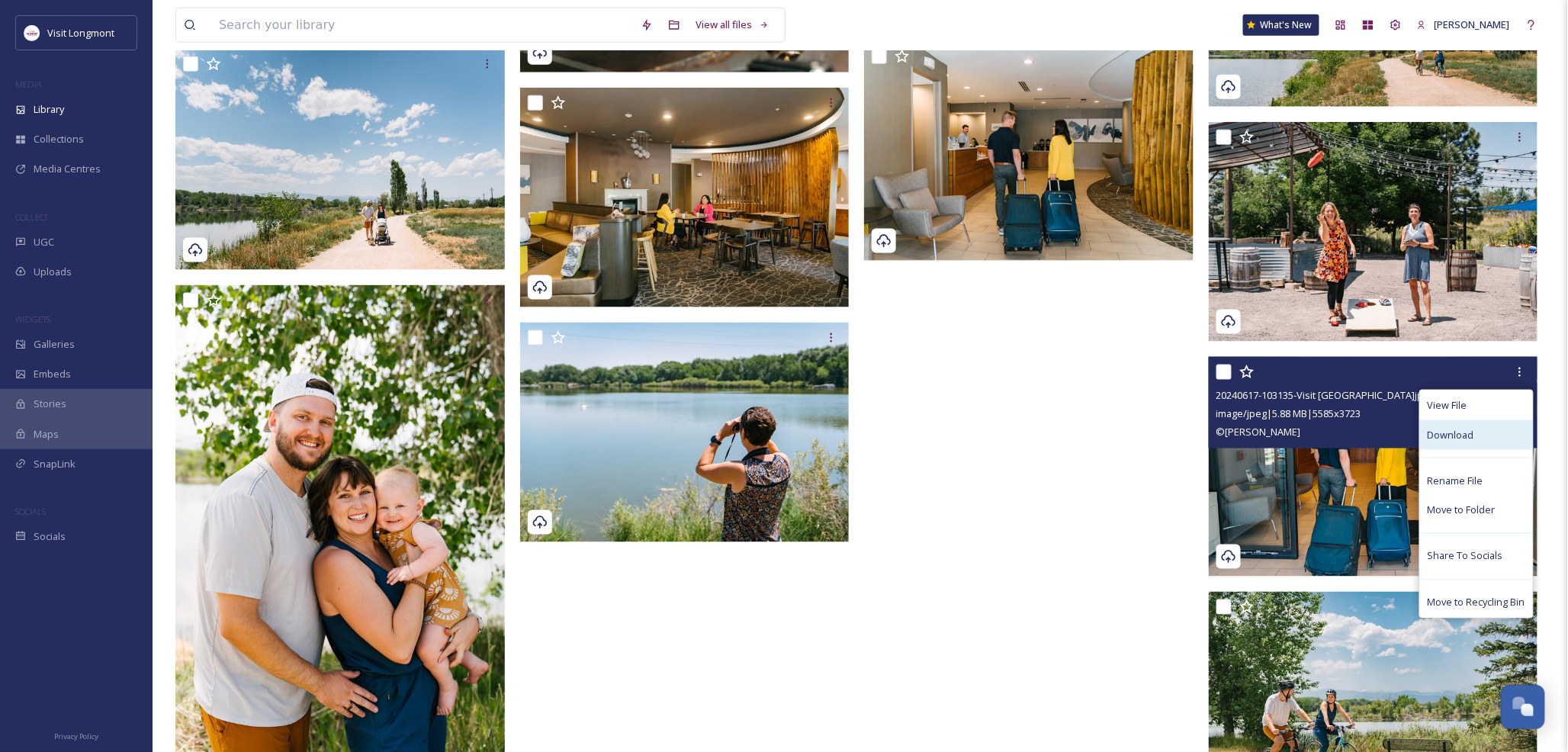
click at [1467, 431] on span "Download" at bounding box center [1451, 435] width 47 height 15
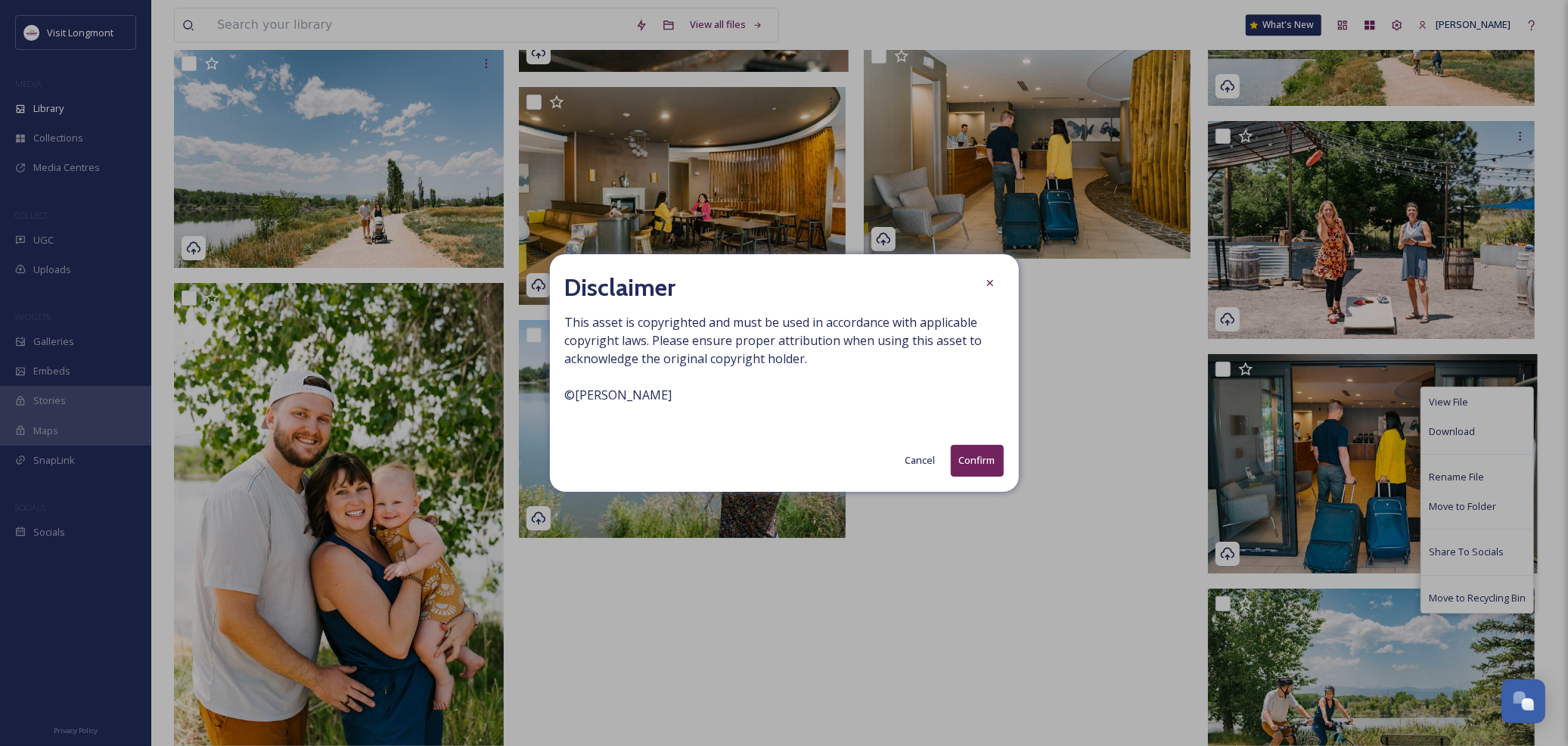
click at [978, 457] on button "Confirm" at bounding box center [977, 460] width 53 height 31
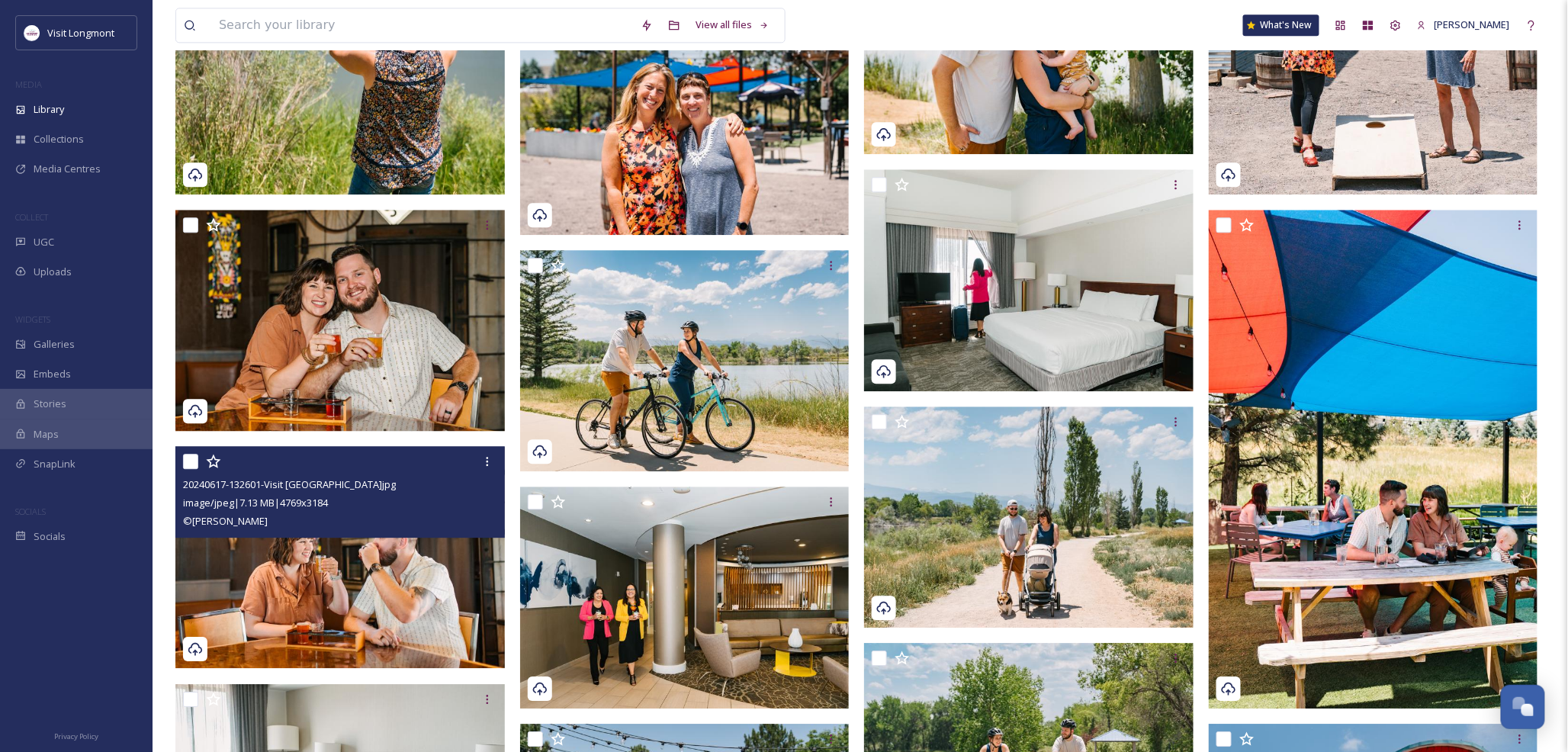
scroll to position [1179, 0]
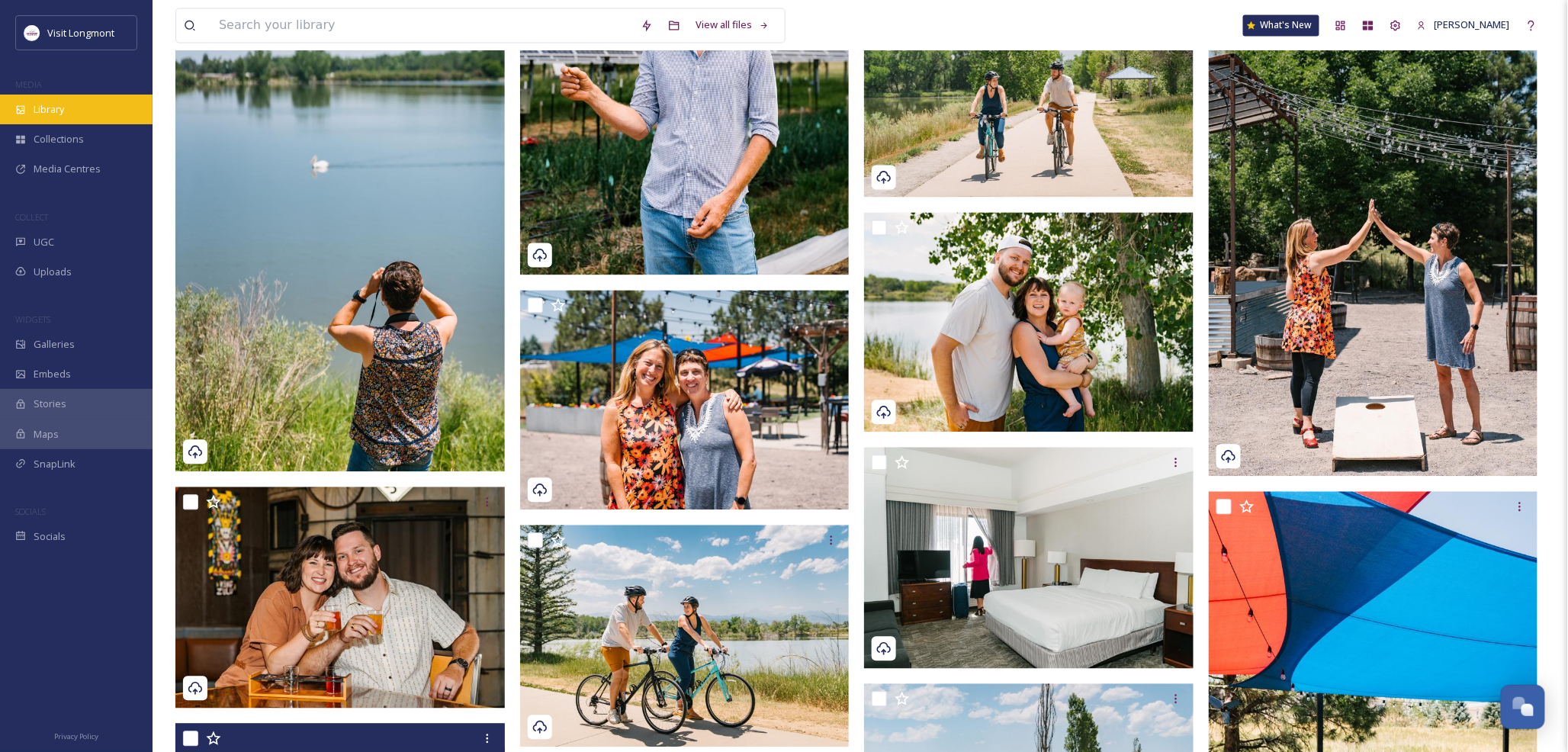
click at [28, 108] on div "Library" at bounding box center [76, 109] width 153 height 29
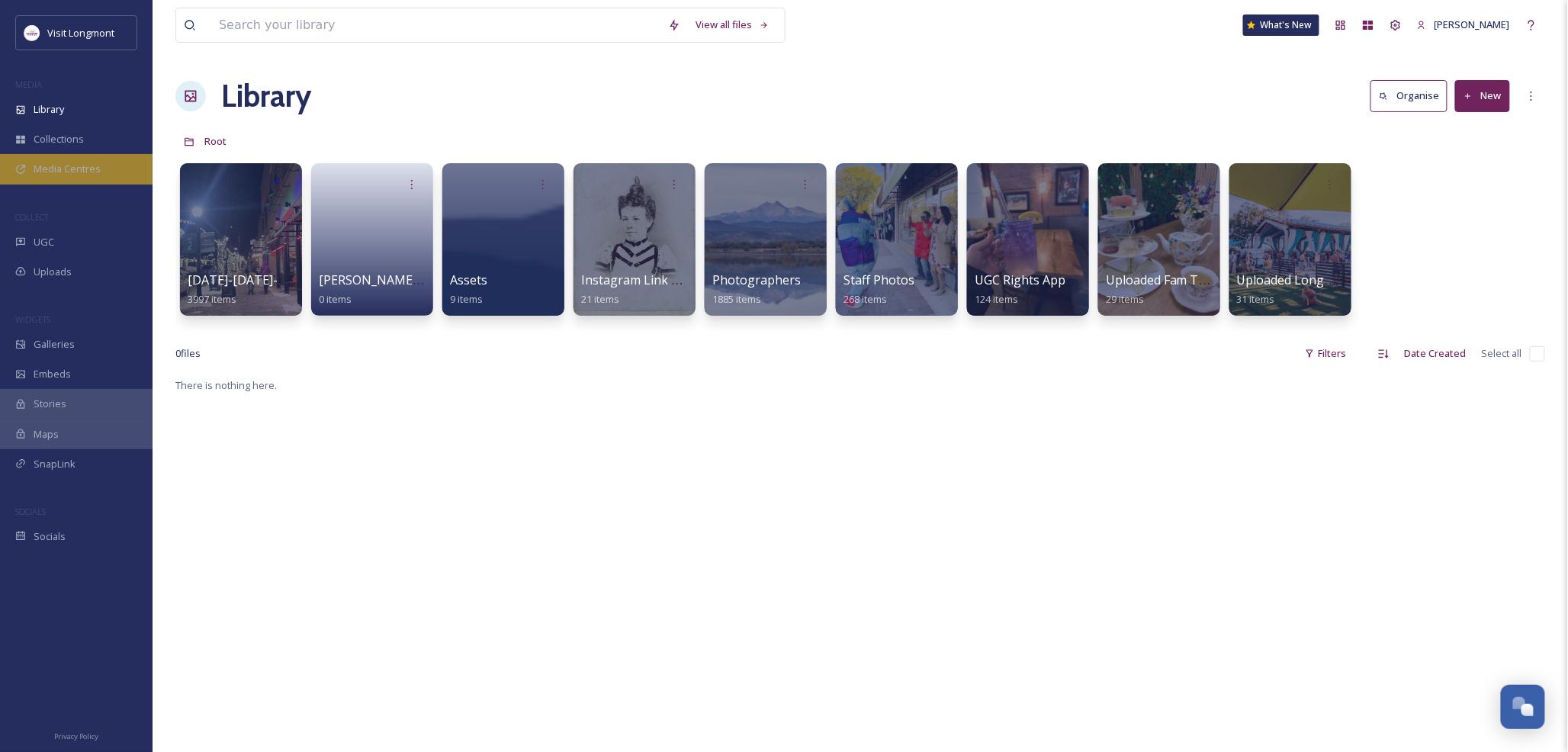
click at [51, 163] on span "Media Centres" at bounding box center [67, 168] width 67 height 15
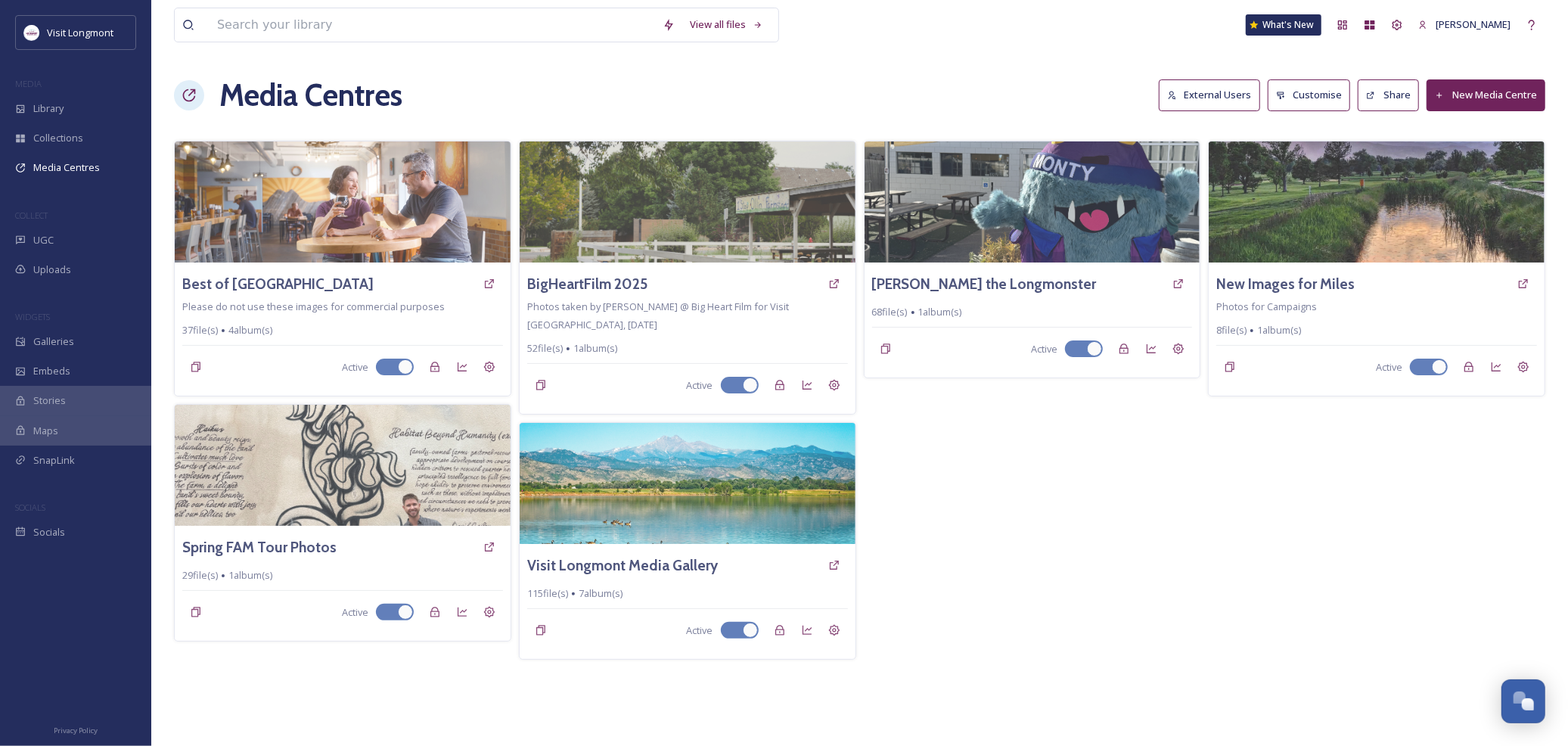
click at [1201, 99] on button "External Users" at bounding box center [1210, 95] width 102 height 31
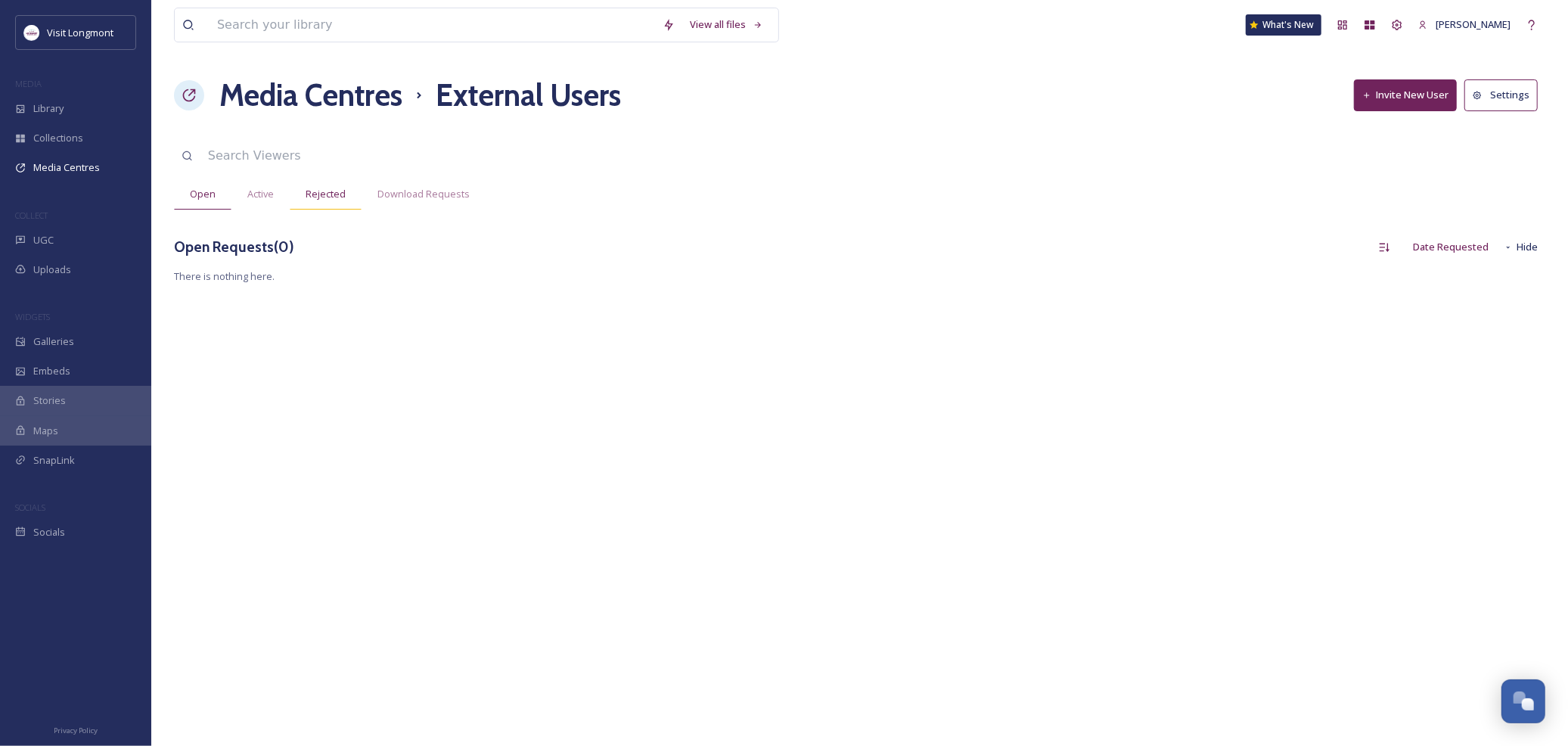
click at [333, 195] on span "Rejected" at bounding box center [326, 194] width 40 height 15
click at [412, 197] on span "Download Requests" at bounding box center [423, 194] width 92 height 15
click at [262, 197] on span "Active" at bounding box center [260, 194] width 26 height 15
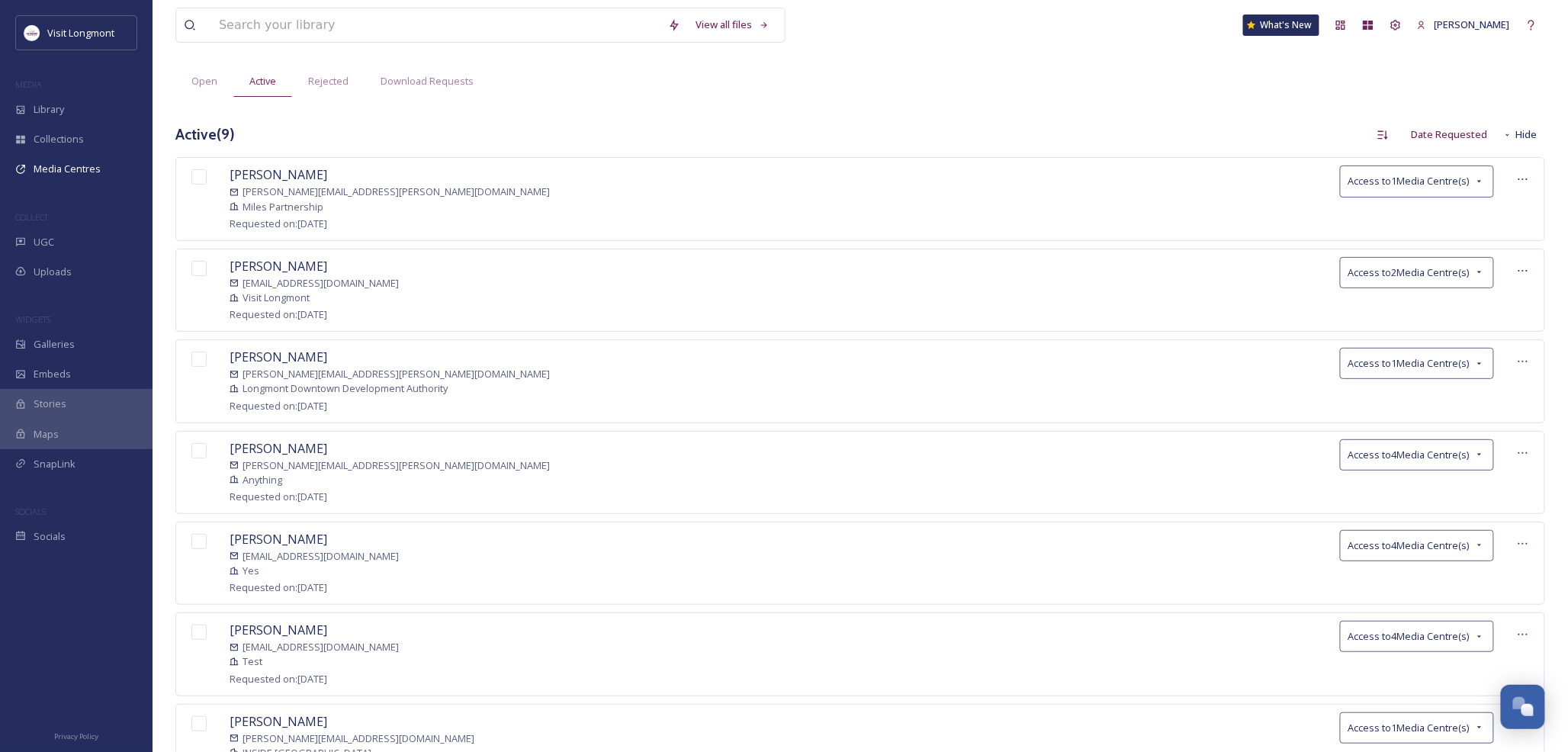
scroll to position [85, 0]
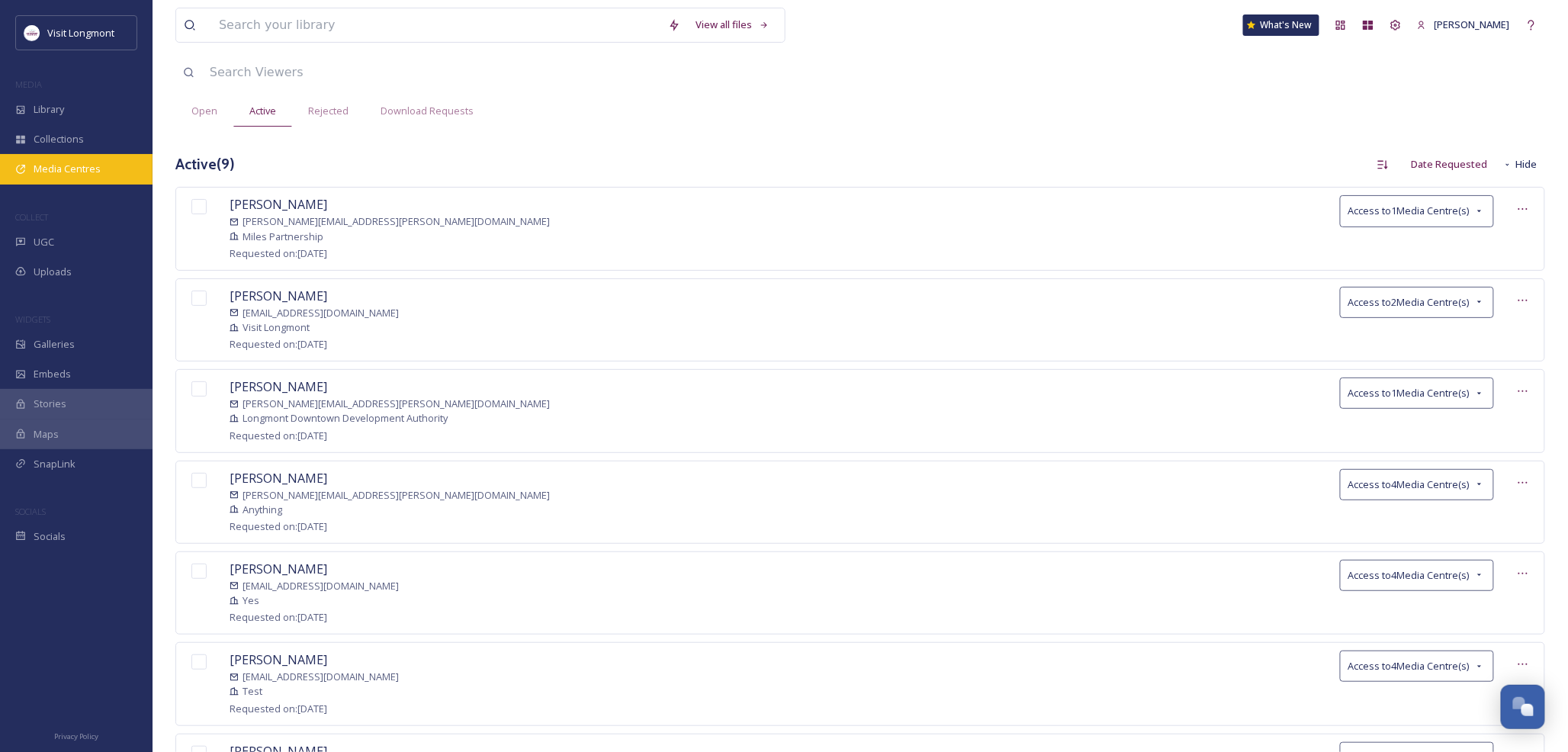
click at [58, 165] on span "Media Centres" at bounding box center [67, 168] width 67 height 15
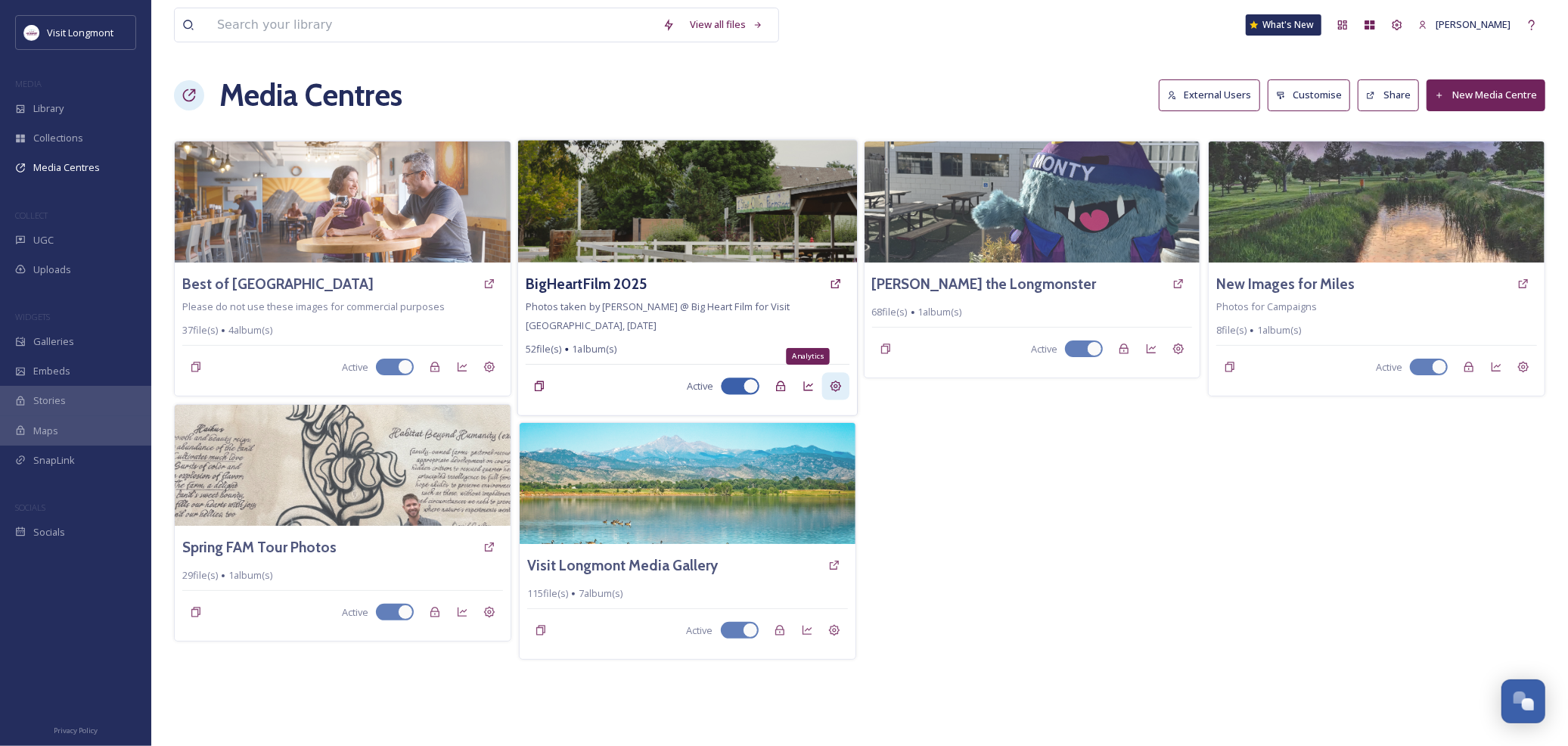
click at [836, 384] on icon at bounding box center [835, 386] width 12 height 12
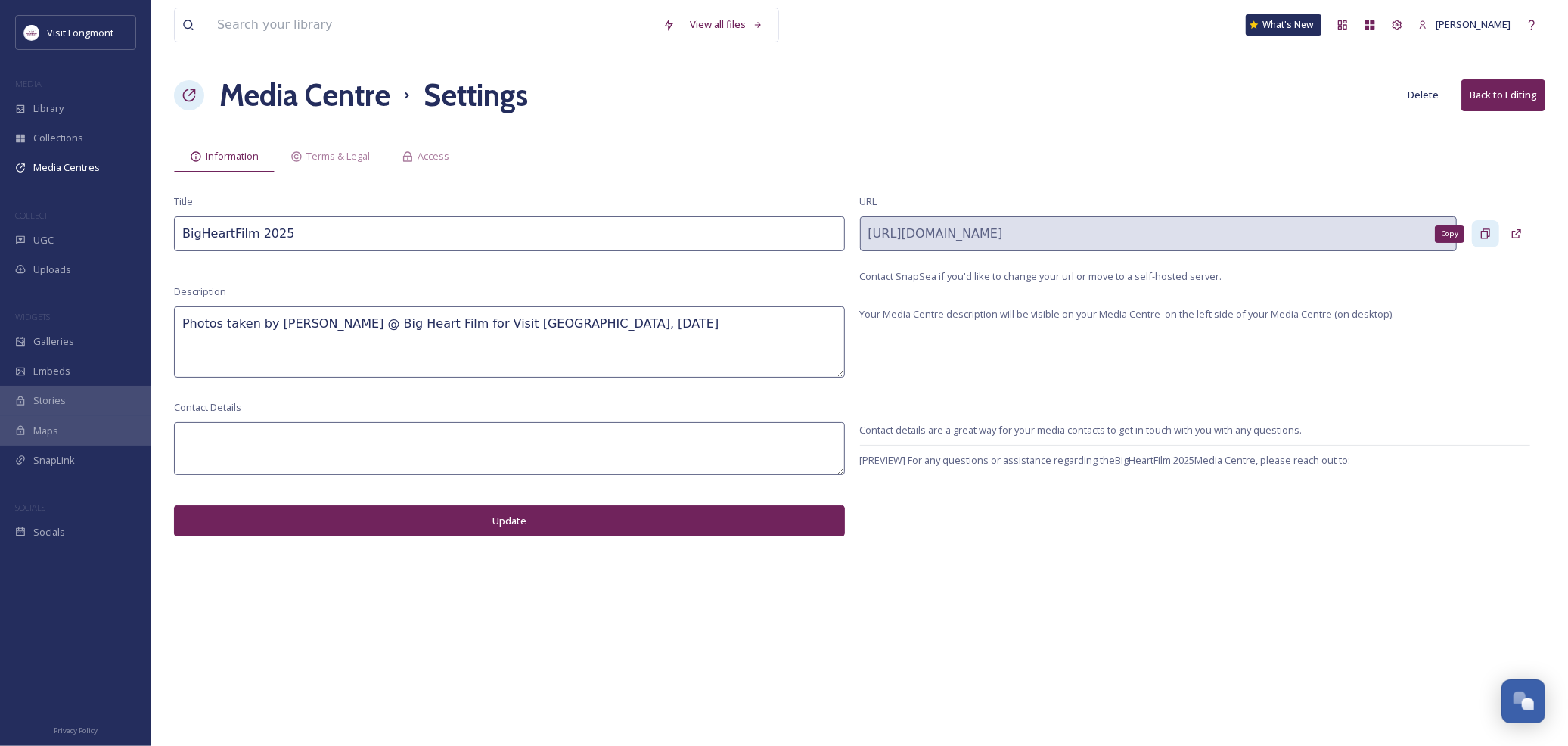
click at [1480, 232] on icon at bounding box center [1486, 234] width 12 height 12
click at [89, 161] on span "Media Centres" at bounding box center [66, 167] width 66 height 15
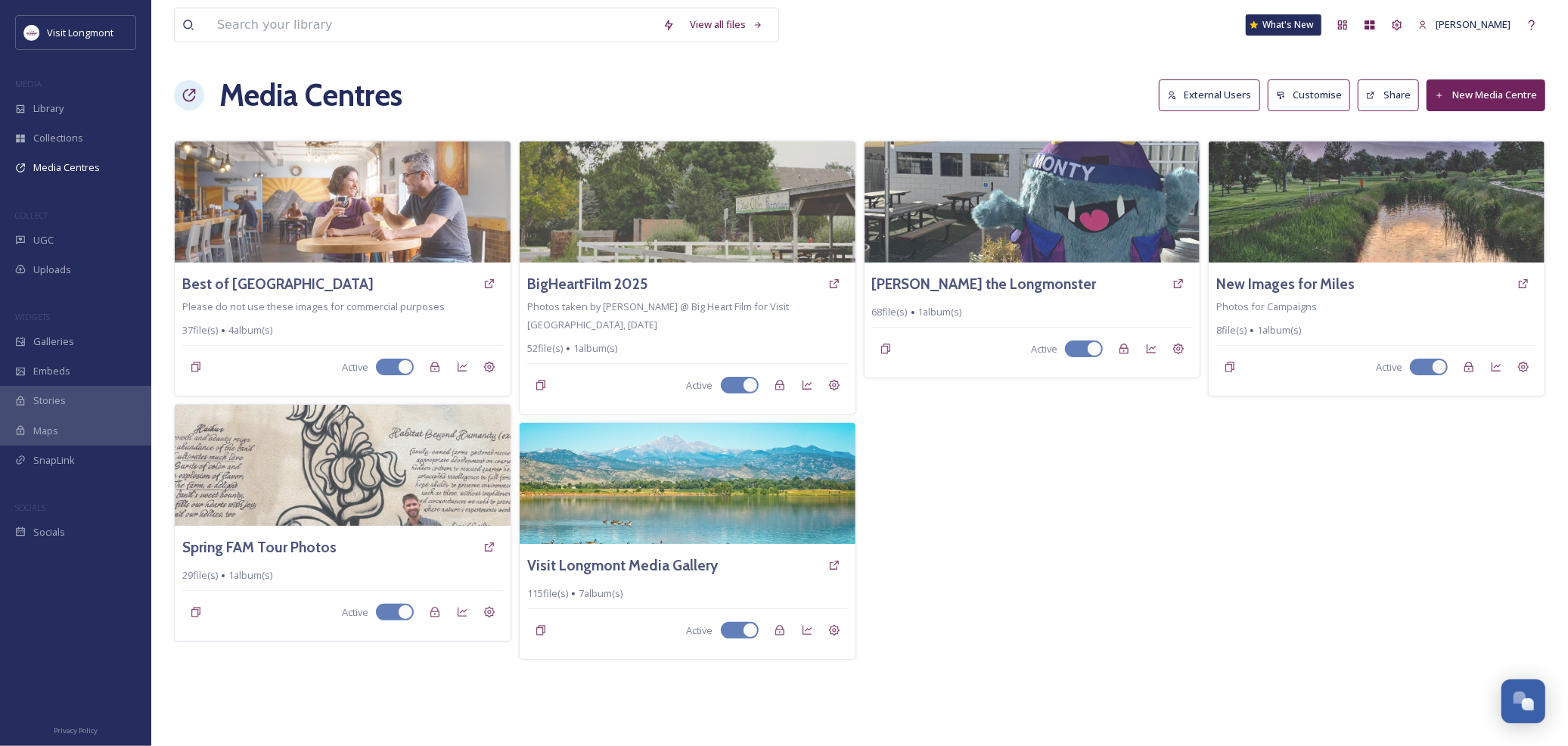
click at [1024, 489] on div "[PERSON_NAME] the Longmonster 68 file(s) 1 album(s) Active" at bounding box center [1032, 400] width 337 height 519
click at [69, 168] on span "Media Centres" at bounding box center [66, 167] width 66 height 15
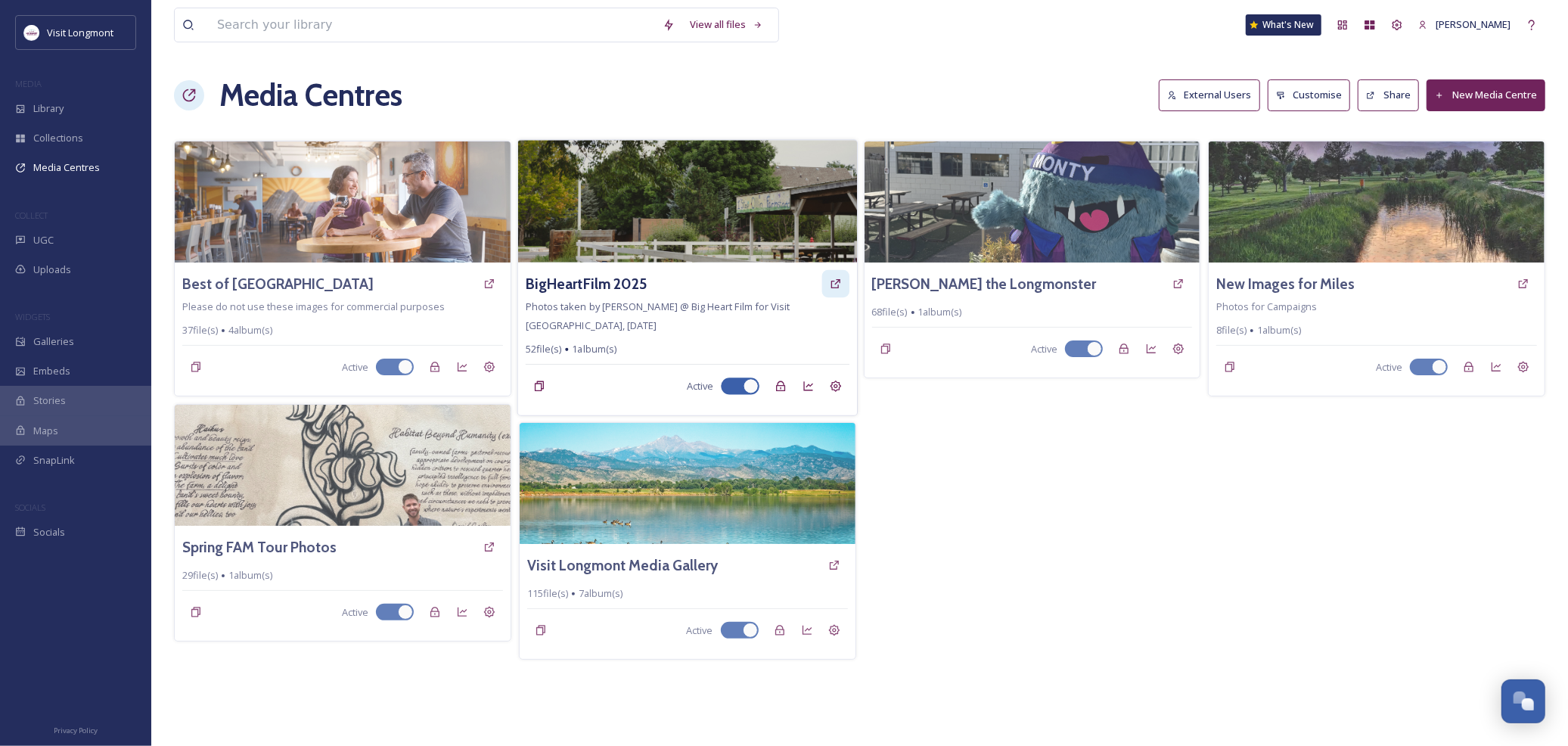
click at [832, 285] on icon at bounding box center [835, 284] width 12 height 12
click at [837, 383] on icon at bounding box center [835, 386] width 12 height 12
click at [537, 388] on icon at bounding box center [540, 386] width 12 height 12
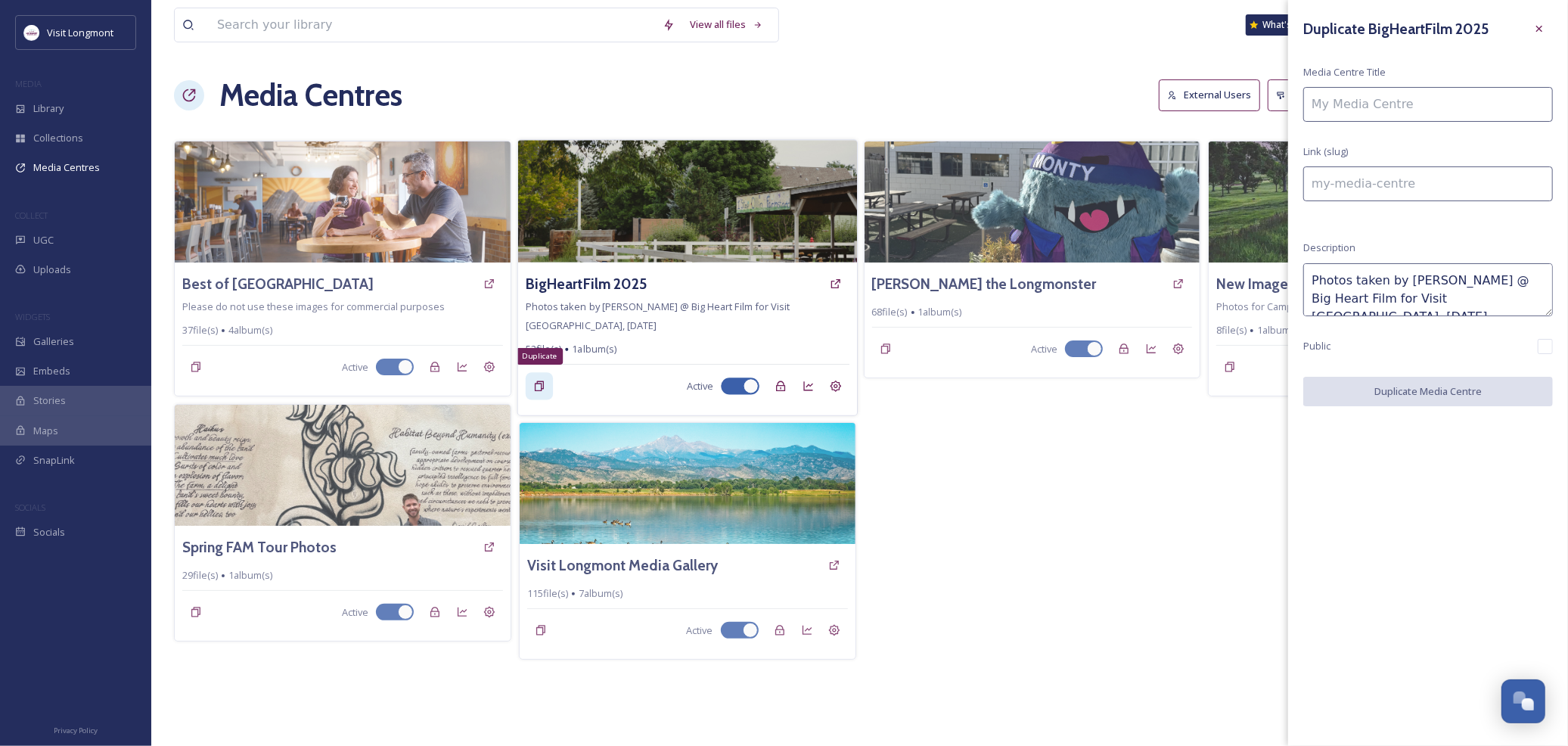
type textarea "Photos taken by [PERSON_NAME] @ Big Heart Film for Visit [GEOGRAPHIC_DATA], [DA…"
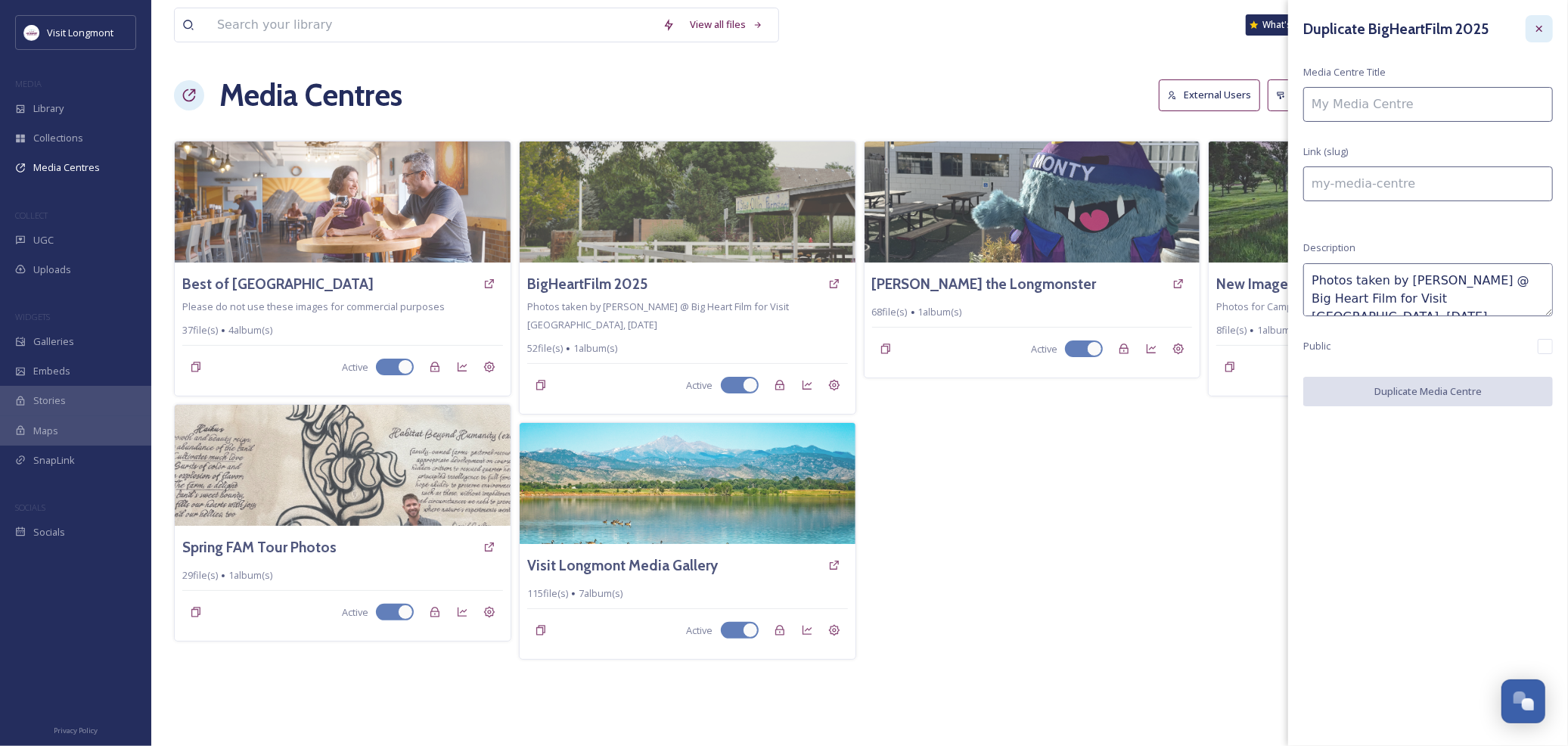
click at [1540, 25] on icon at bounding box center [1540, 28] width 12 height 12
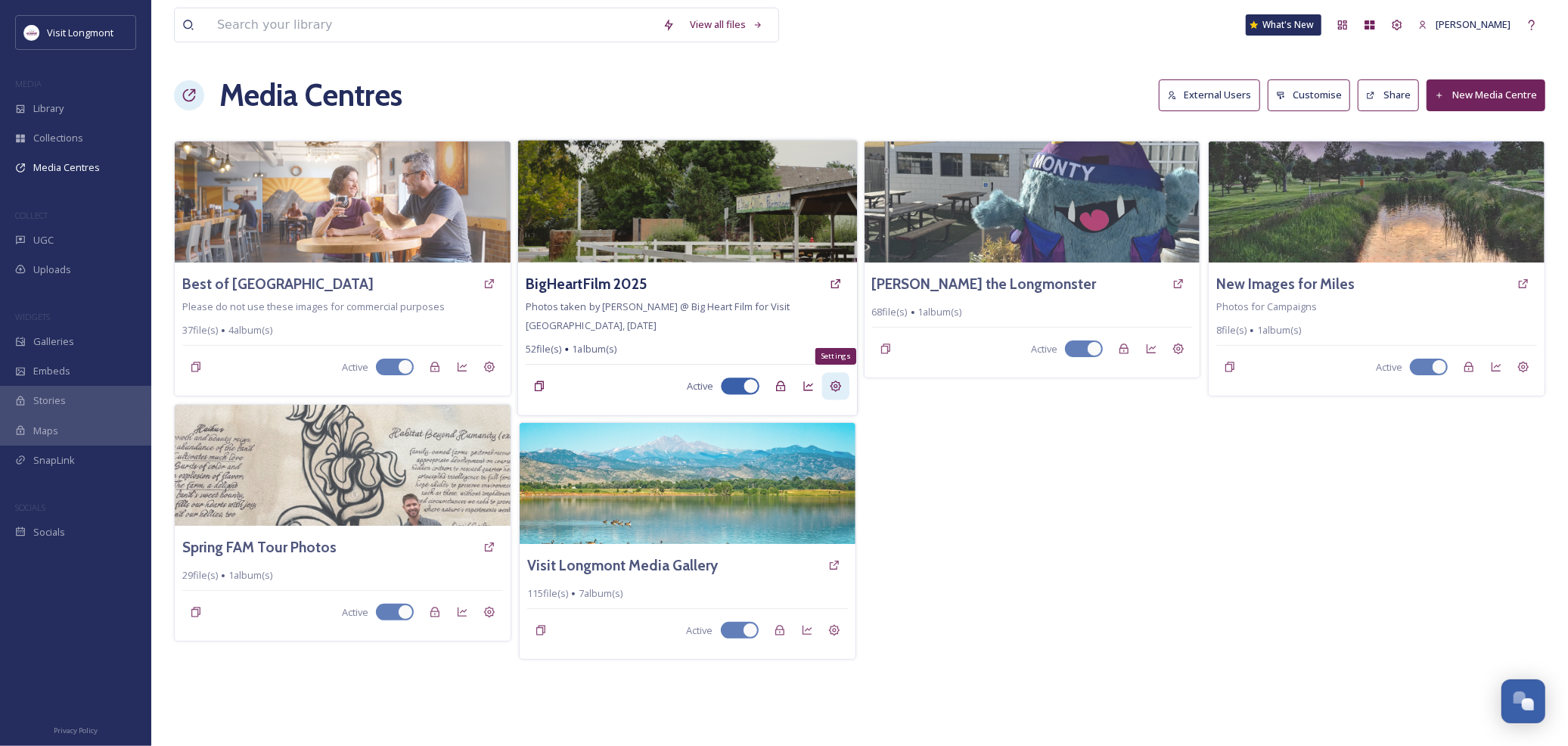
click at [831, 387] on icon at bounding box center [835, 386] width 12 height 12
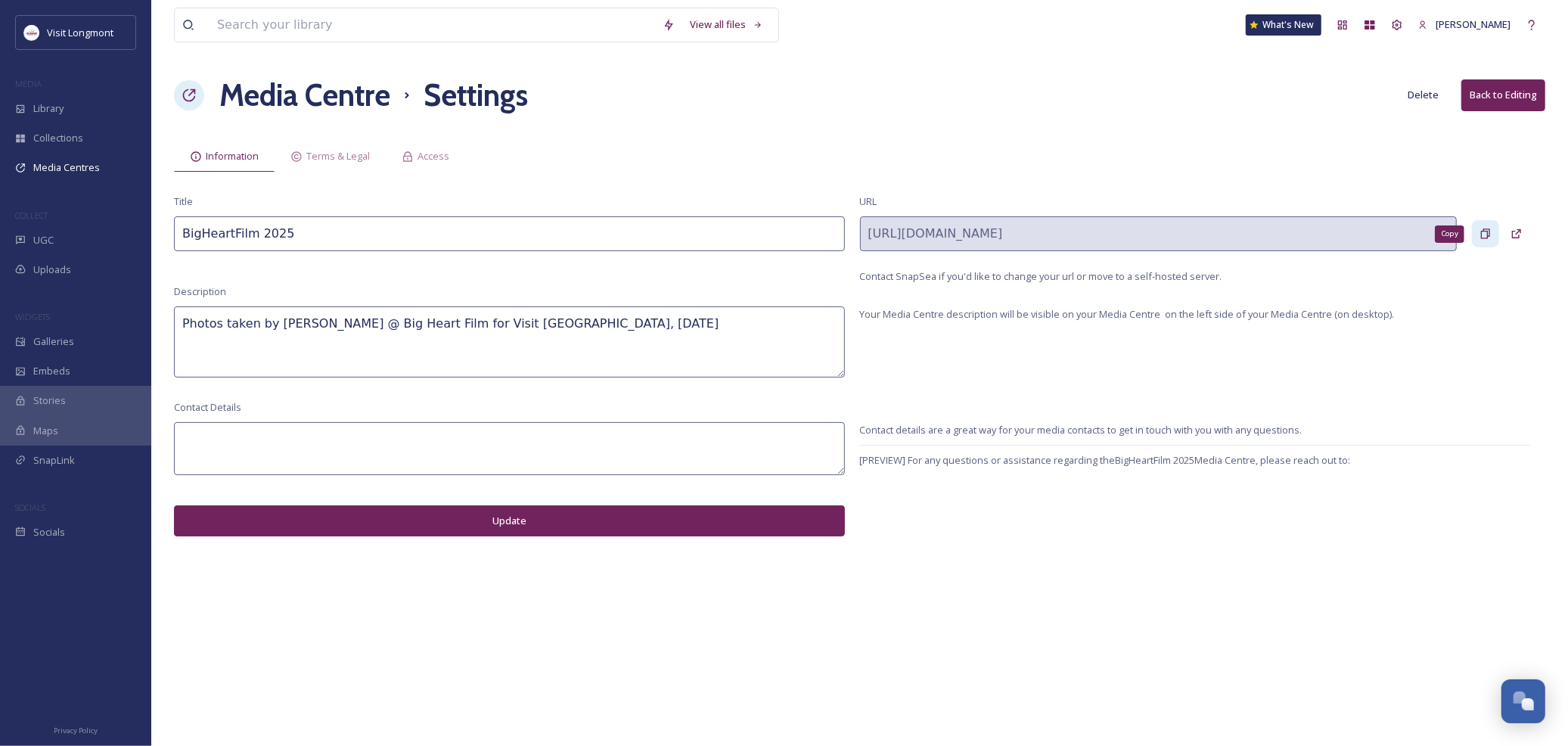
click at [1478, 240] on div "Copy" at bounding box center [1486, 233] width 27 height 27
click at [56, 172] on span "Media Centres" at bounding box center [66, 167] width 66 height 15
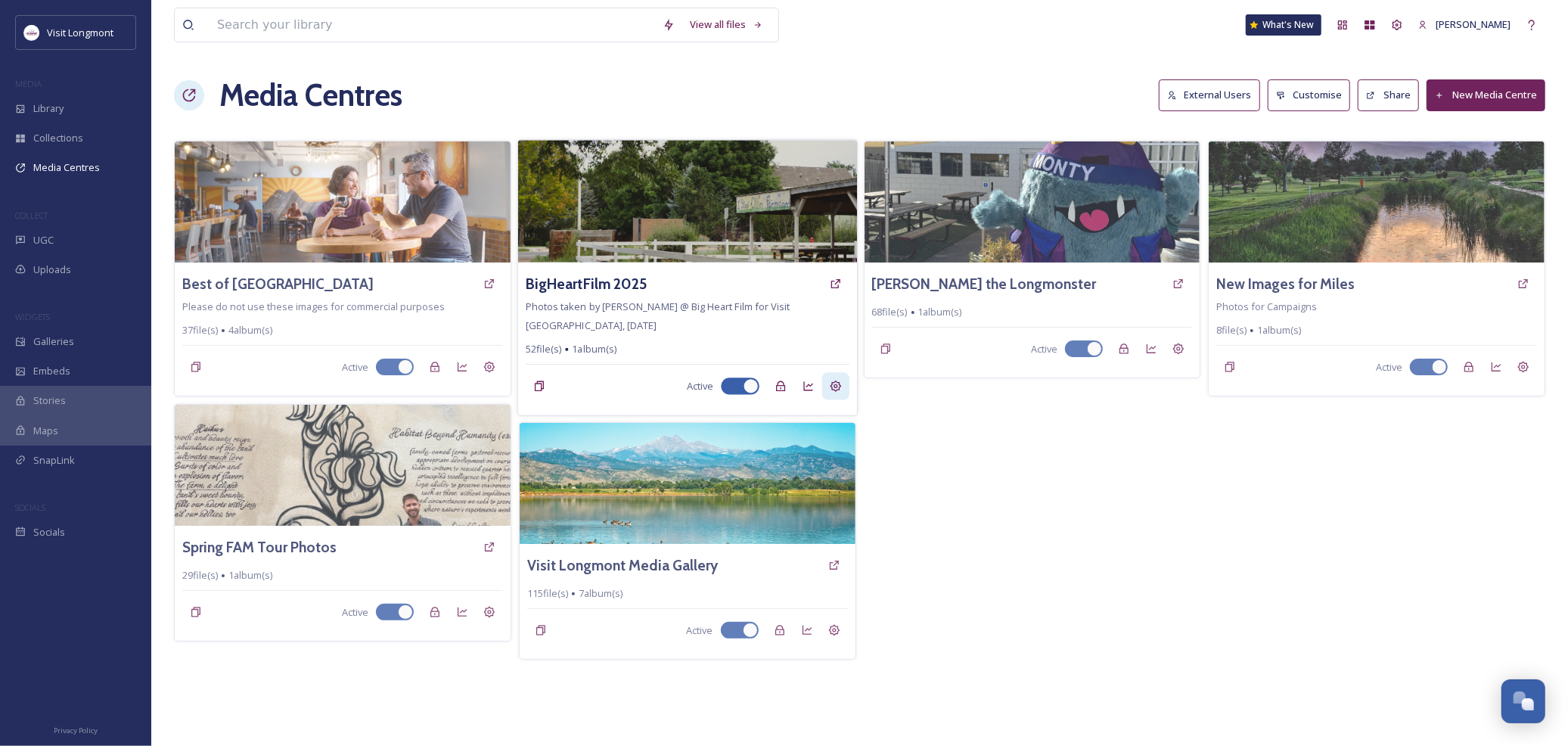
click at [830, 384] on icon at bounding box center [835, 386] width 12 height 12
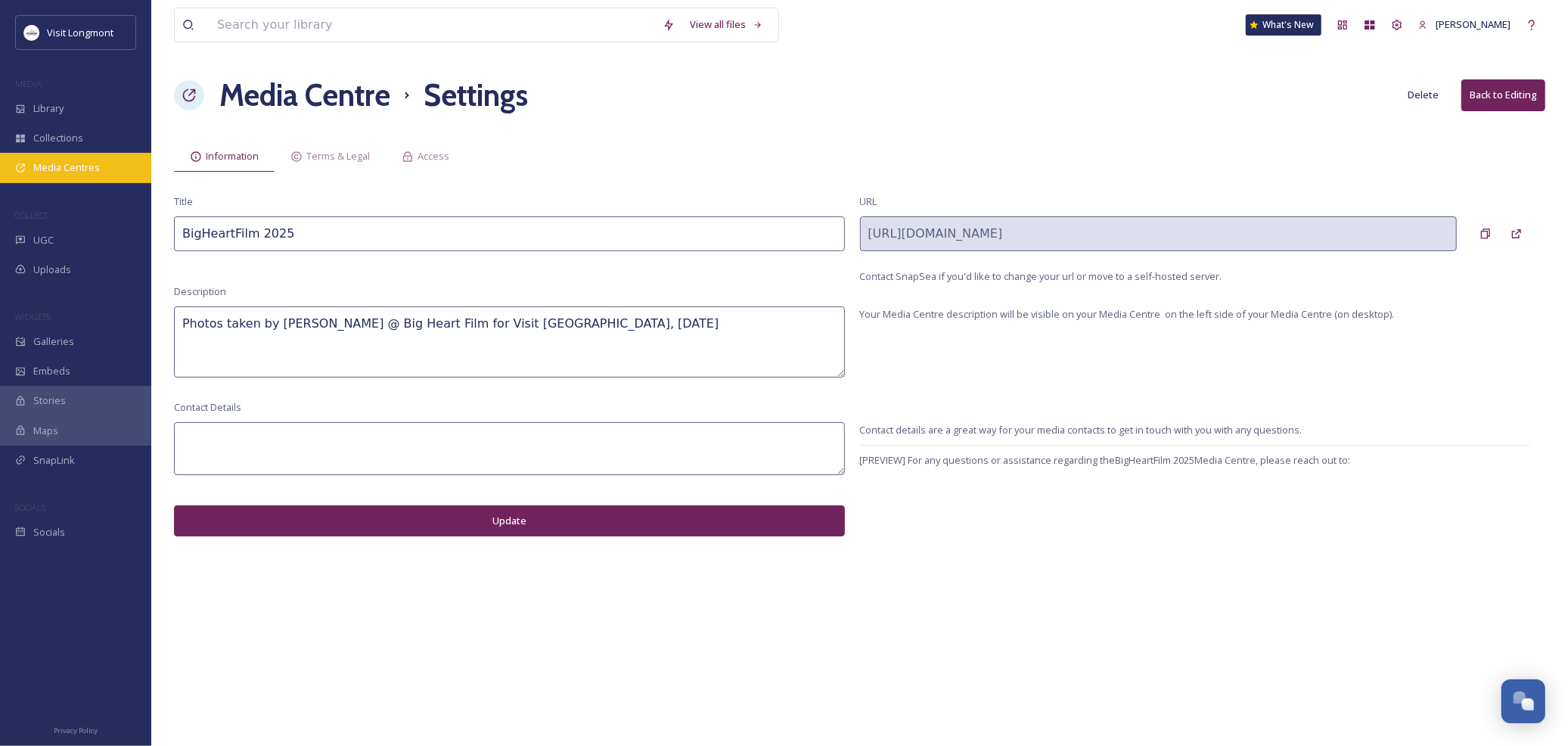
click at [49, 163] on span "Media Centres" at bounding box center [66, 167] width 66 height 15
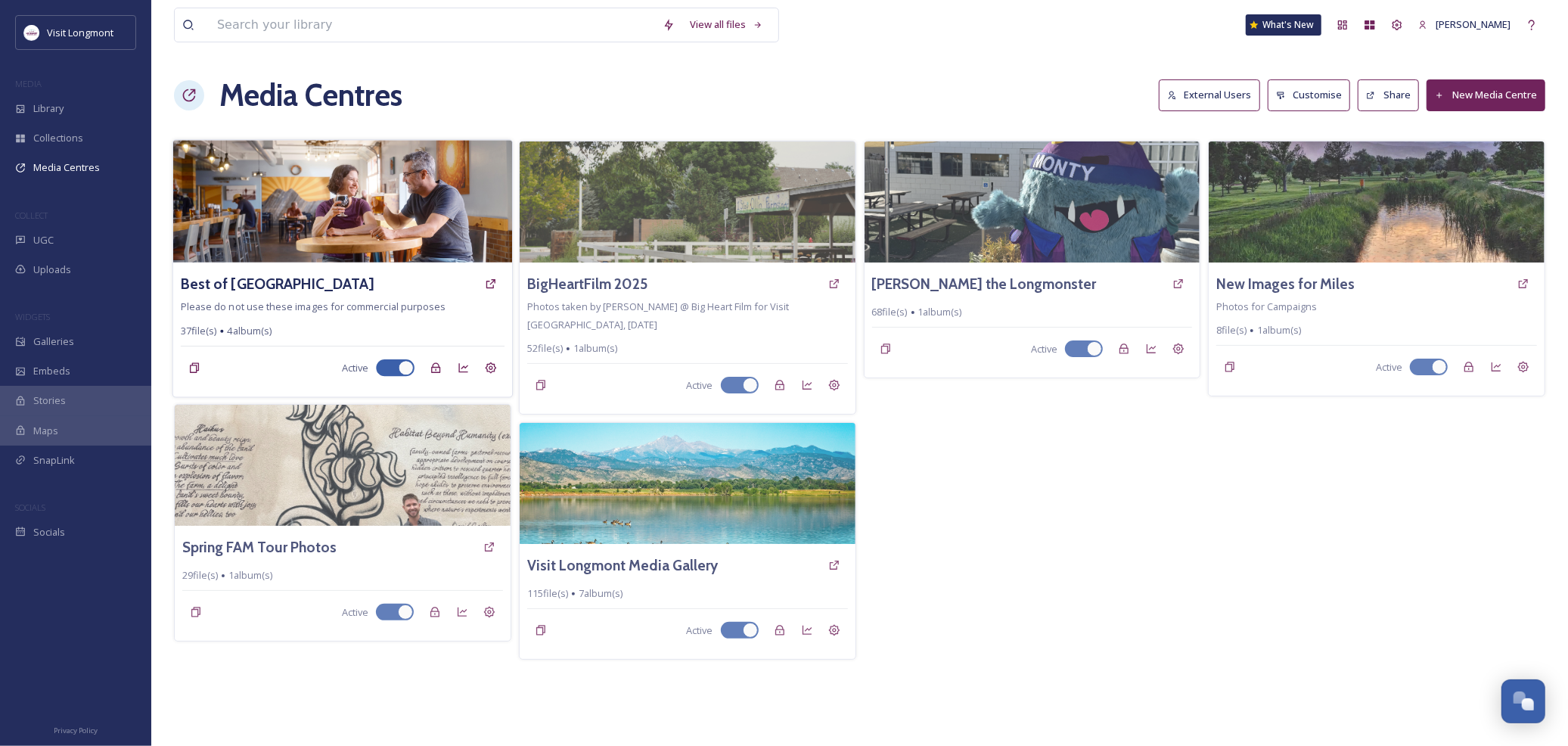
click at [50, 104] on span "Library" at bounding box center [48, 109] width 30 height 15
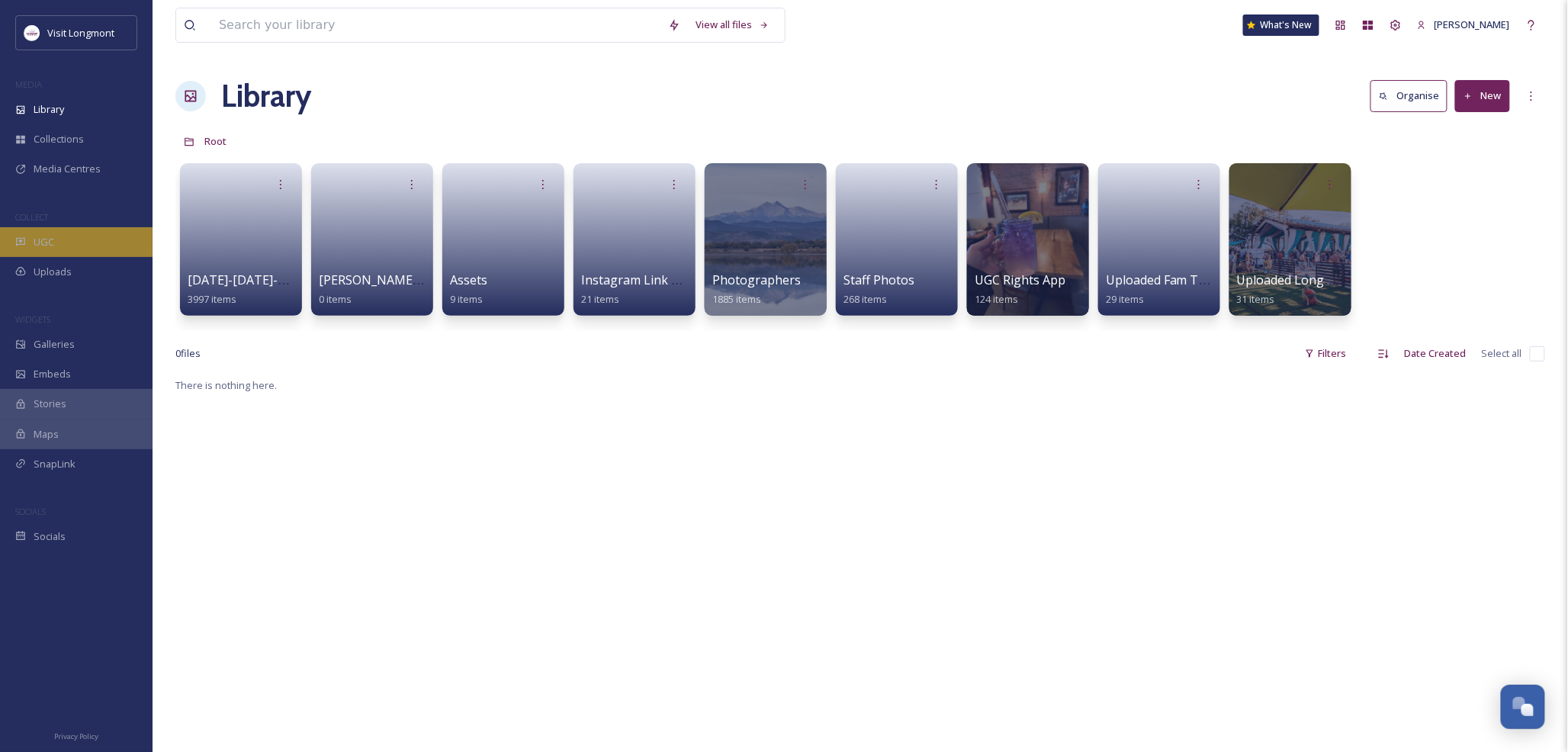
click at [47, 239] on span "UGC" at bounding box center [43, 242] width 21 height 15
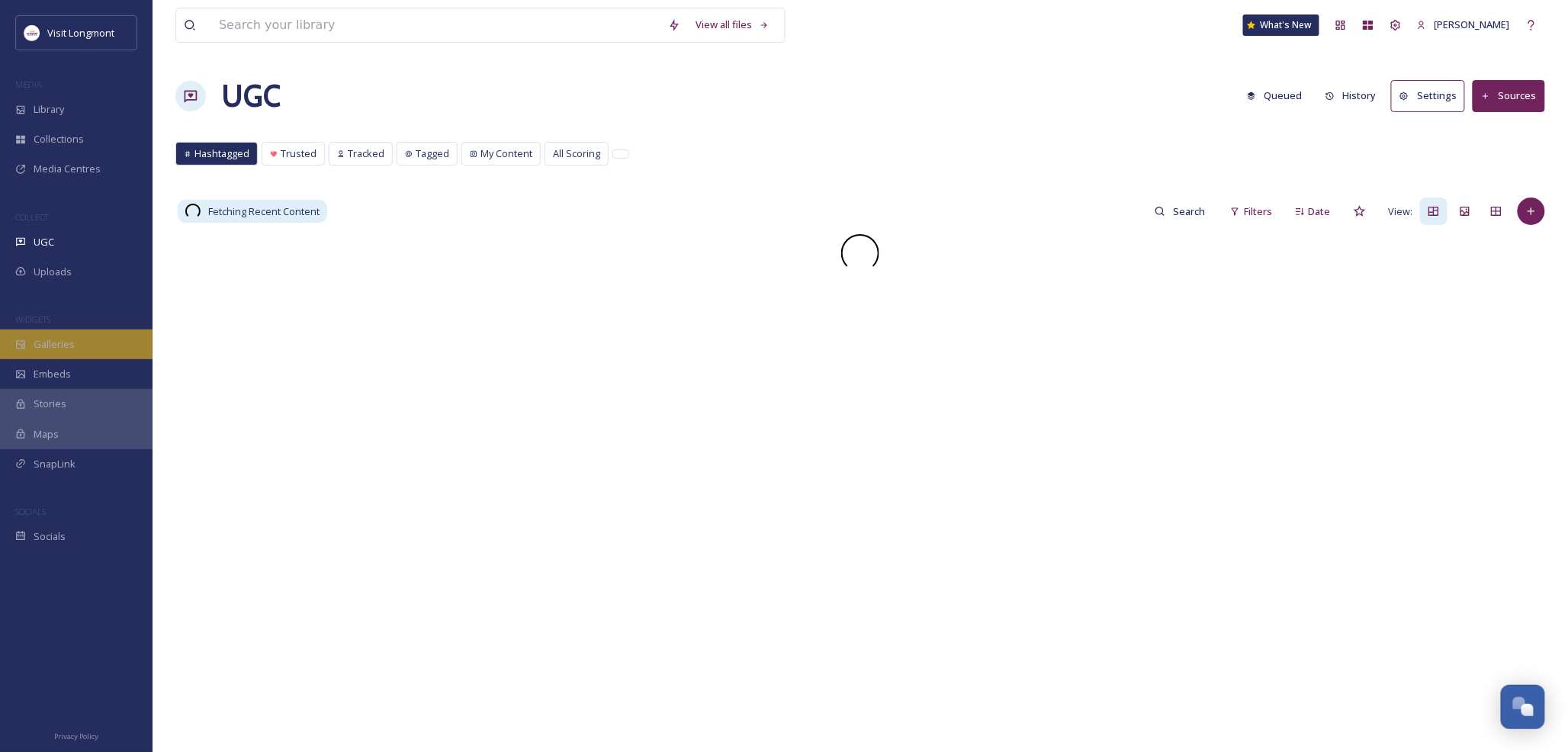
click at [66, 345] on span "Galleries" at bounding box center [54, 344] width 41 height 15
